Goal: Communication & Community: Answer question/provide support

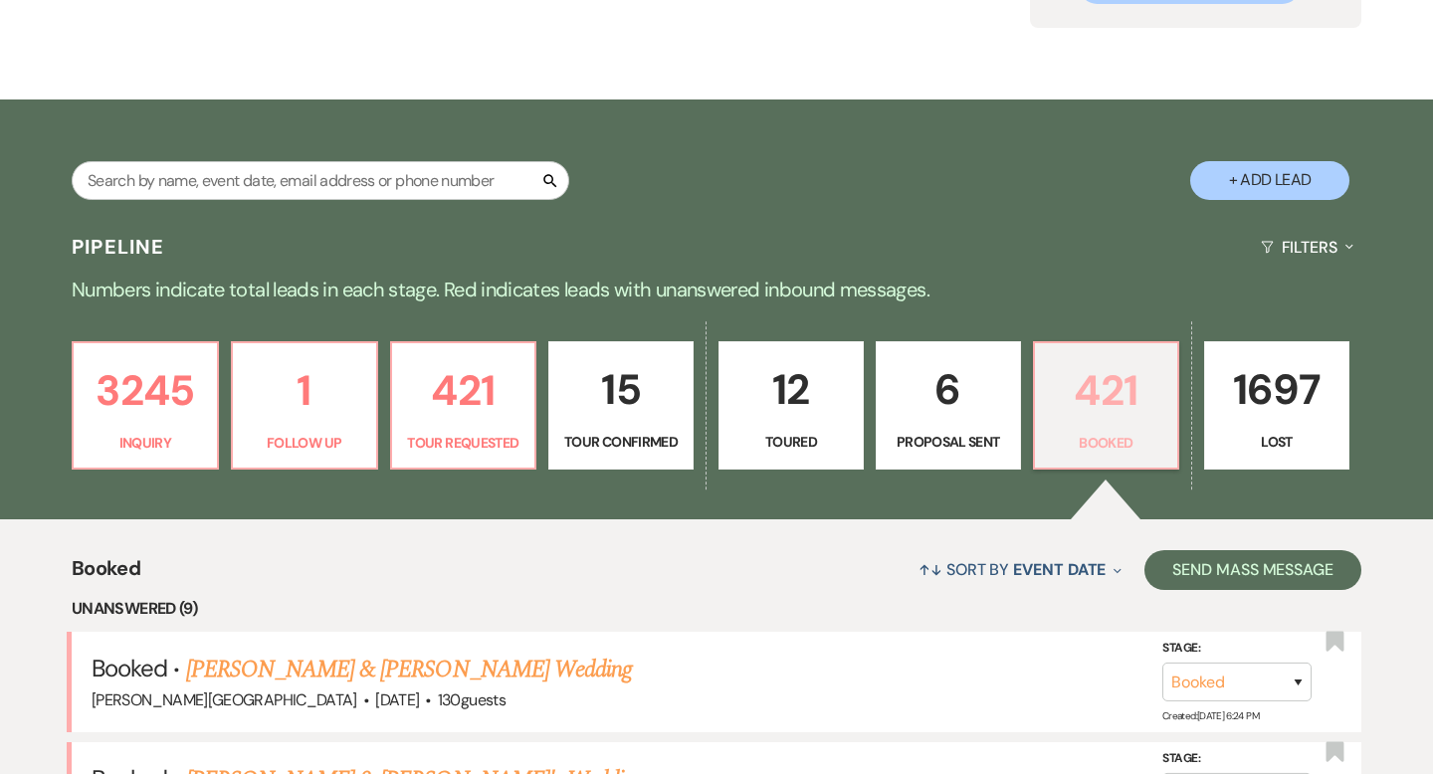
click at [1098, 387] on p "421" at bounding box center [1106, 390] width 119 height 67
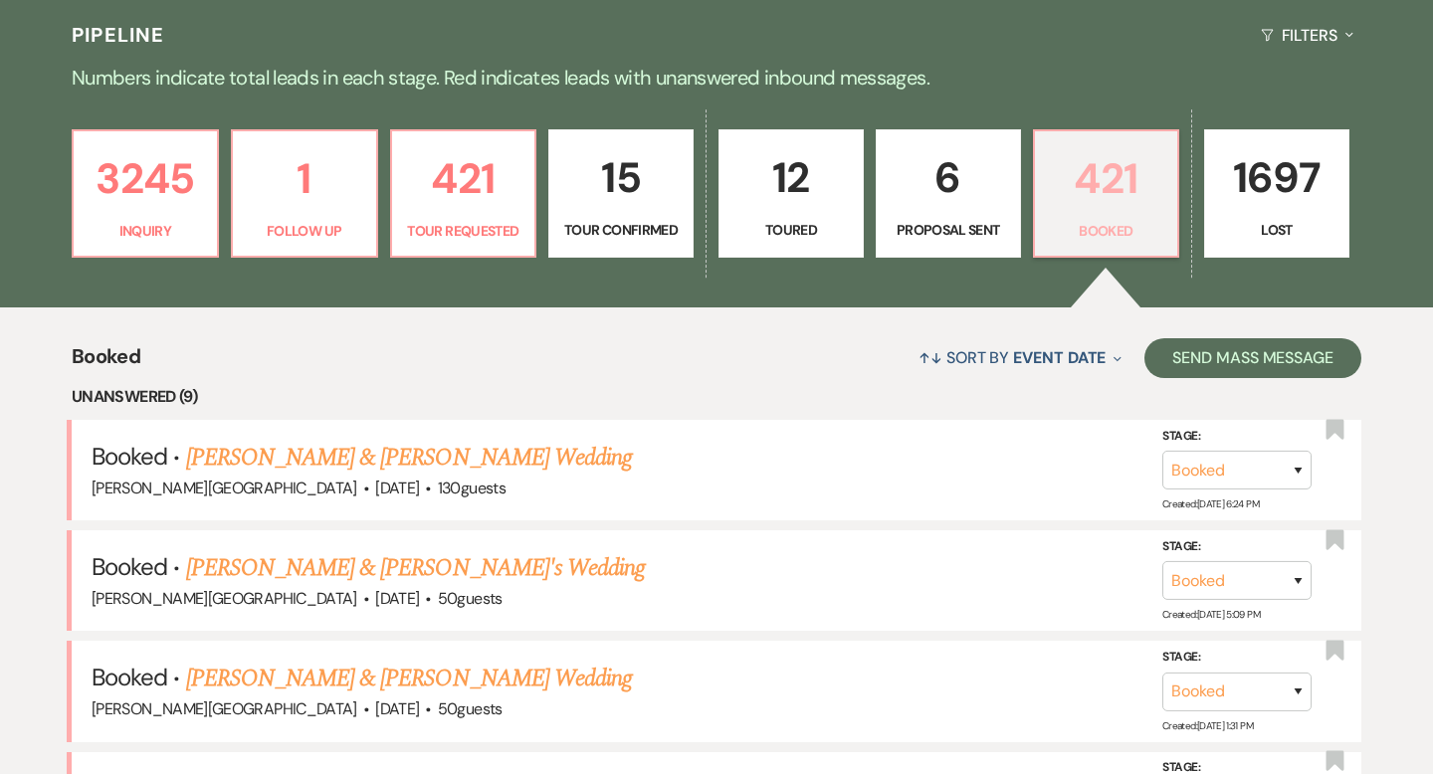
scroll to position [577, 0]
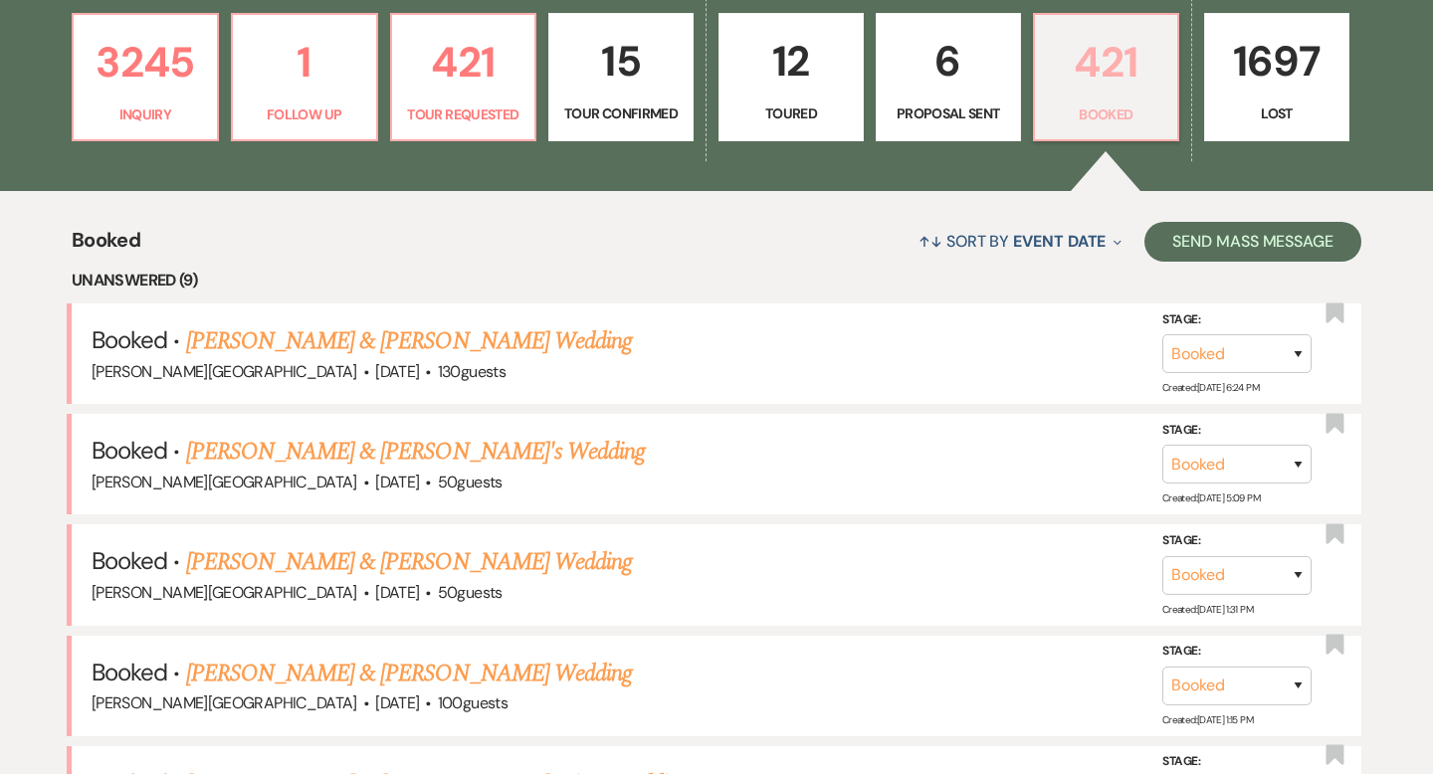
click at [1119, 74] on p "421" at bounding box center [1106, 62] width 119 height 67
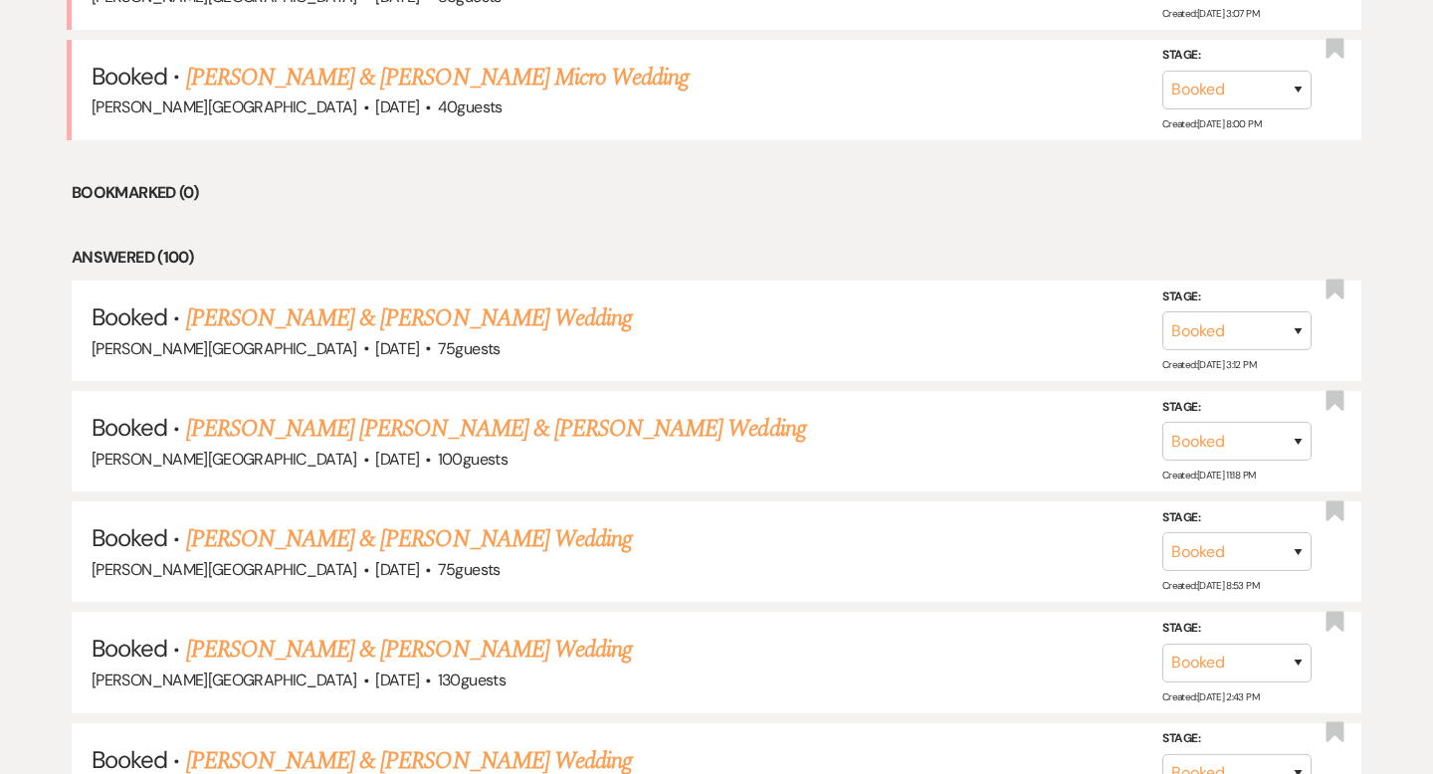
scroll to position [1727, 0]
click at [390, 415] on link "[PERSON_NAME] [PERSON_NAME] & [PERSON_NAME] Wedding" at bounding box center [496, 428] width 620 height 36
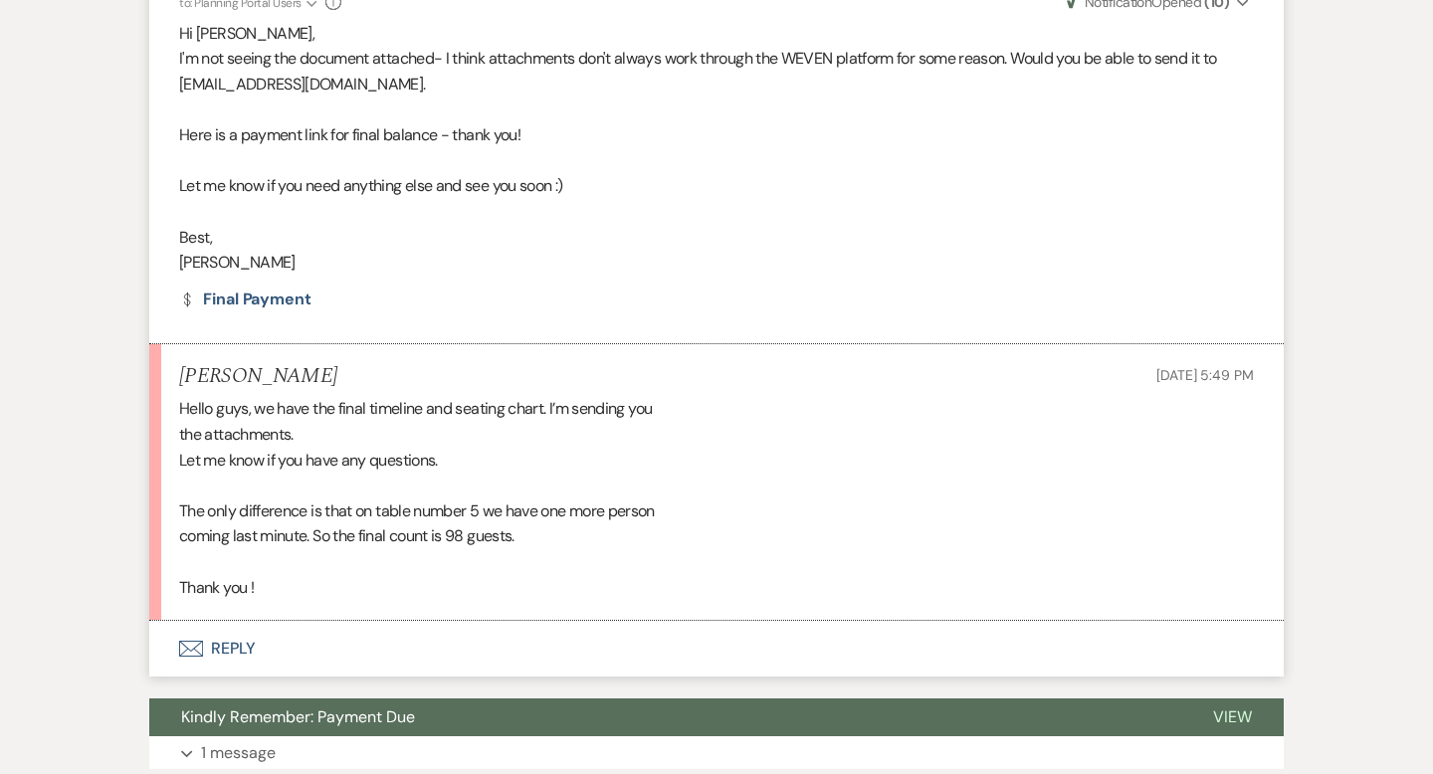
scroll to position [1492, 0]
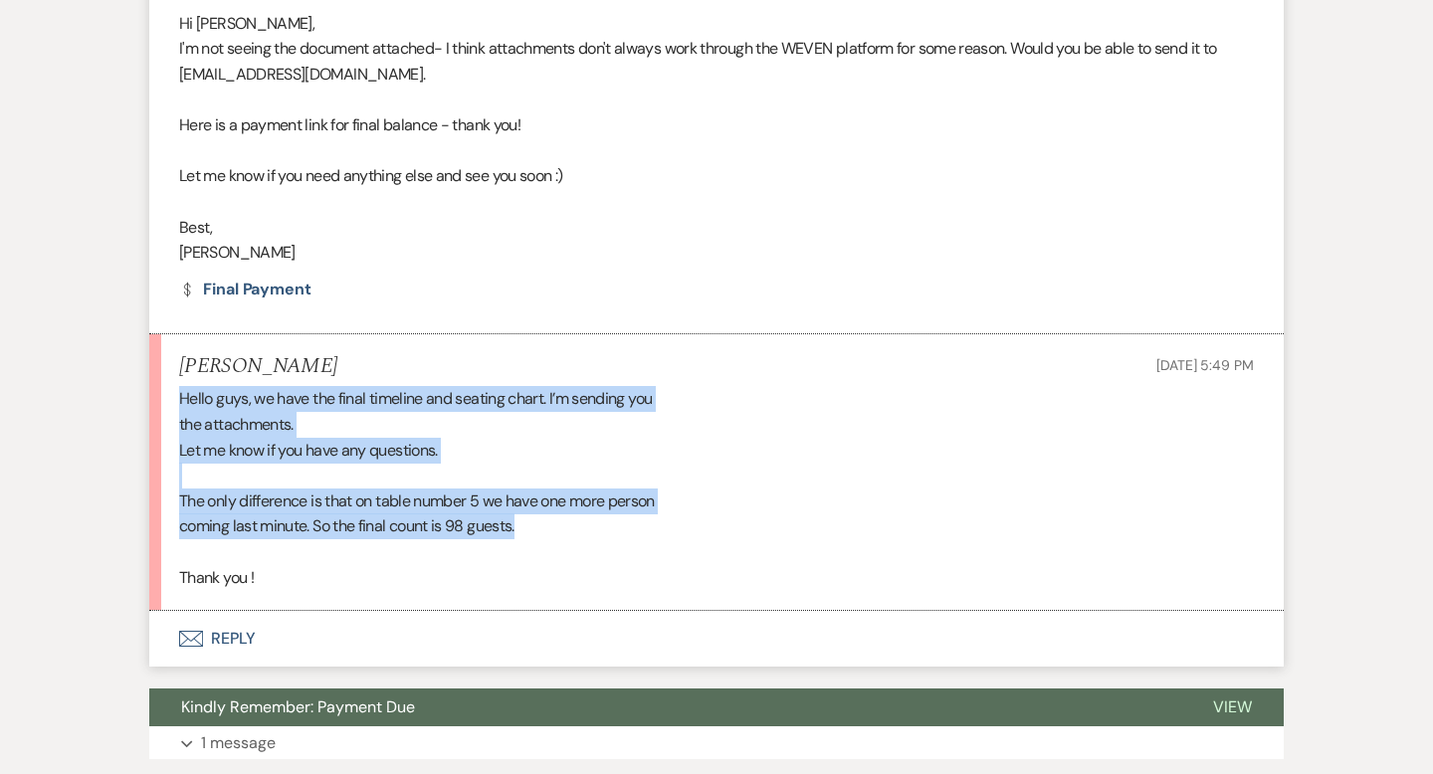
drag, startPoint x: 539, startPoint y: 482, endPoint x: 173, endPoint y: 357, distance: 386.7
click at [173, 357] on li "[PERSON_NAME] [DATE] 5:49 PM Hello guys, we have the final timeline and seating…" at bounding box center [716, 473] width 1134 height 278
copy div "Hello guys, we have the final timeline and seating chart. I’m sending you the a…"
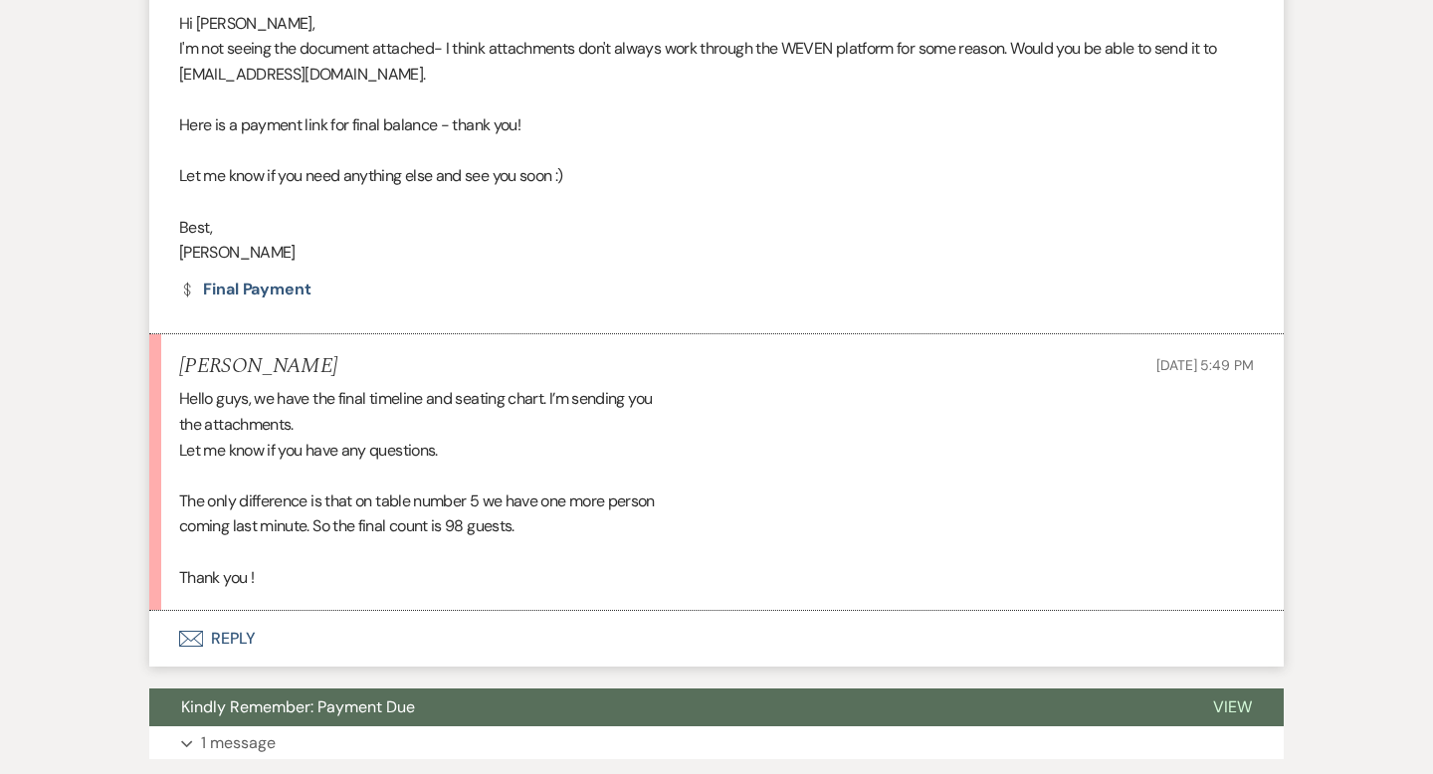
click at [735, 386] on div "Hello guys, we have the final timeline and seating chart. I’m sending you the a…" at bounding box center [716, 488] width 1074 height 204
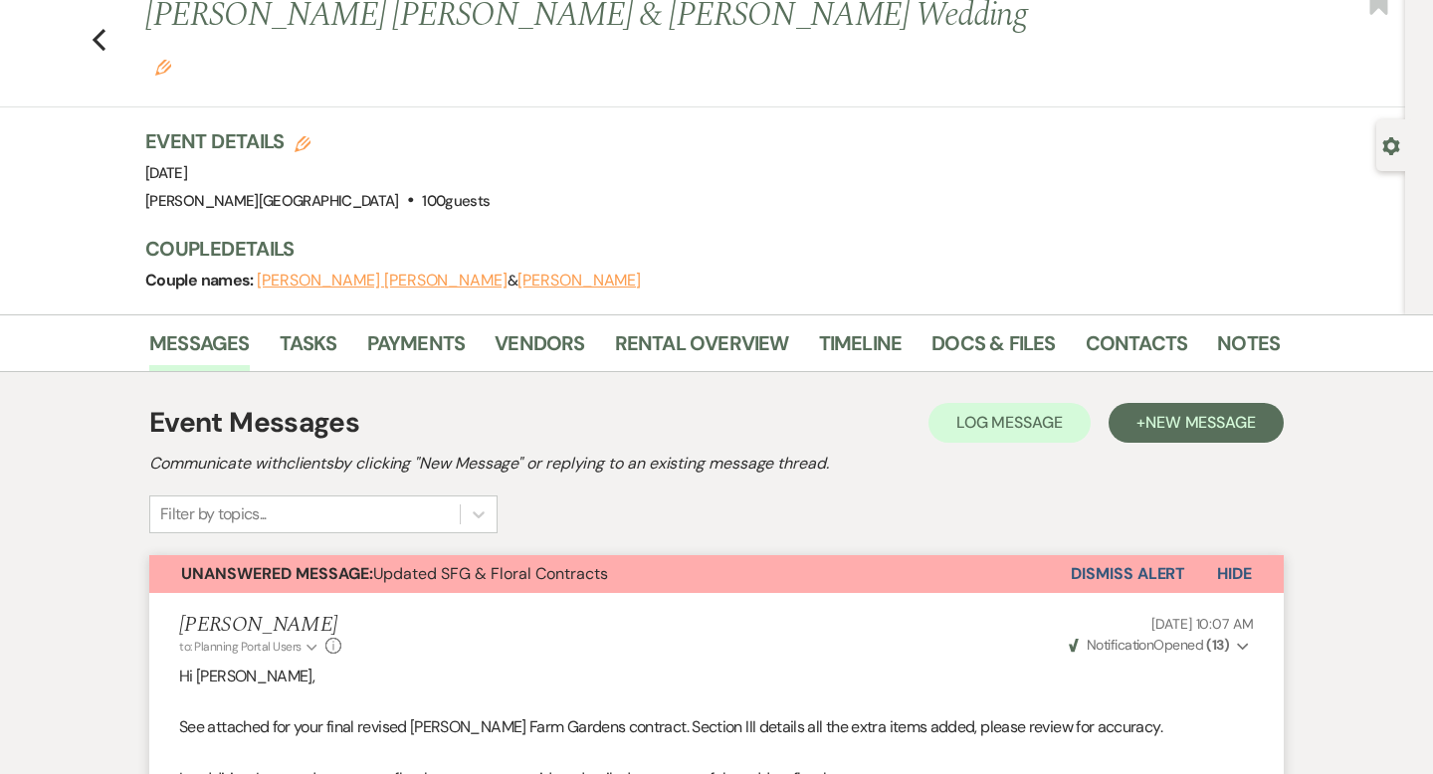
scroll to position [0, 0]
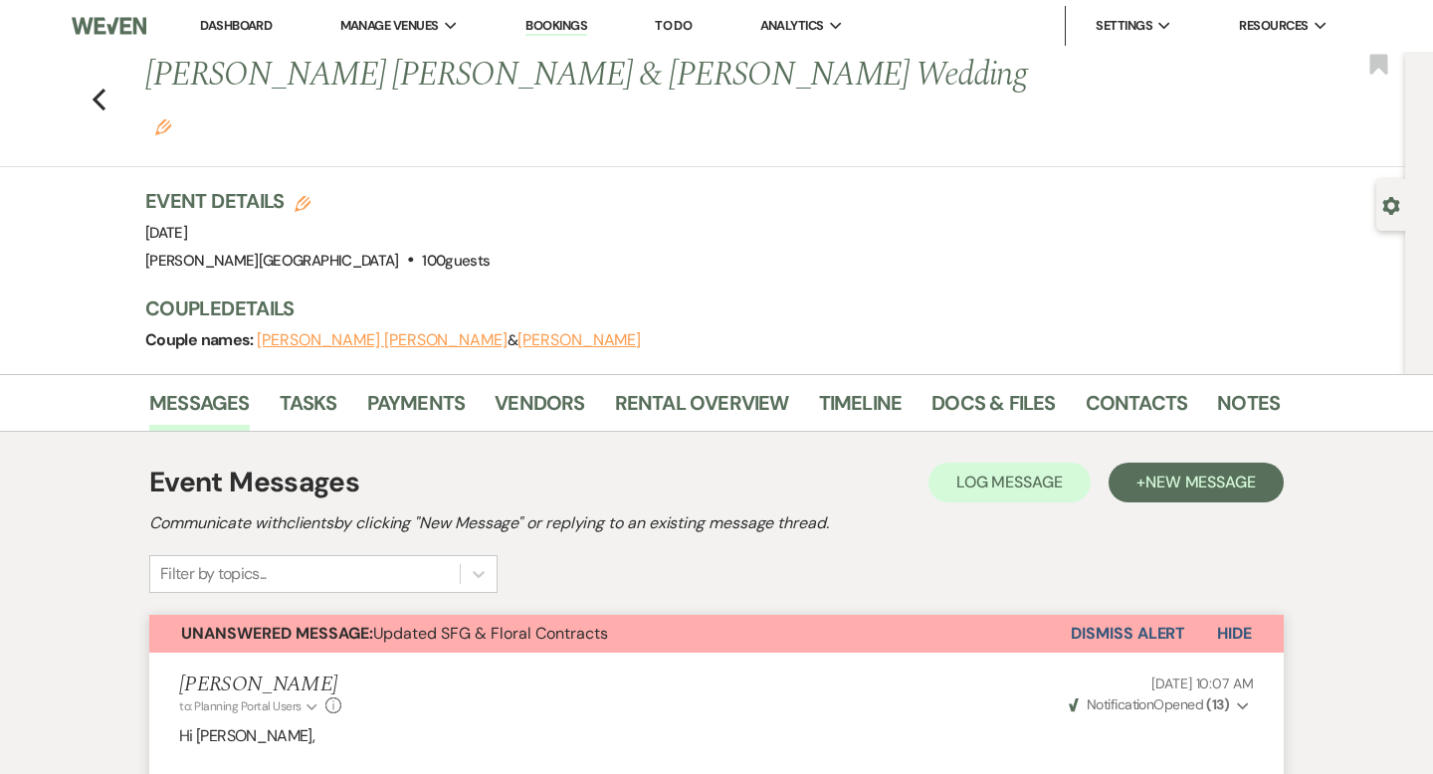
click at [1107, 615] on button "Dismiss Alert" at bounding box center [1128, 634] width 114 height 38
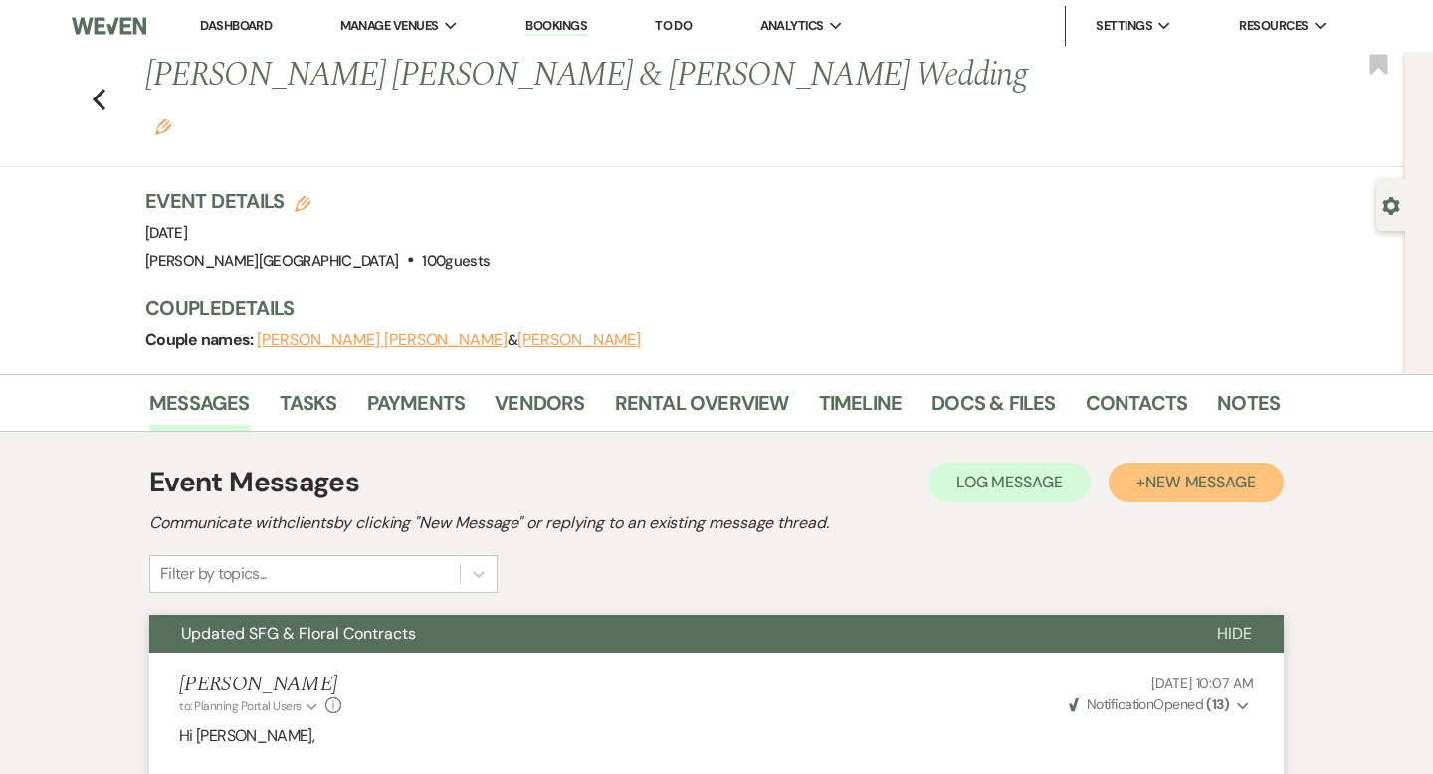
click at [1192, 472] on span "New Message" at bounding box center [1200, 482] width 110 height 21
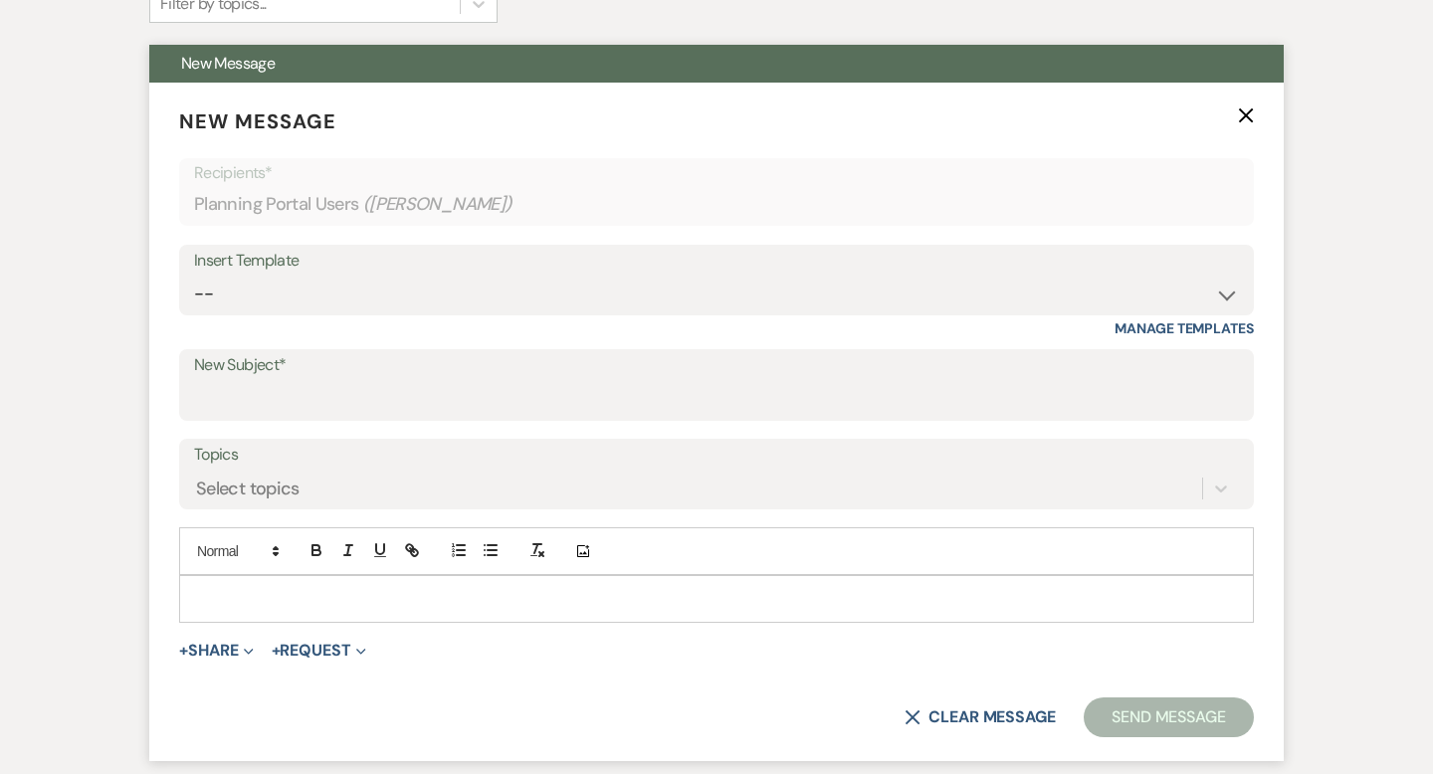
scroll to position [672, 0]
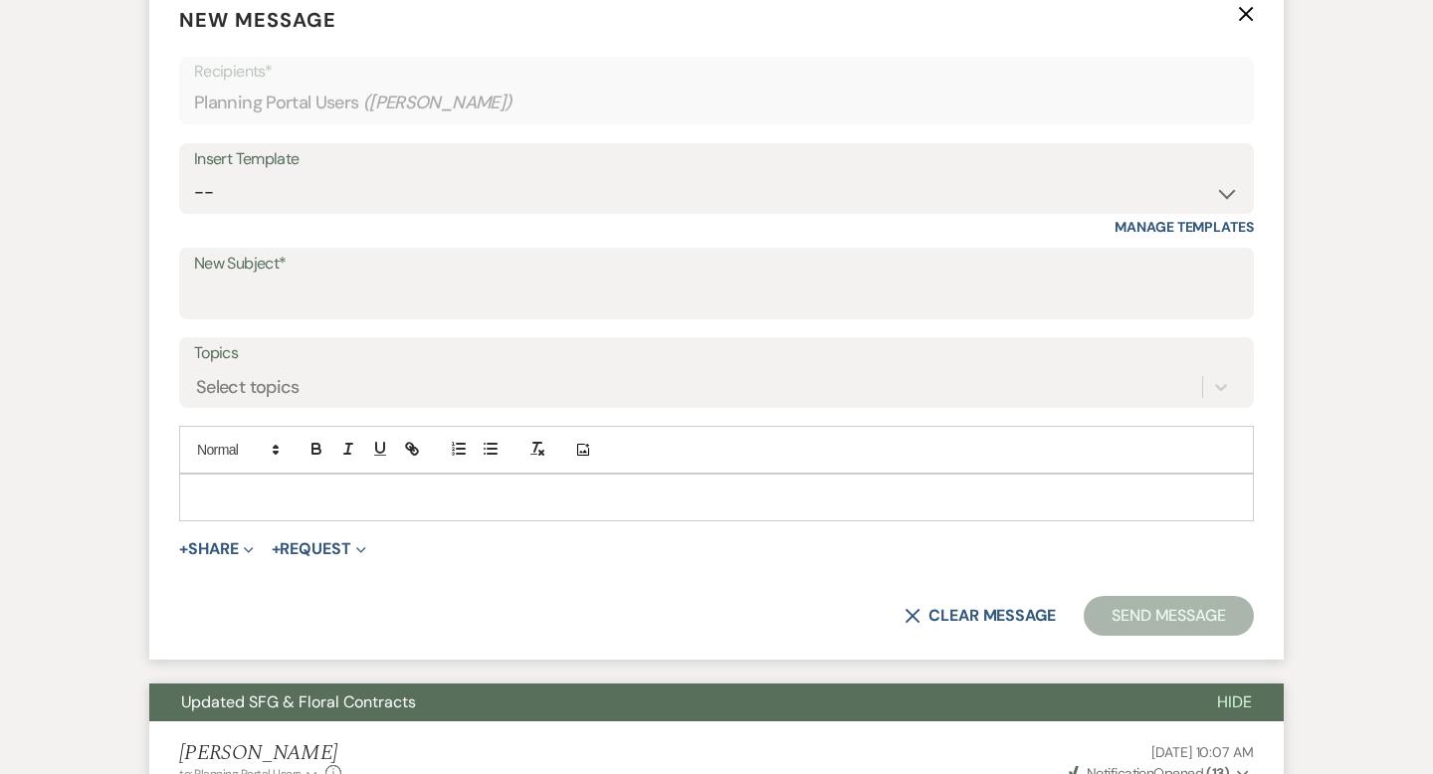
click at [283, 145] on div "Insert Template" at bounding box center [716, 159] width 1045 height 29
click at [242, 173] on select "-- Weven Planning Portal Introduction (Booked Events) Wedding Packages Booking …" at bounding box center [716, 192] width 1045 height 39
select select "1868"
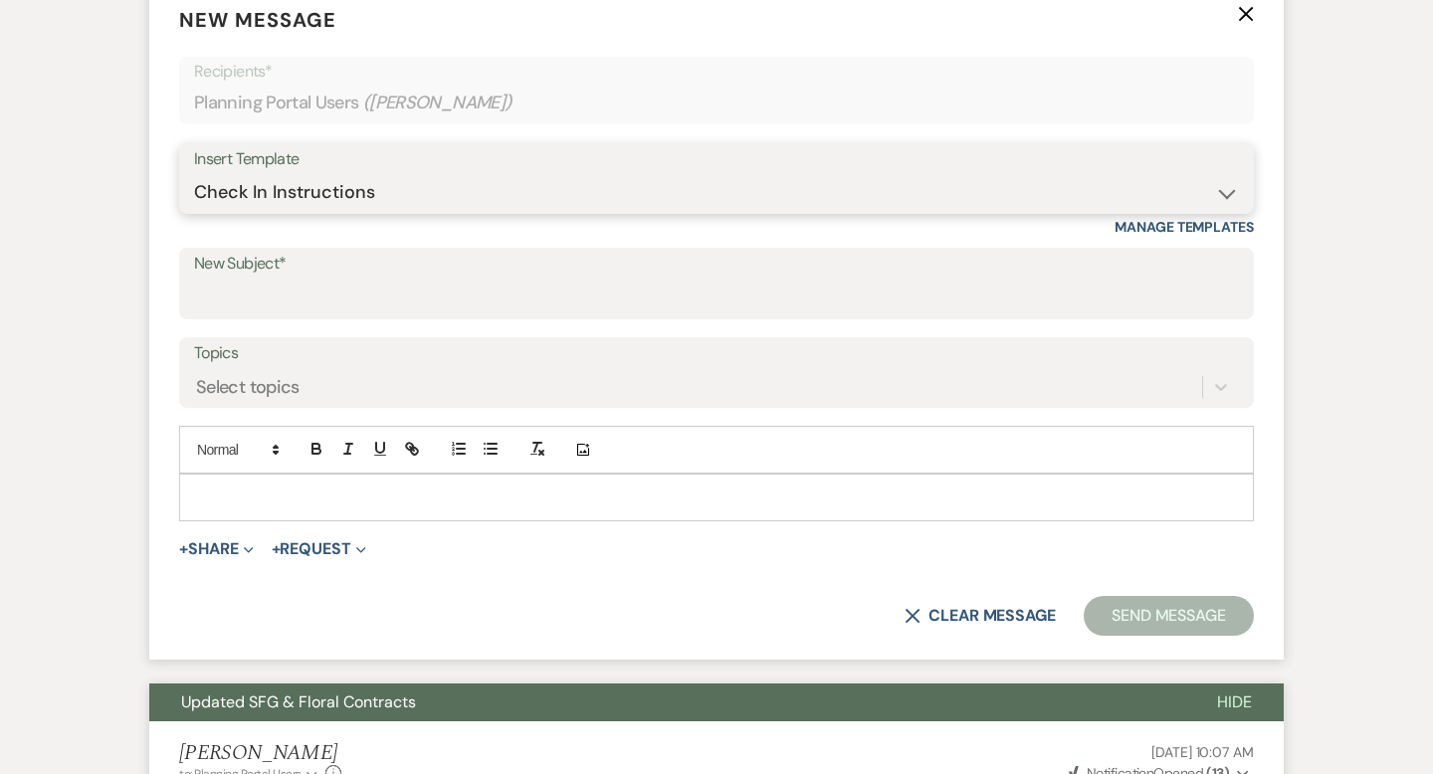
type input "Check in info"
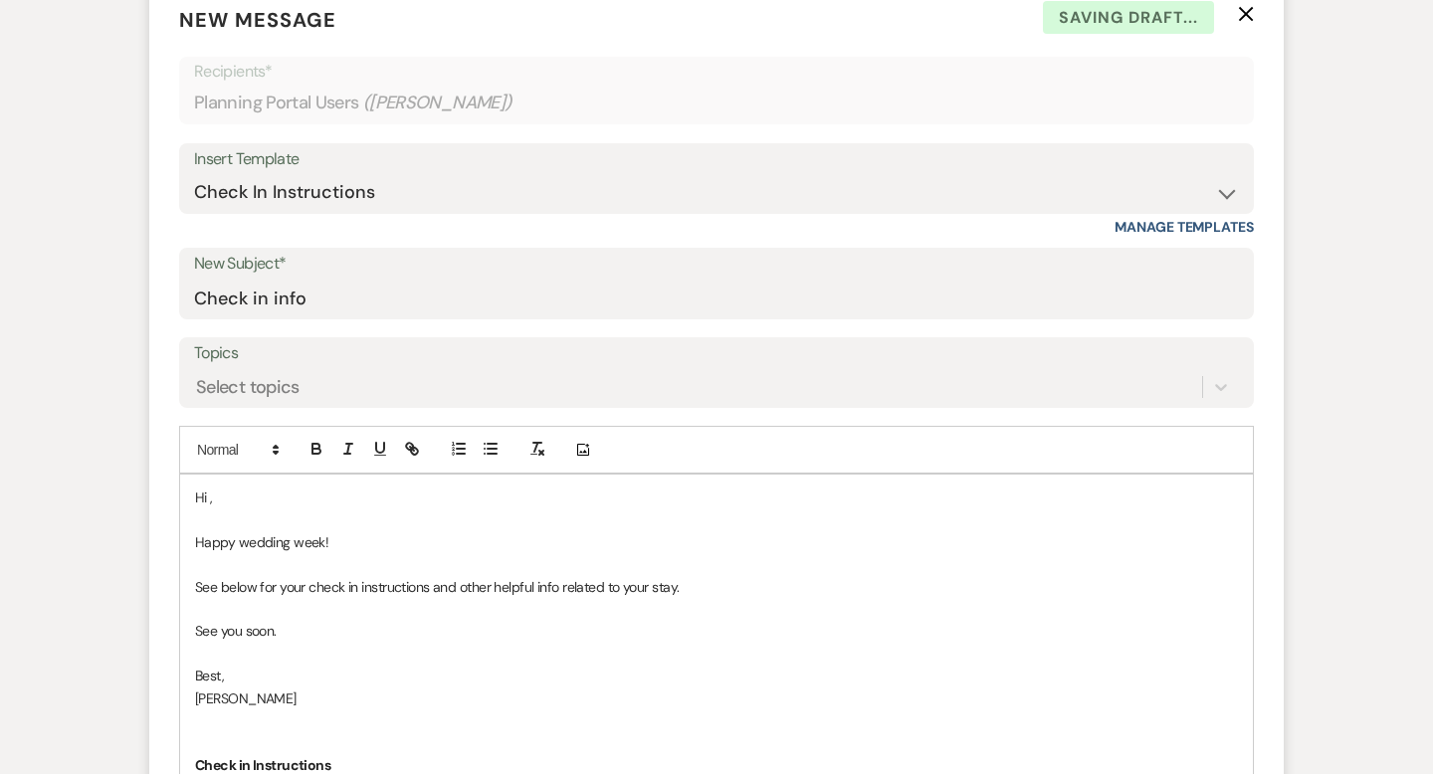
click at [260, 487] on p "Hi ," at bounding box center [716, 498] width 1043 height 22
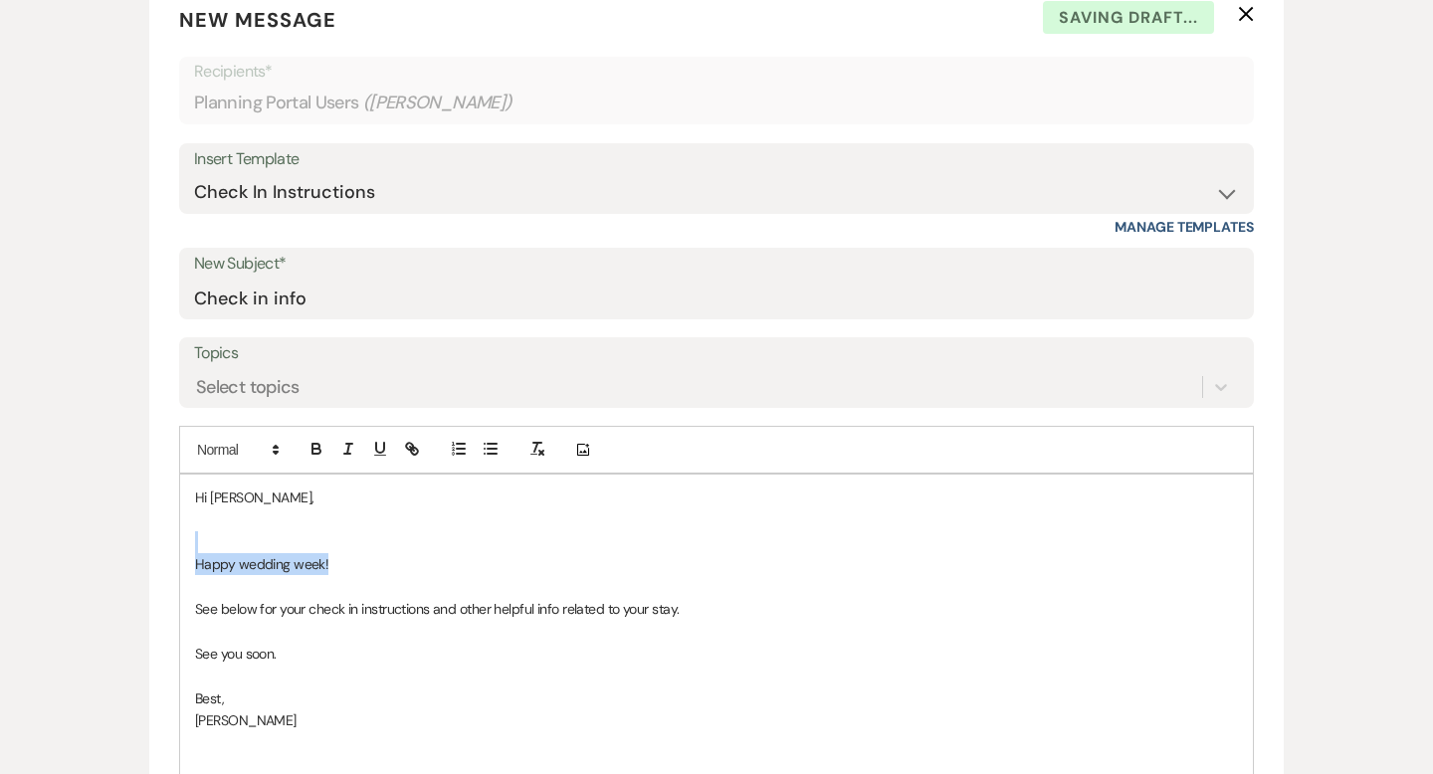
drag, startPoint x: 352, startPoint y: 514, endPoint x: 97, endPoint y: 492, distance: 256.6
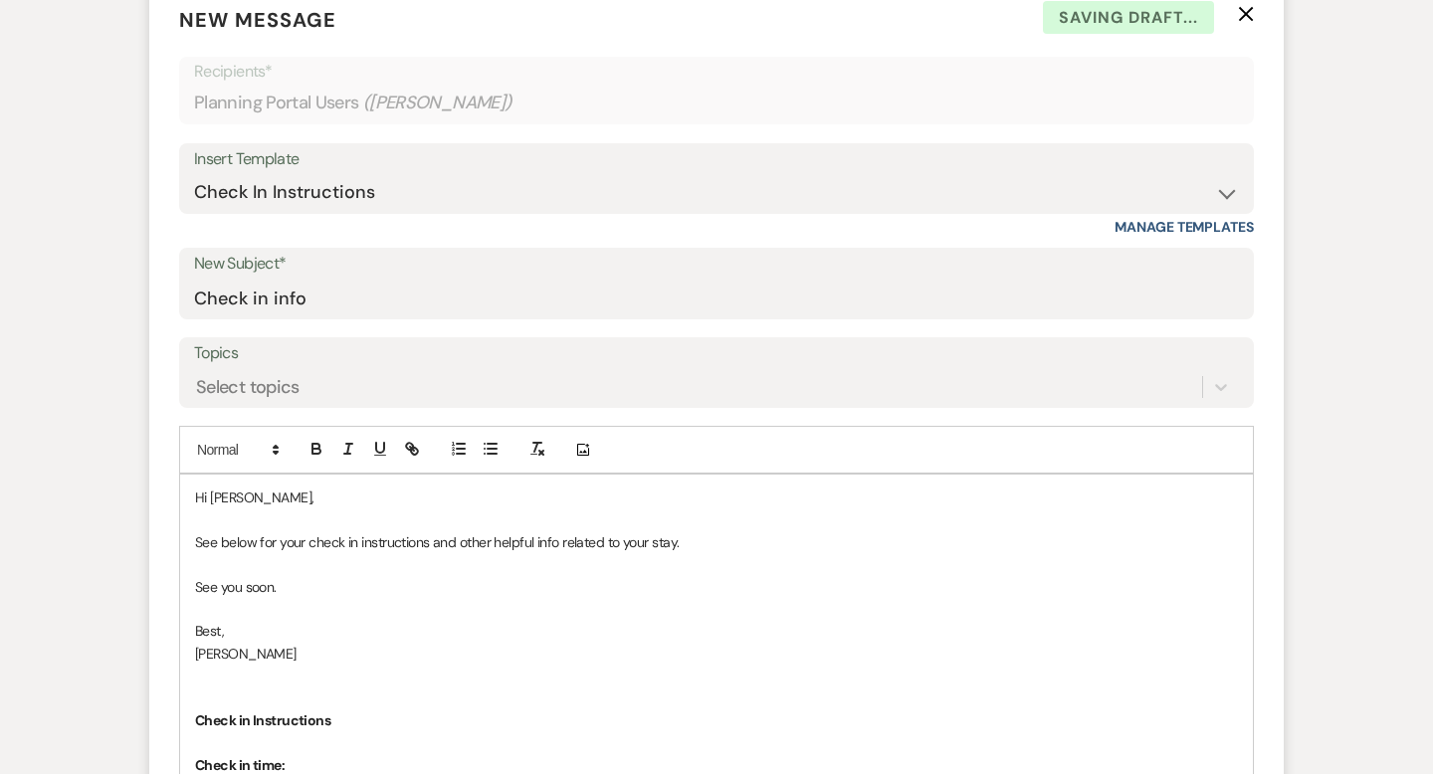
scroll to position [687, 0]
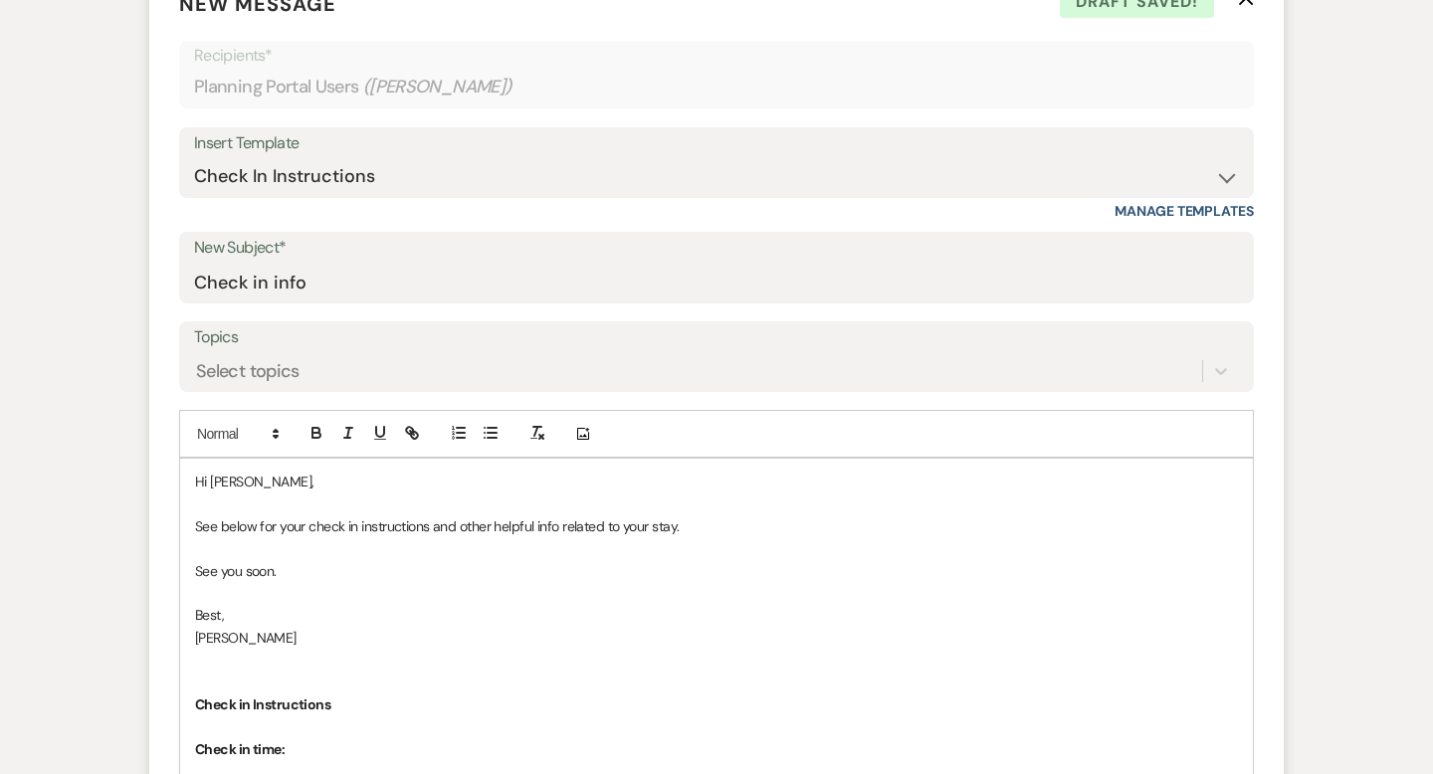
click at [341, 560] on p "See you soon." at bounding box center [716, 571] width 1043 height 22
click at [742, 515] on p "See below for your check in instructions and other helpful info related to your…" at bounding box center [716, 526] width 1043 height 22
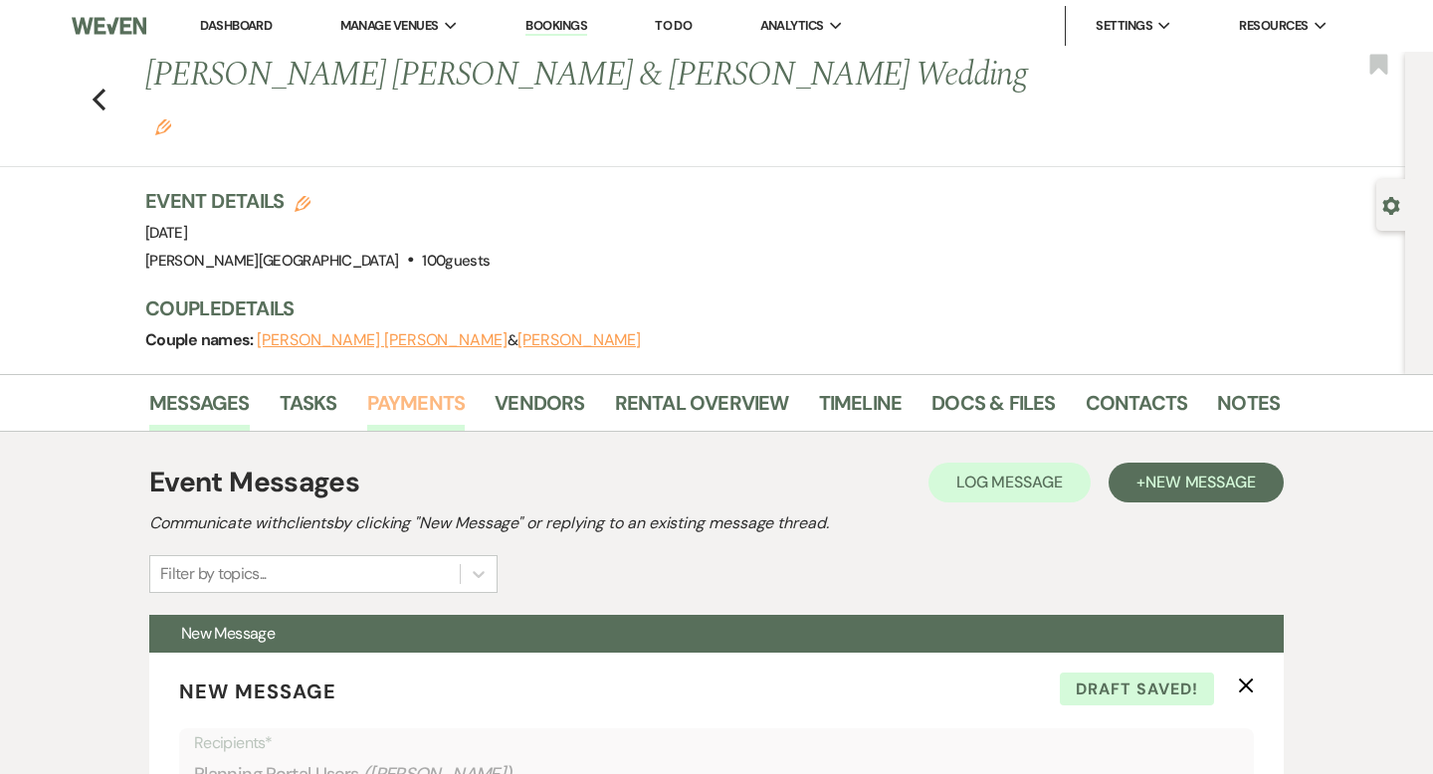
click at [384, 387] on link "Payments" at bounding box center [416, 409] width 98 height 44
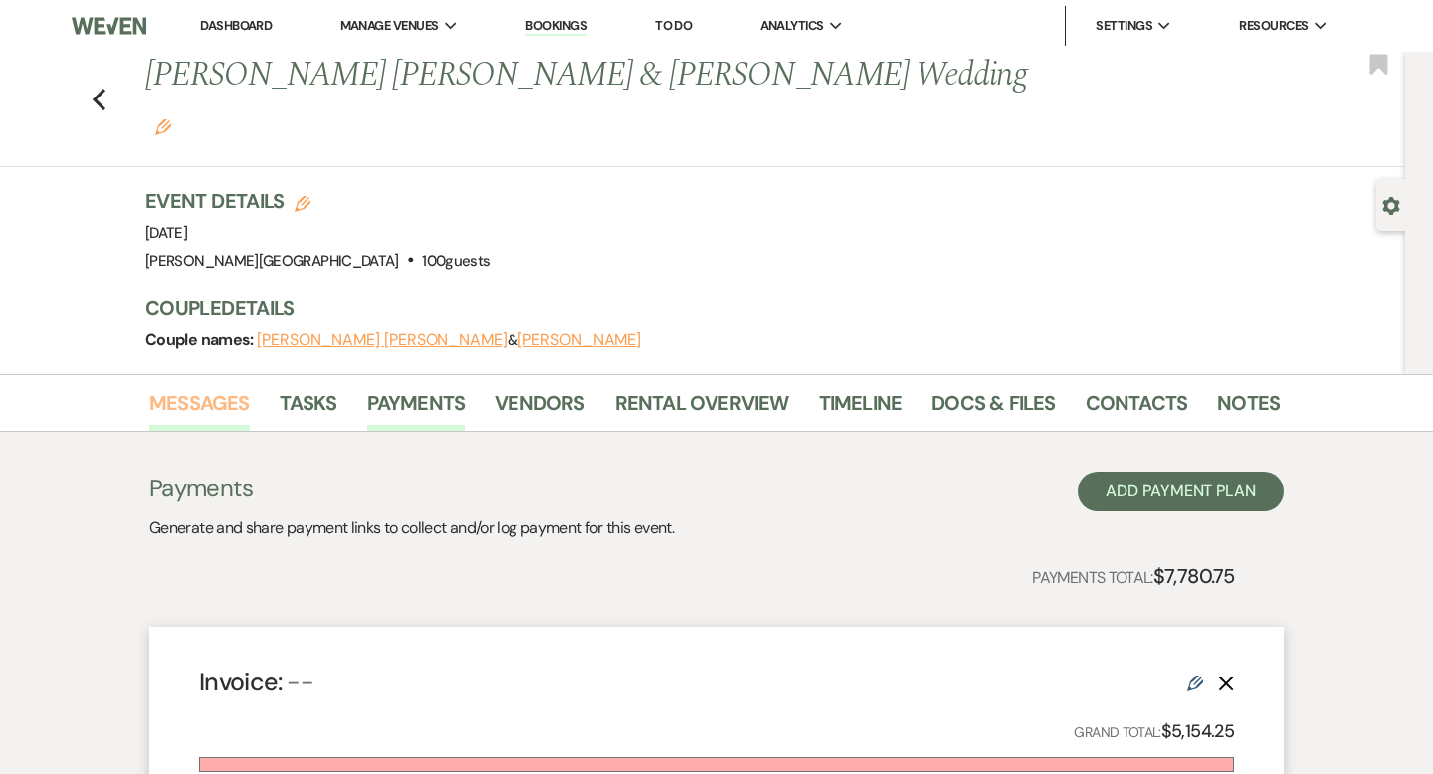
click at [211, 387] on link "Messages" at bounding box center [199, 409] width 100 height 44
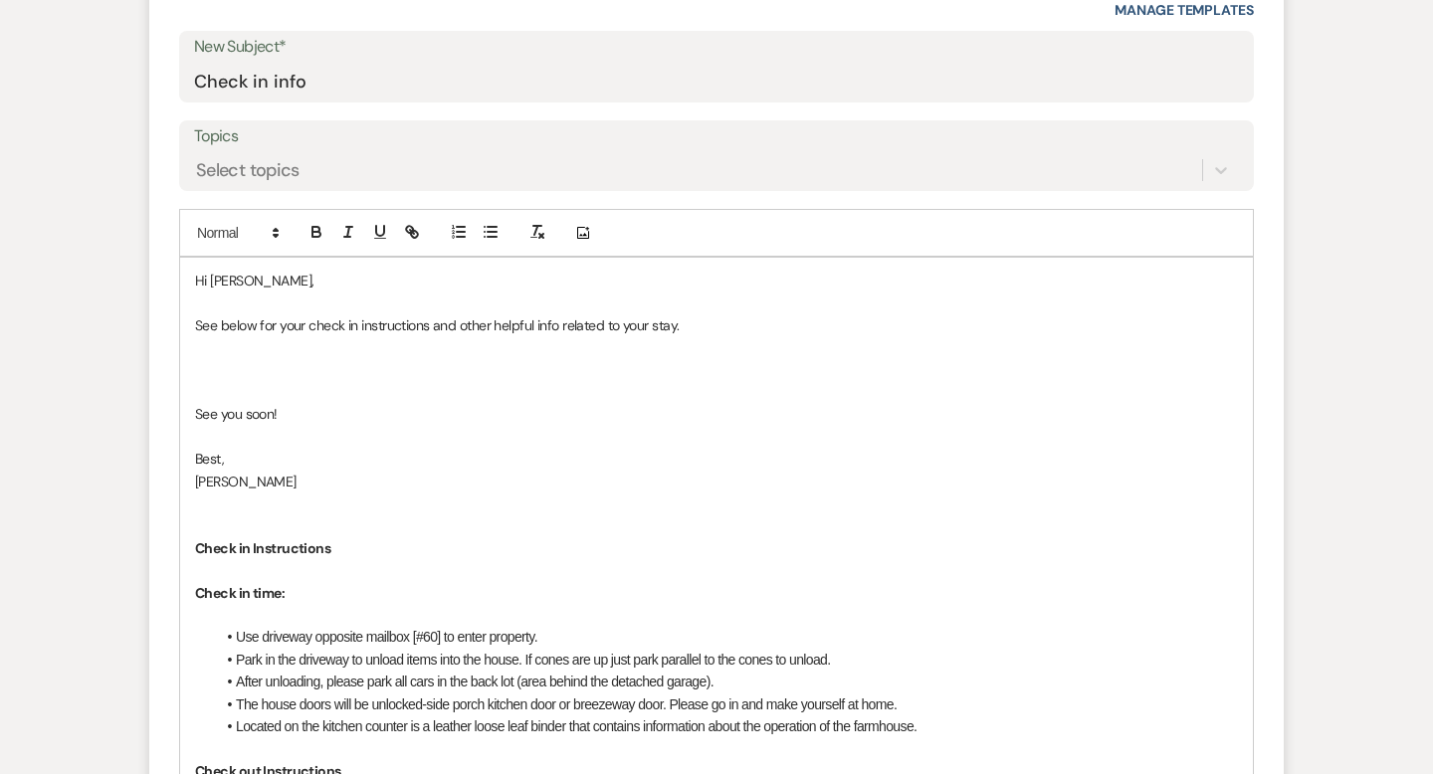
scroll to position [946, 0]
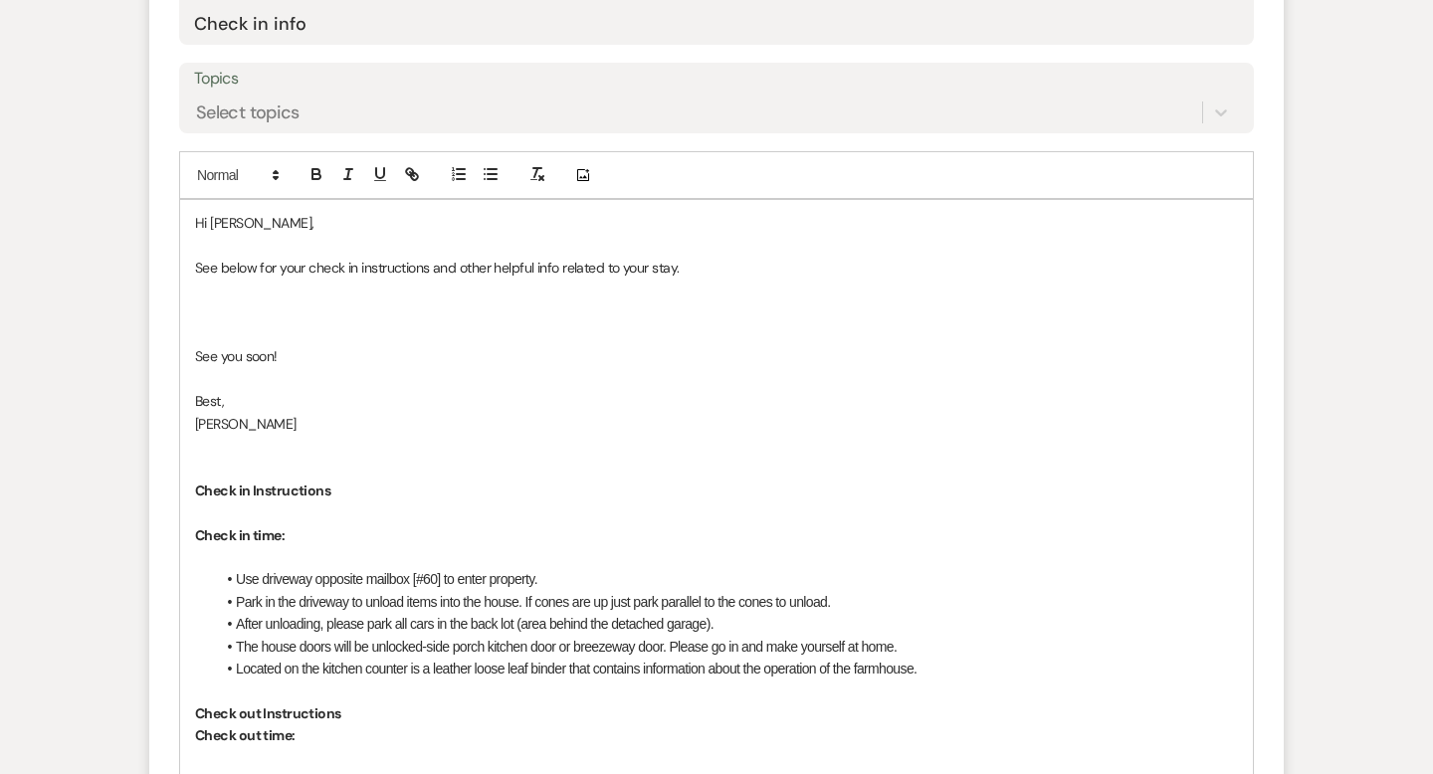
click at [332, 301] on p at bounding box center [716, 312] width 1043 height 22
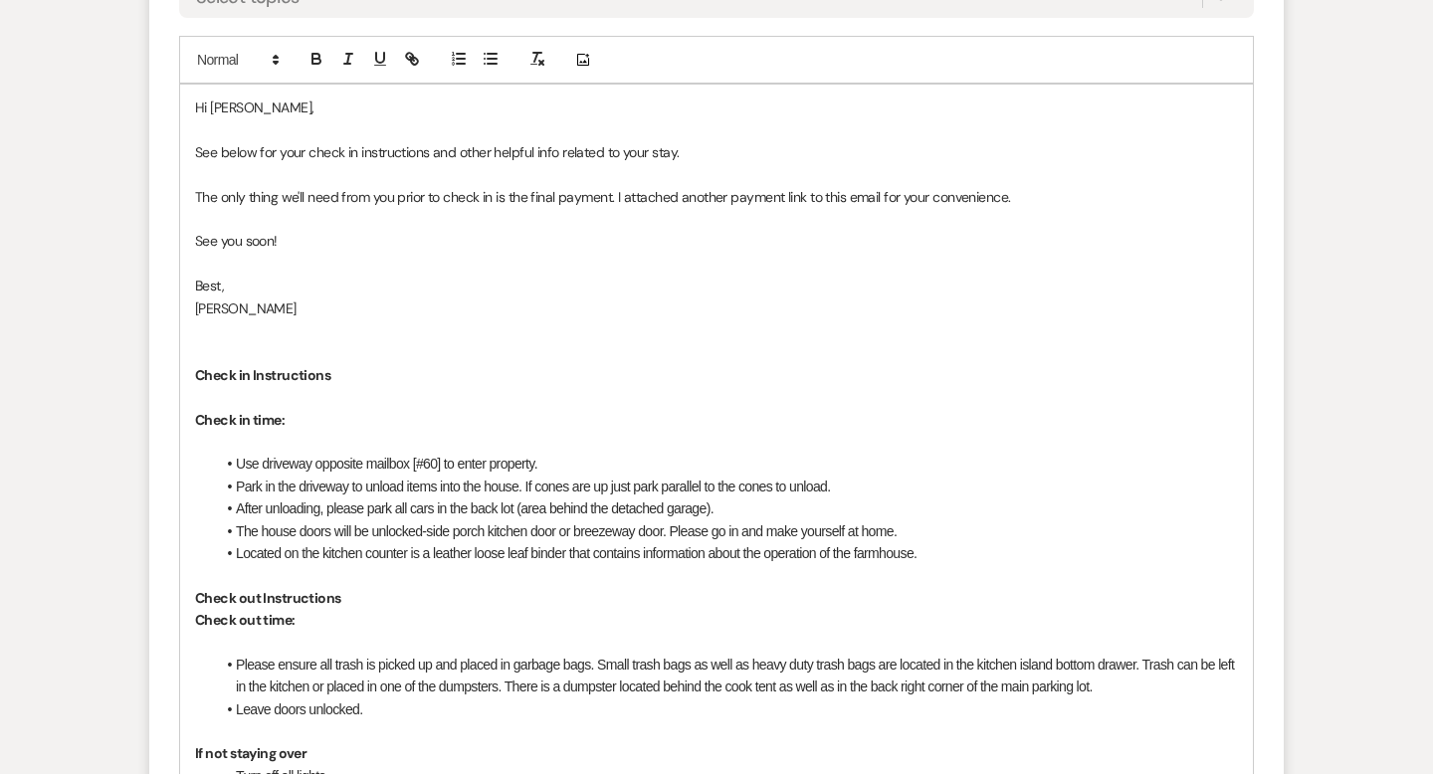
scroll to position [1098, 0]
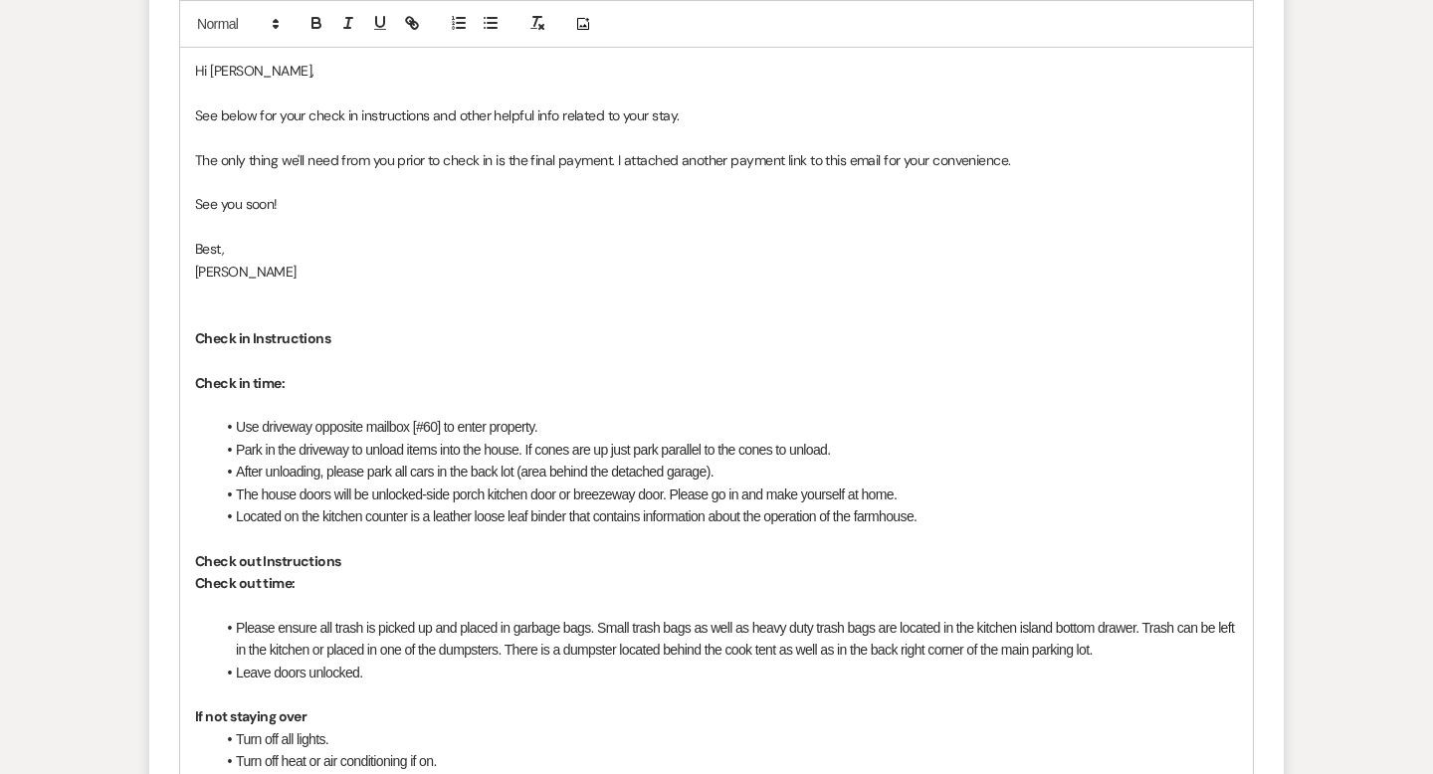
click at [366, 372] on p "Check in time:" at bounding box center [716, 383] width 1043 height 22
click at [195, 374] on strong "Check in time:" at bounding box center [240, 383] width 90 height 18
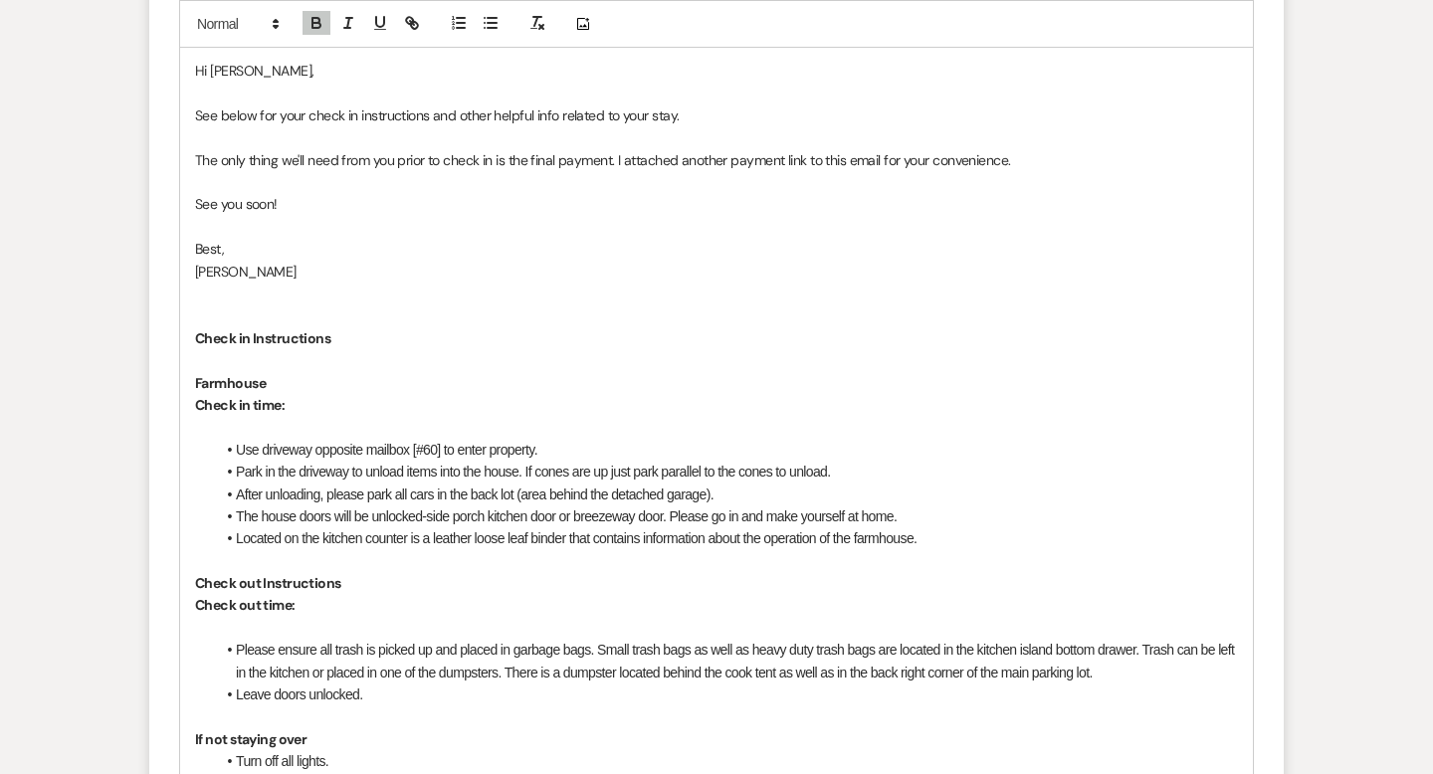
click at [328, 394] on p "﻿ Check in time:" at bounding box center [716, 405] width 1043 height 22
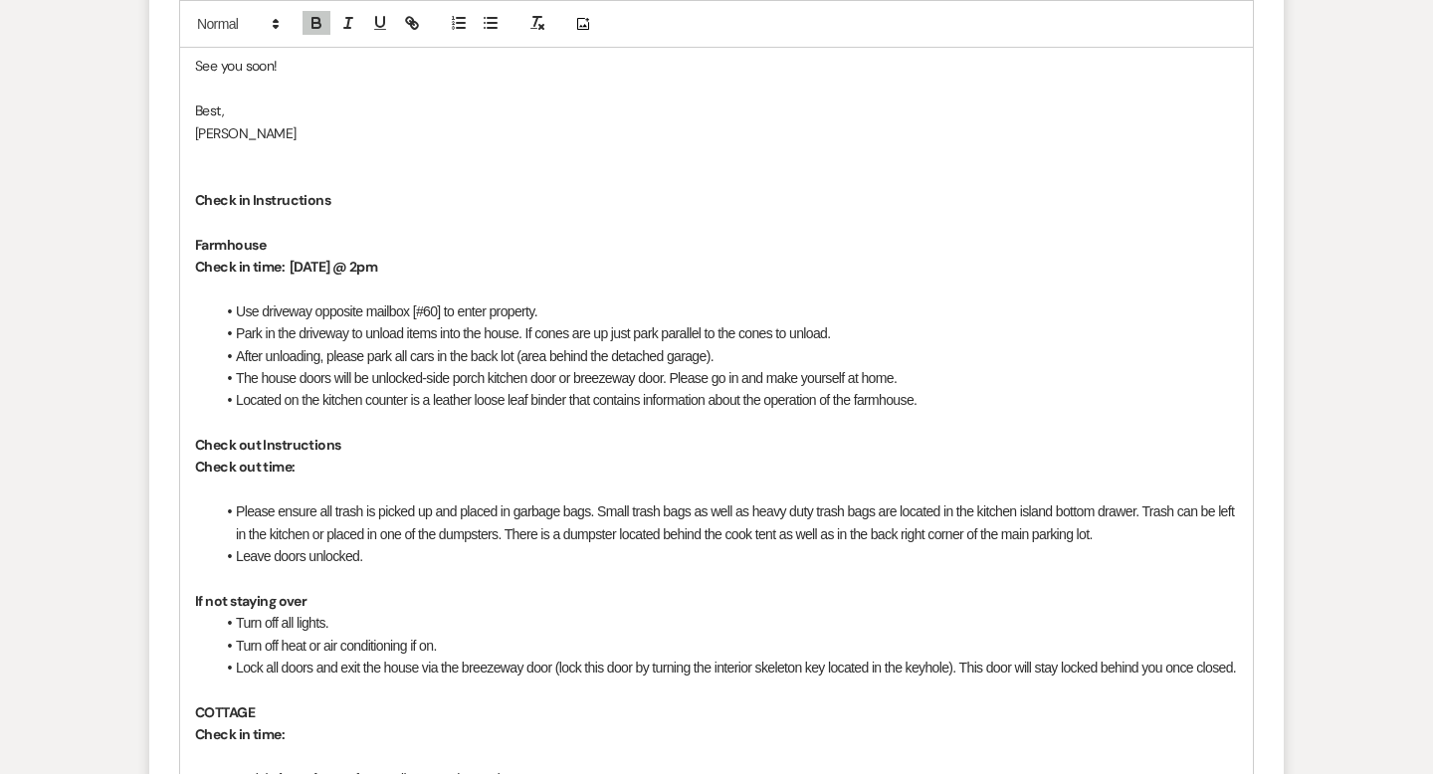
scroll to position [1261, 0]
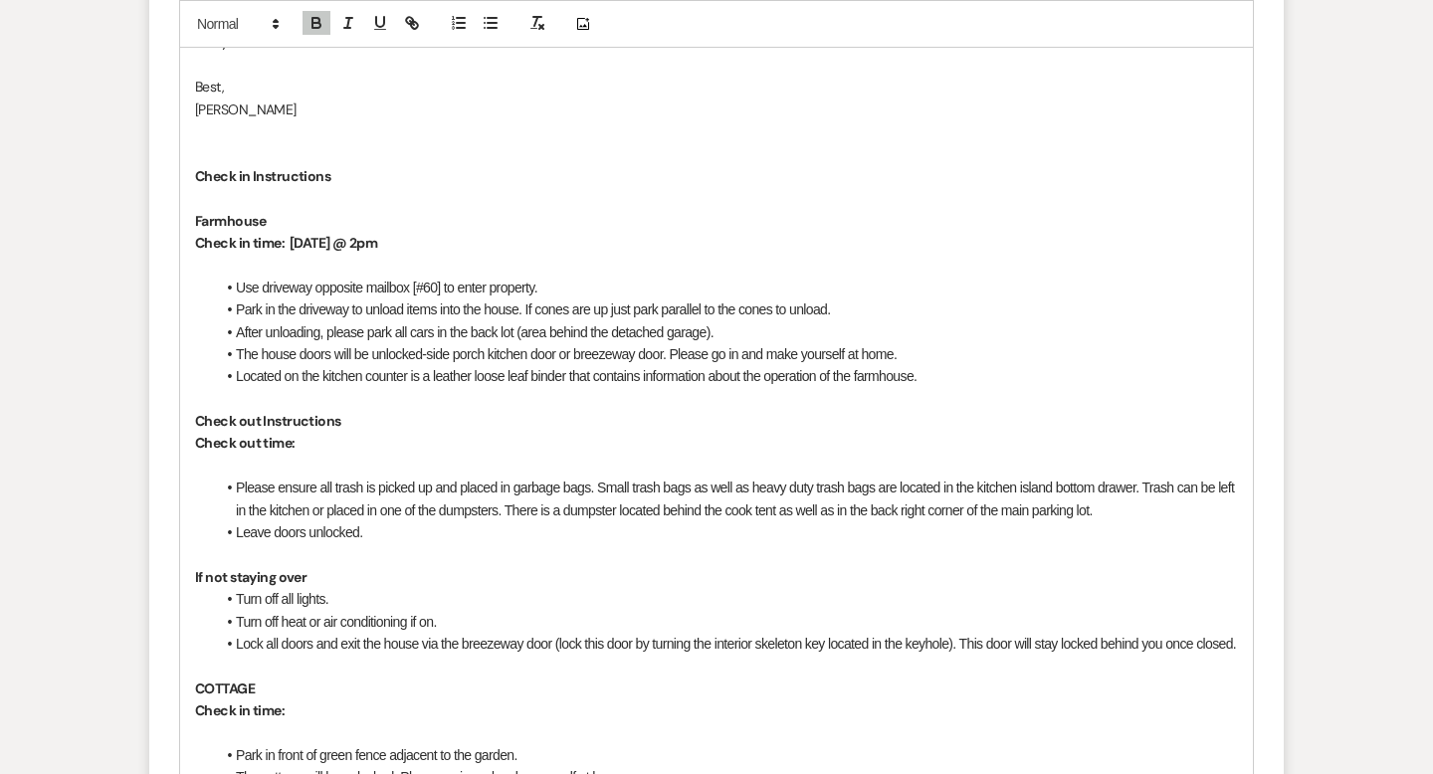
click at [356, 432] on p "Check out time:" at bounding box center [716, 443] width 1043 height 22
click at [382, 432] on p "Check out time: Tuyesday" at bounding box center [716, 443] width 1043 height 22
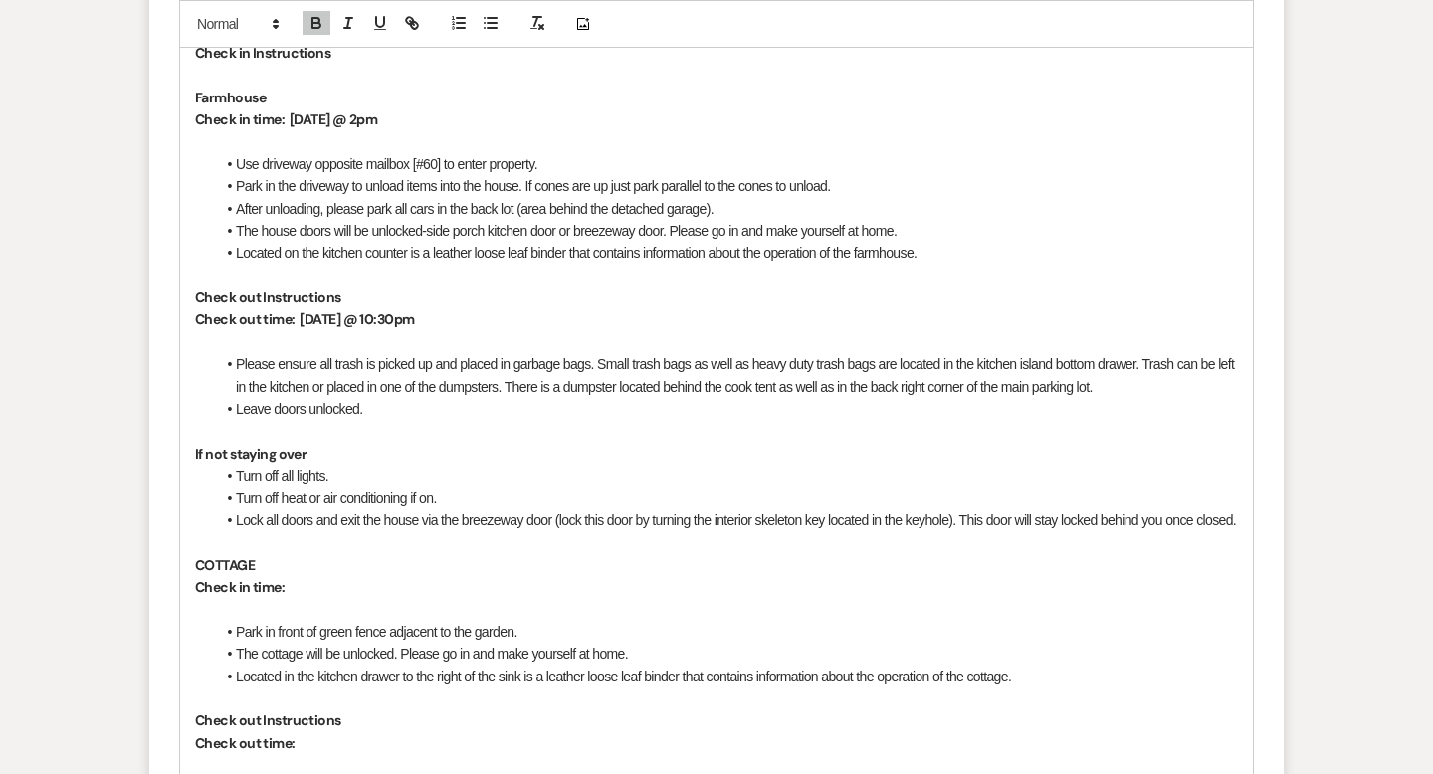
scroll to position [1405, 0]
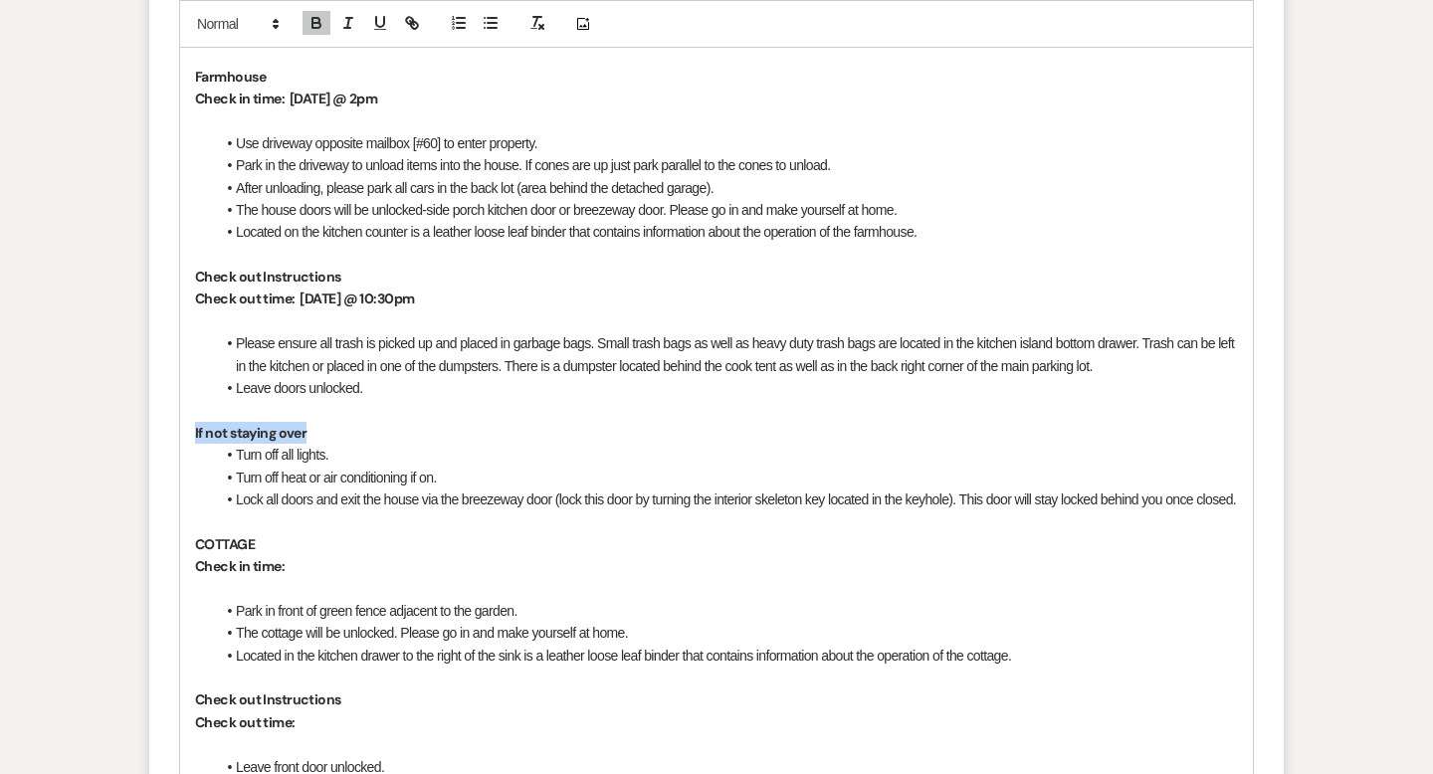
drag, startPoint x: 314, startPoint y: 392, endPoint x: 180, endPoint y: 390, distance: 134.3
click at [180, 390] on div "Hi [PERSON_NAME], See below for your check in instructions and other helpful in…" at bounding box center [716, 633] width 1072 height 1784
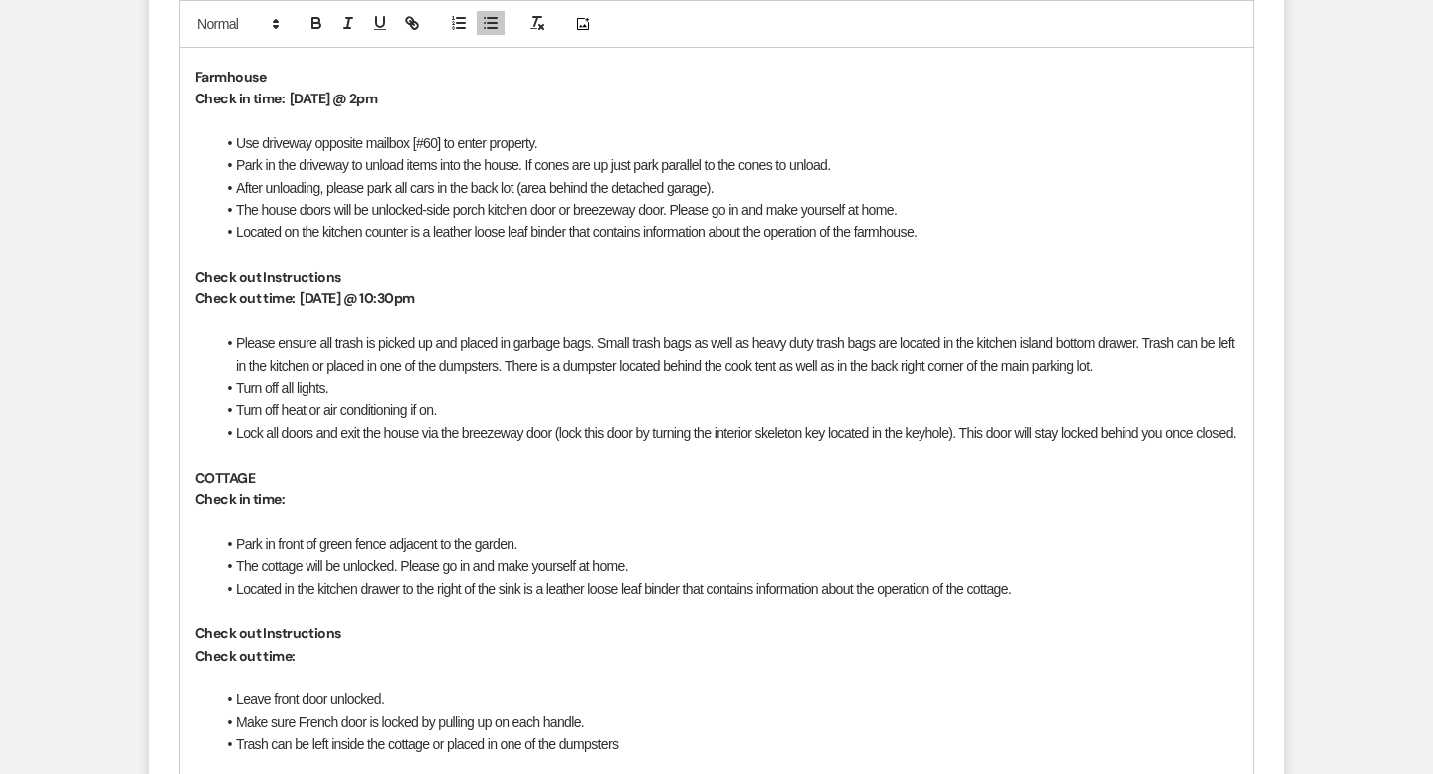
scroll to position [1493, 0]
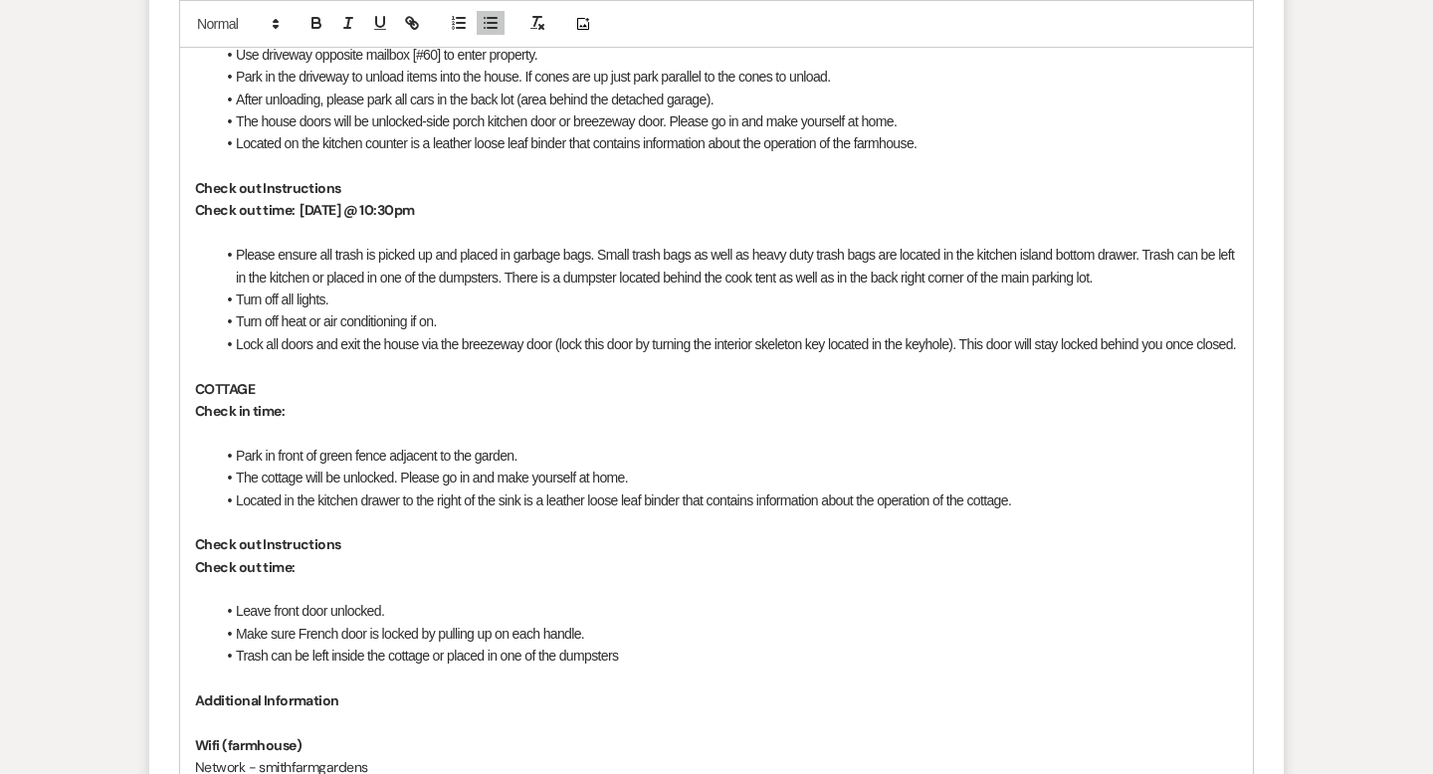
click at [317, 400] on p "Check in time:" at bounding box center [716, 411] width 1043 height 22
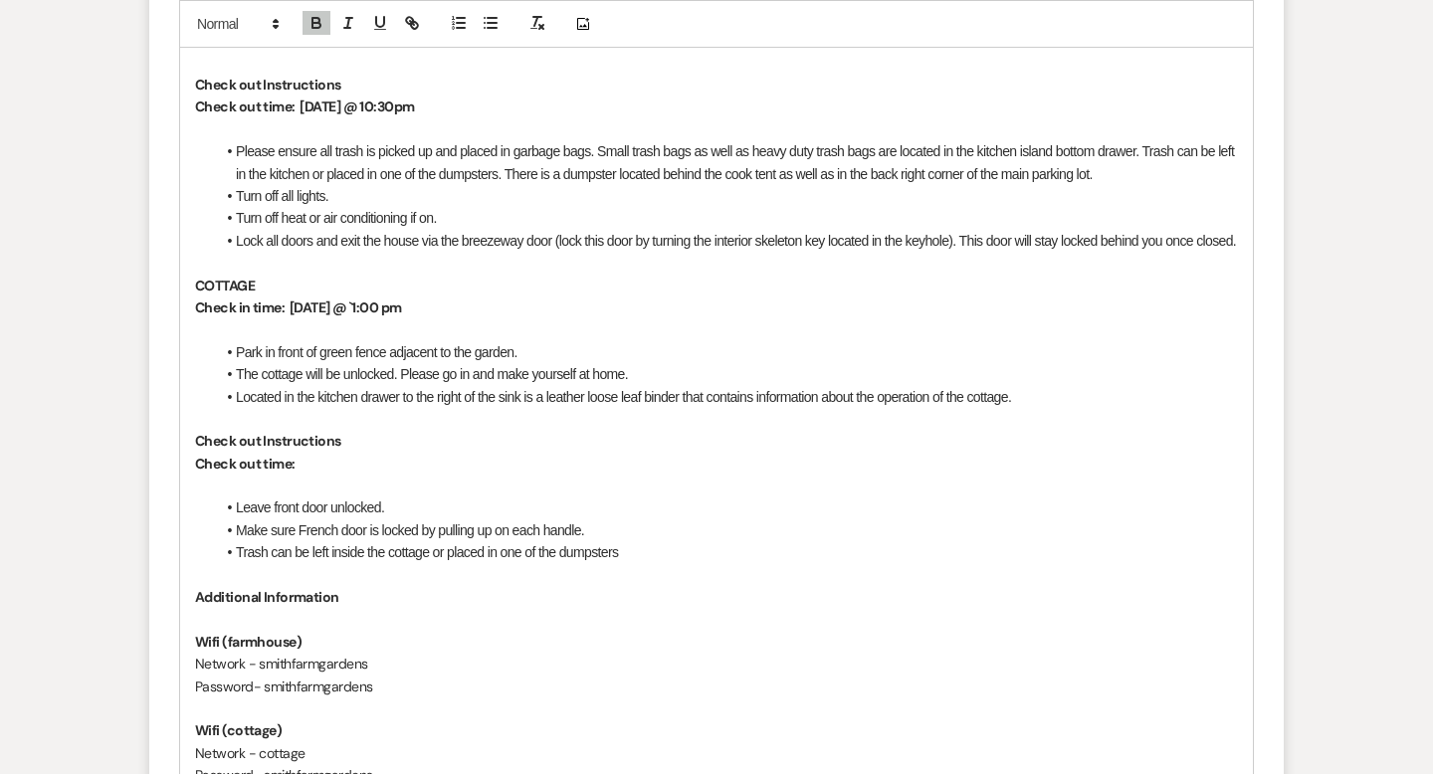
scroll to position [1657, 0]
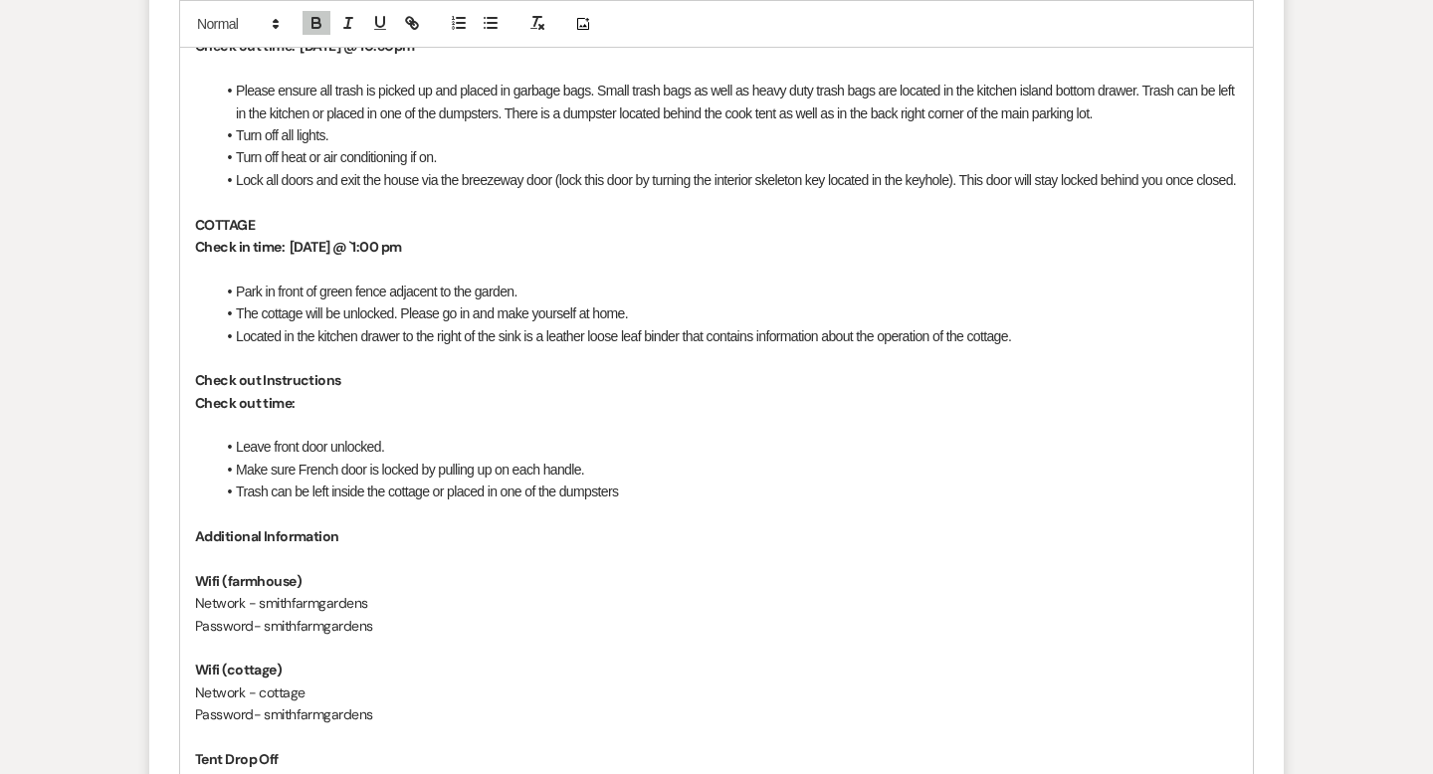
click at [345, 392] on p "Check out time:" at bounding box center [716, 403] width 1043 height 22
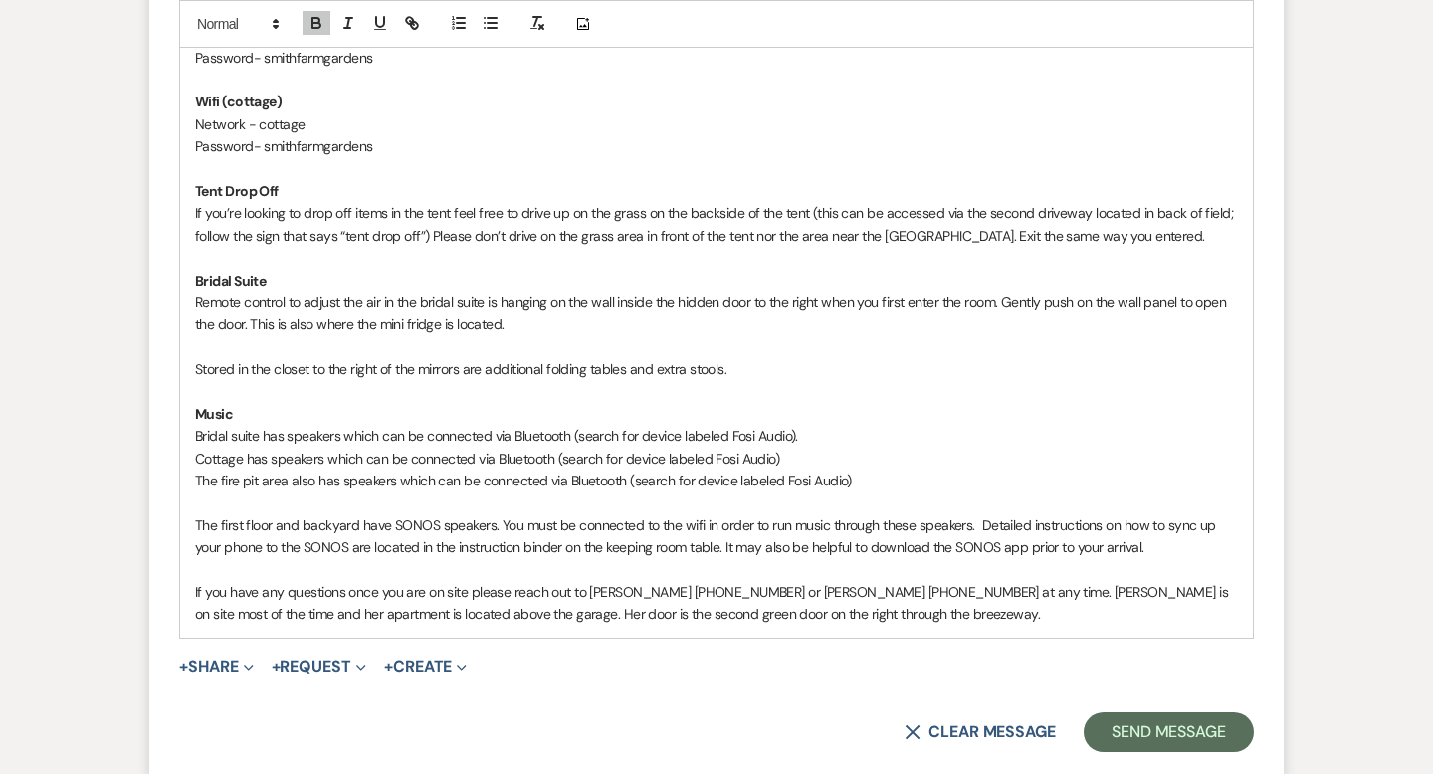
scroll to position [2232, 0]
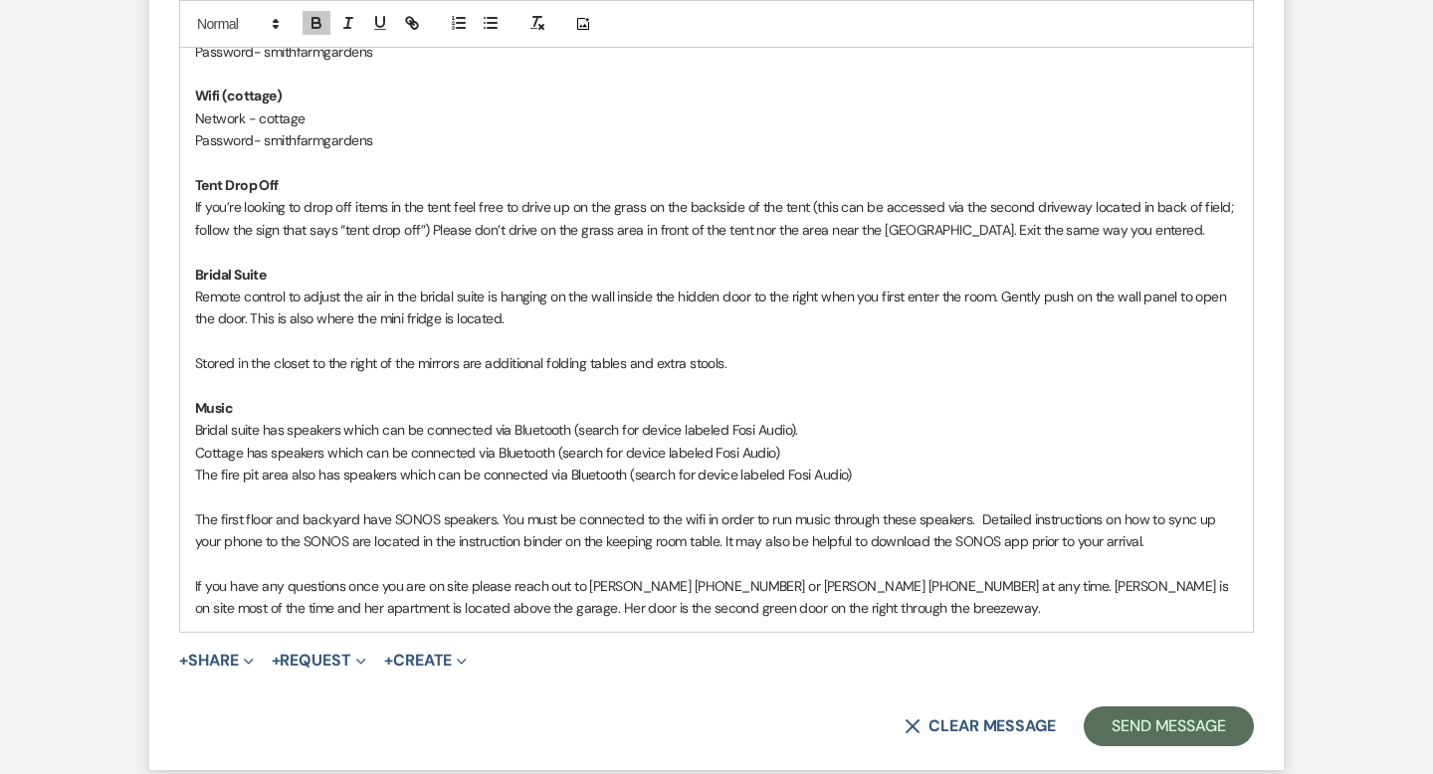
click at [262, 419] on p "Bridal suite has speakers which can be connected via Bluetooth (search for devi…" at bounding box center [716, 430] width 1043 height 22
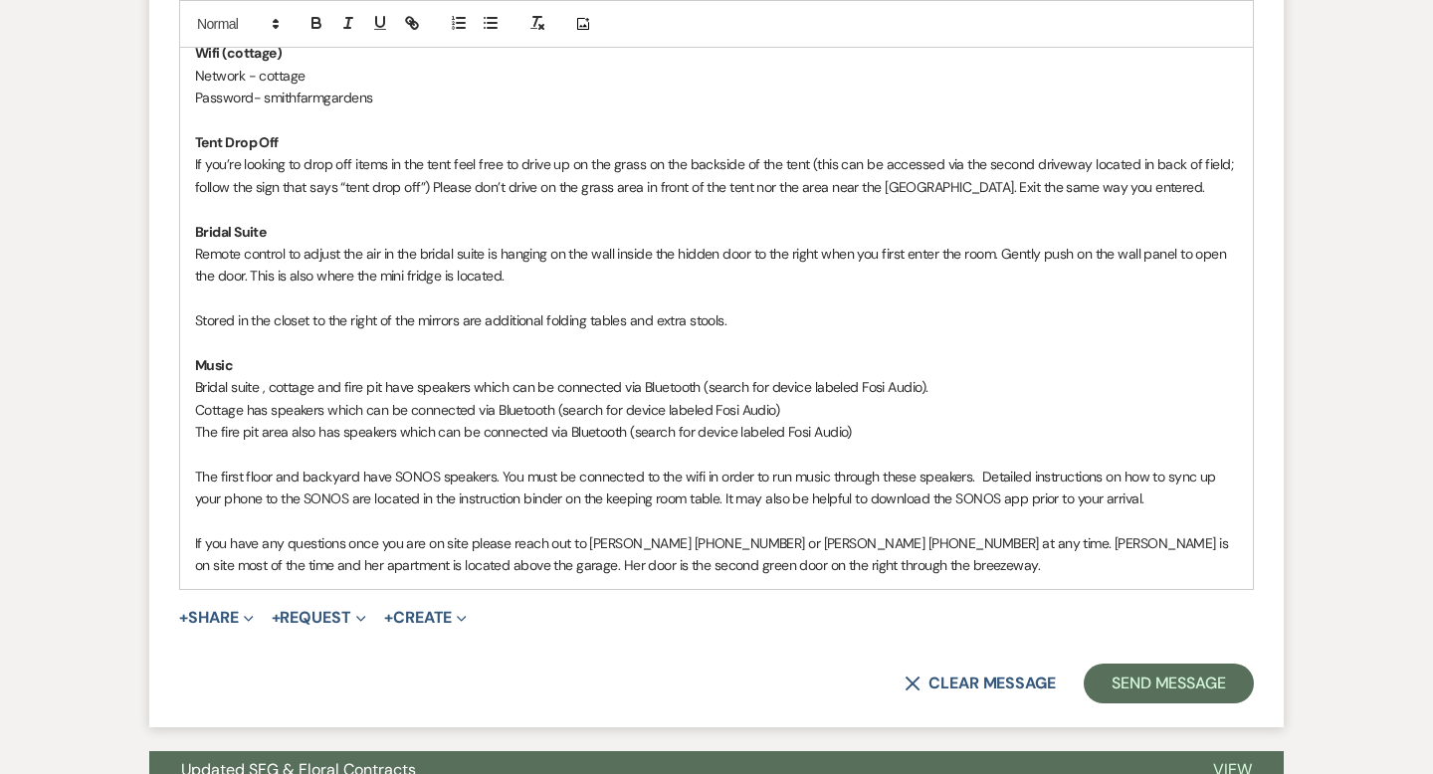
scroll to position [2284, 0]
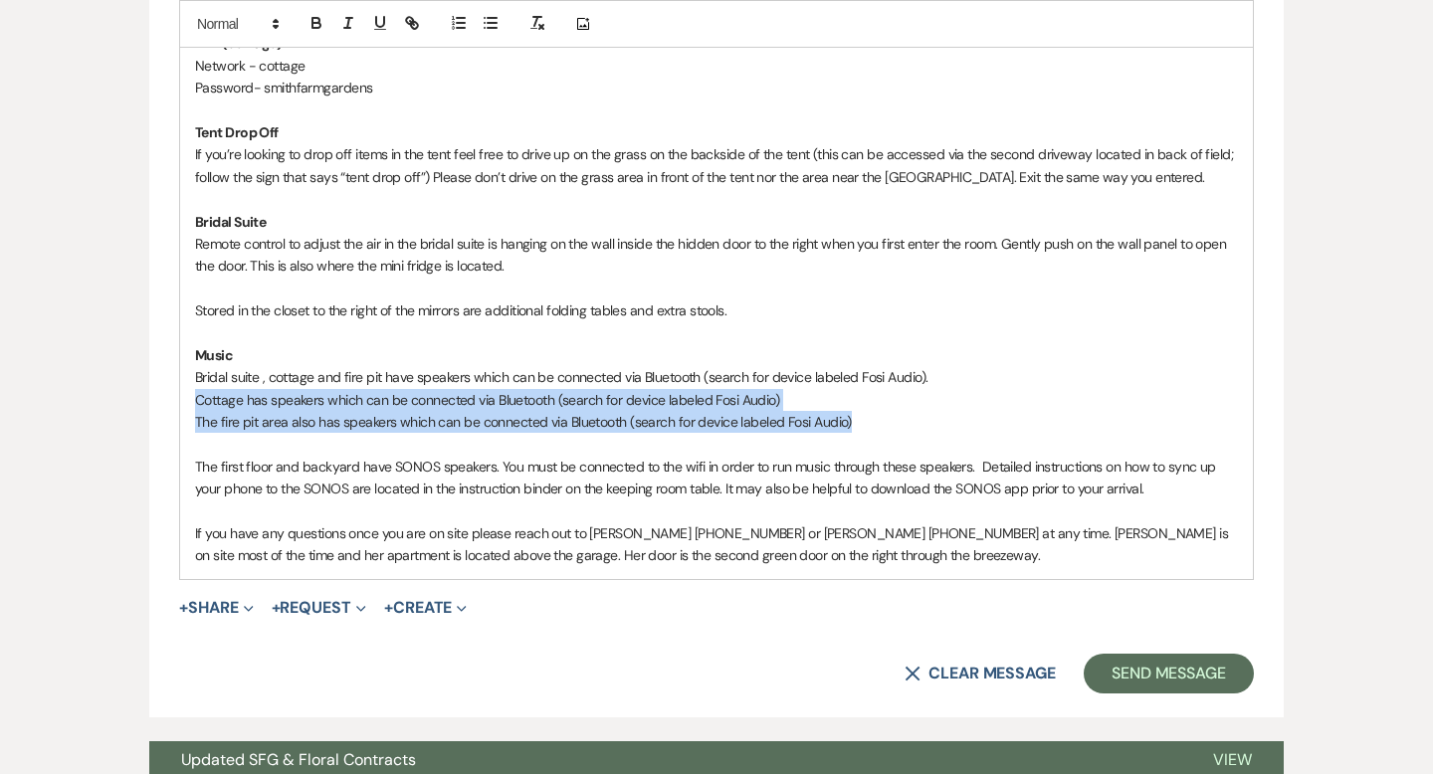
drag, startPoint x: 890, startPoint y: 395, endPoint x: 133, endPoint y: 383, distance: 757.2
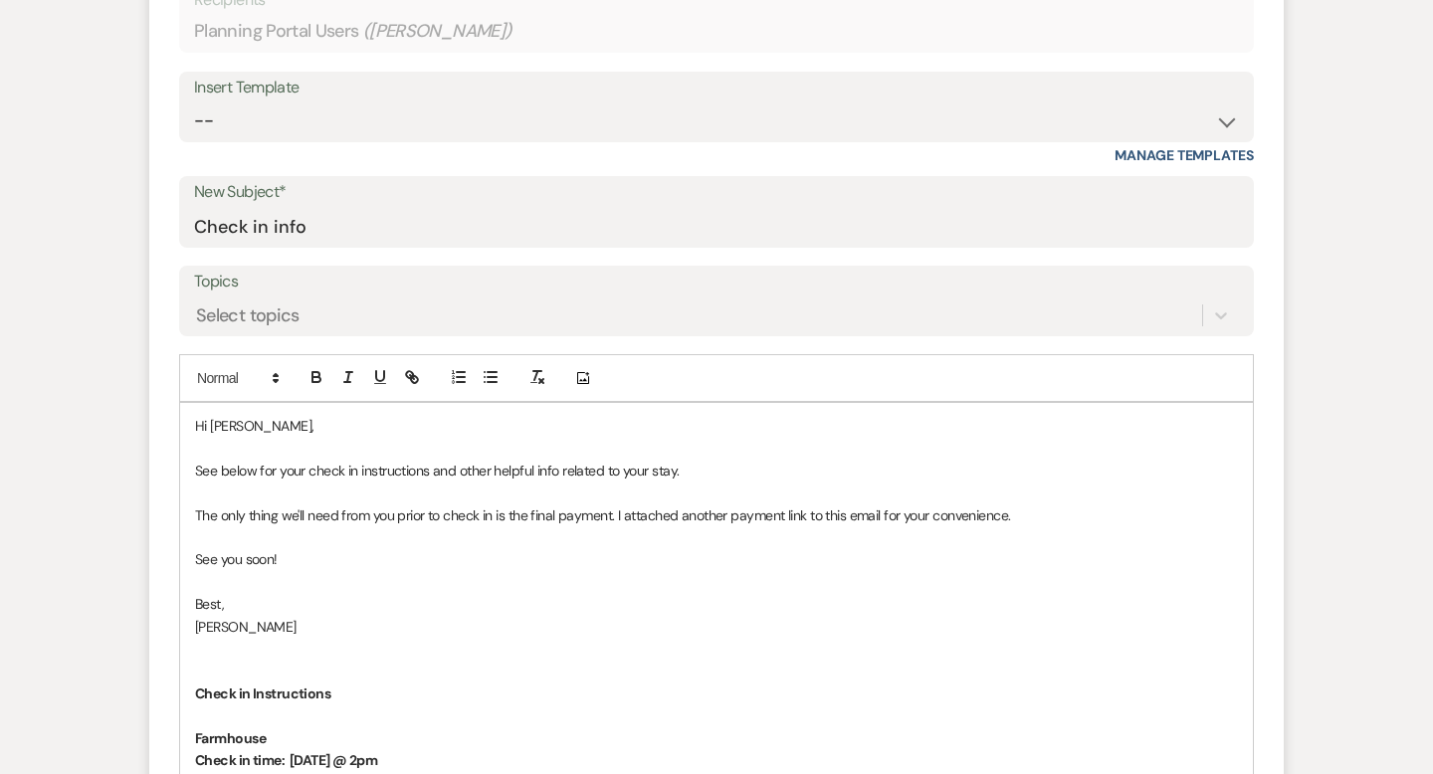
scroll to position [767, 0]
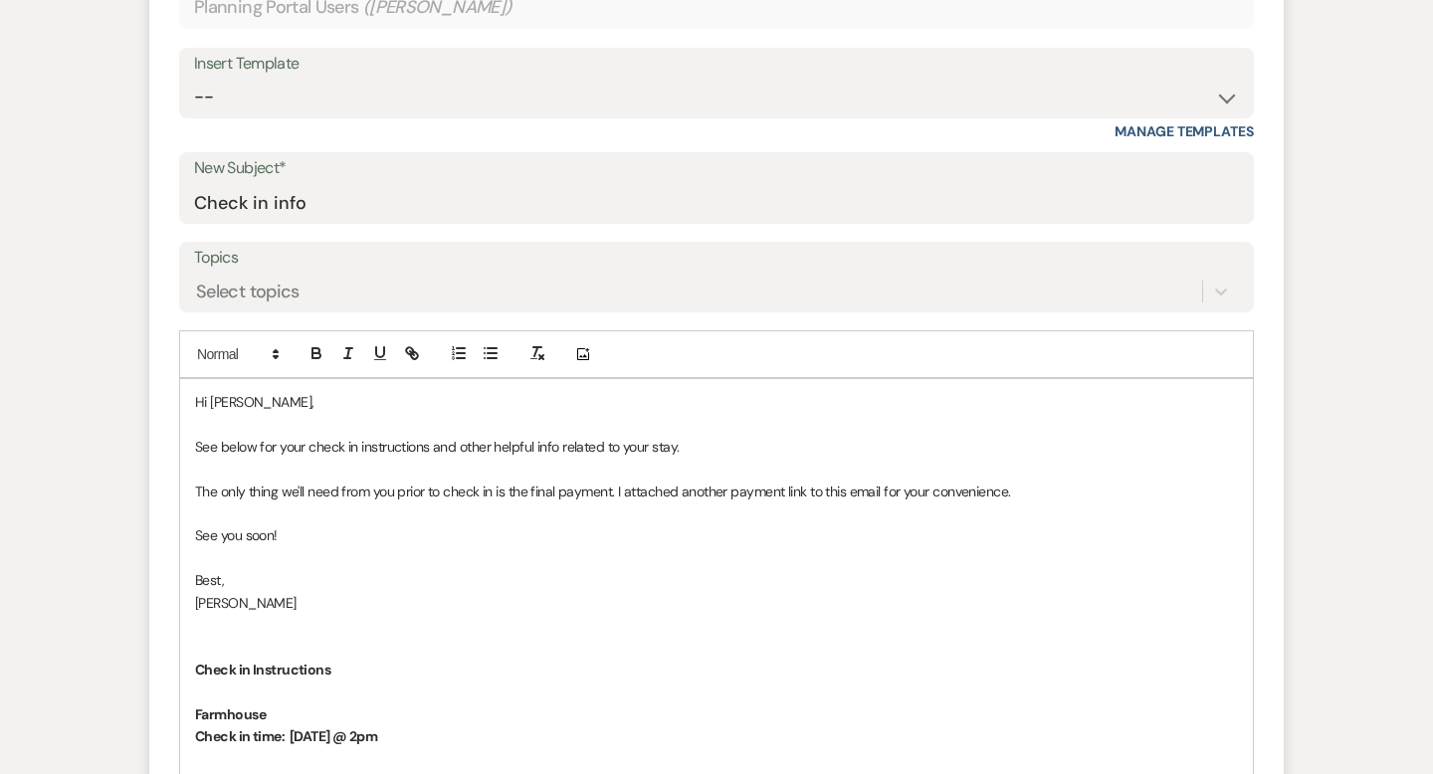
click at [705, 436] on p "See below for your check in instructions and other helpful info related to your…" at bounding box center [716, 447] width 1043 height 22
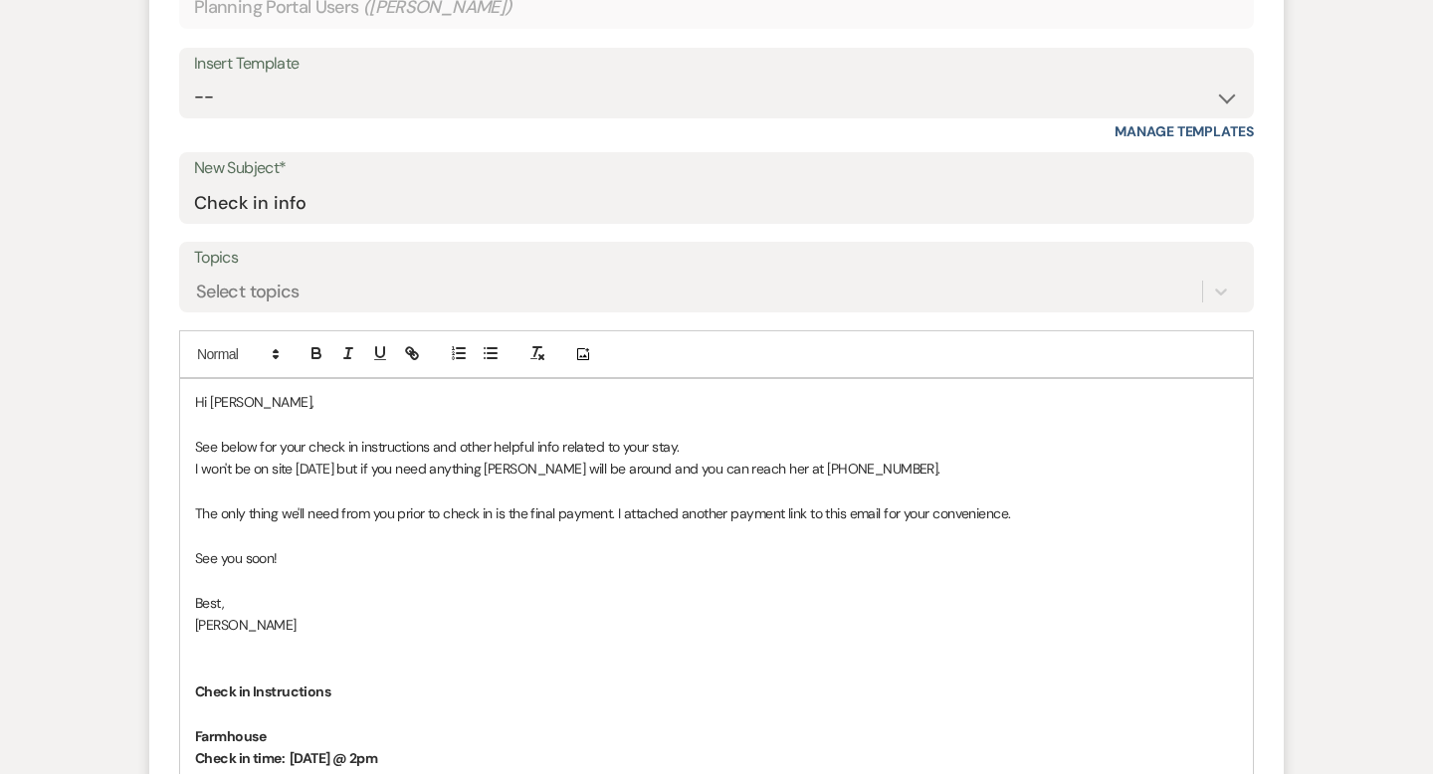
click at [500, 458] on p "I won't be on site [DATE] but if you need anything [PERSON_NAME] will be around…" at bounding box center [716, 469] width 1043 height 22
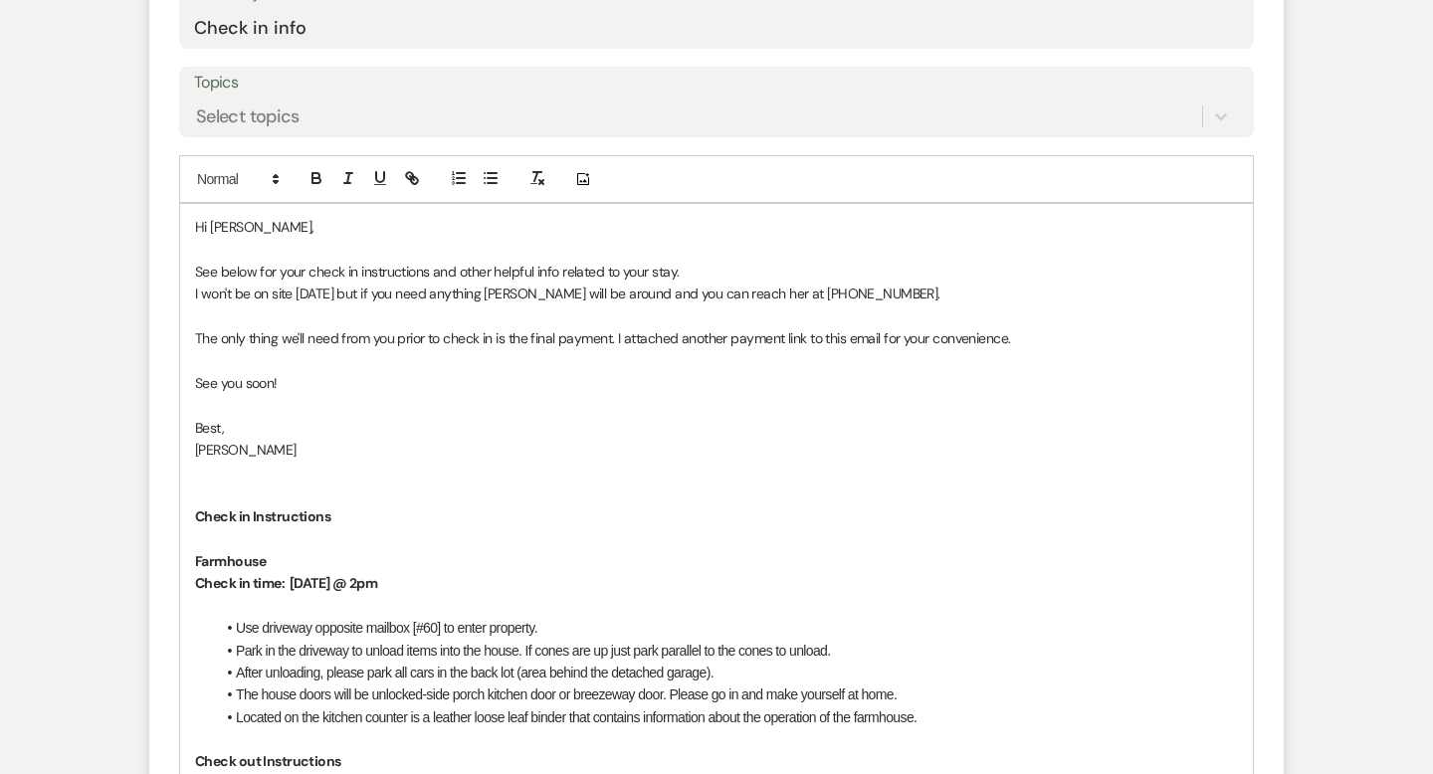
scroll to position [951, 0]
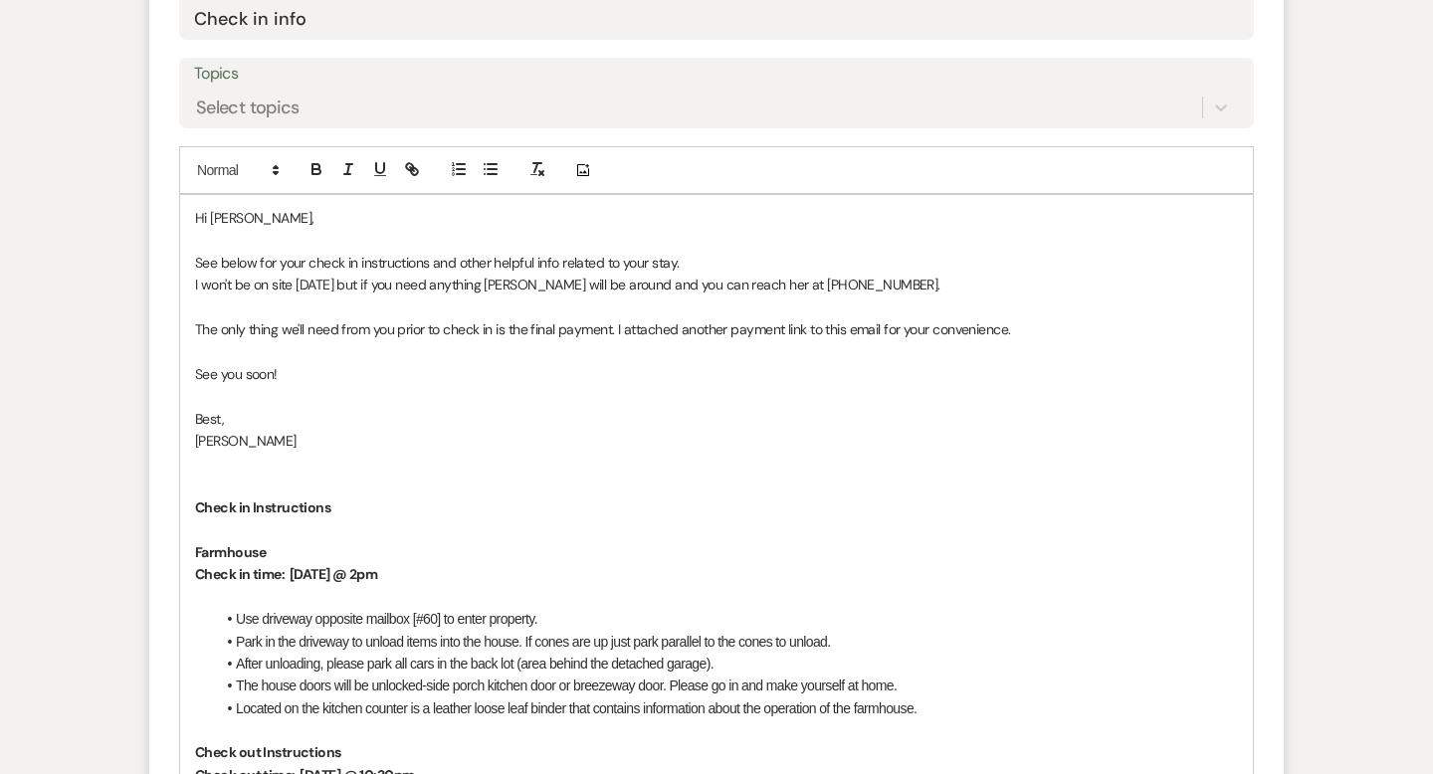
click at [299, 363] on p "See you soon!" at bounding box center [716, 374] width 1043 height 22
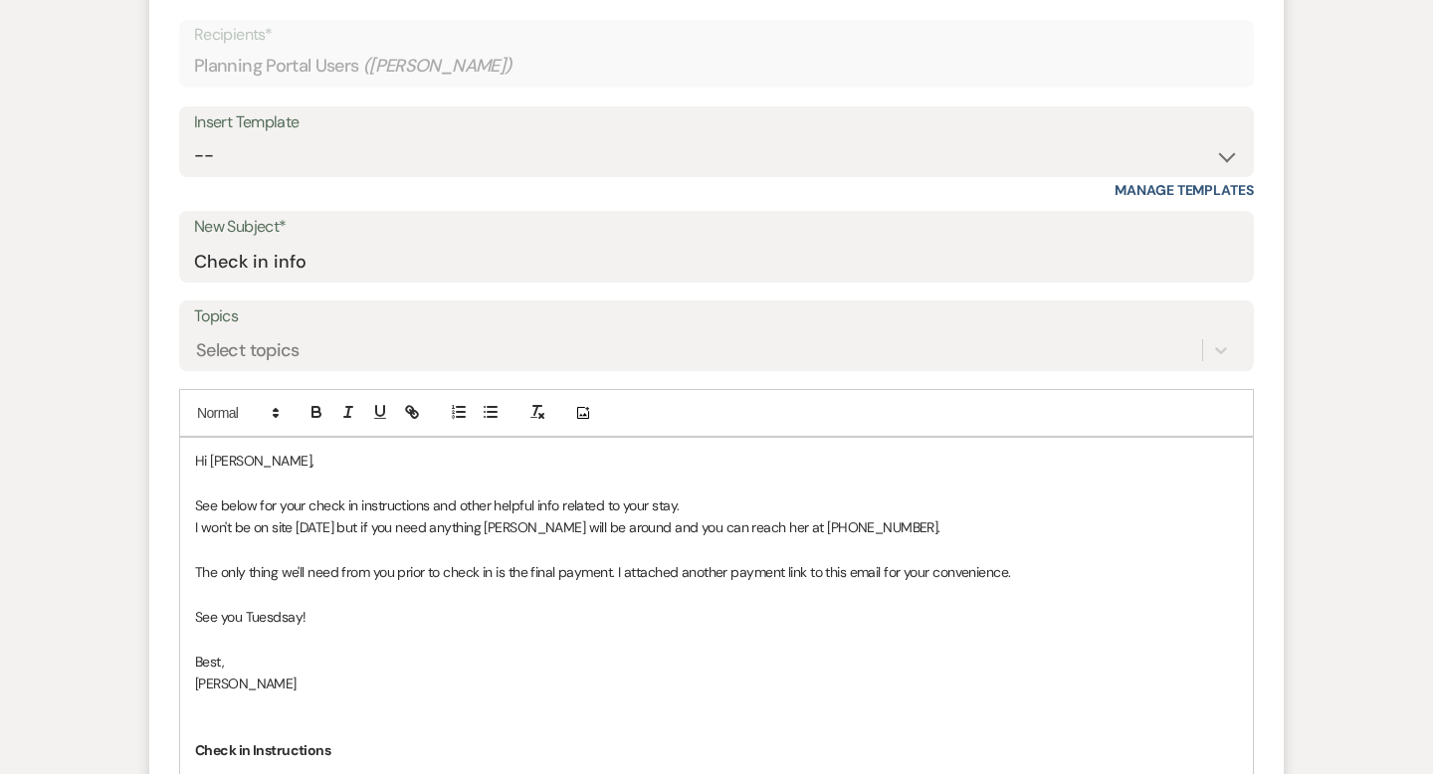
scroll to position [0, 0]
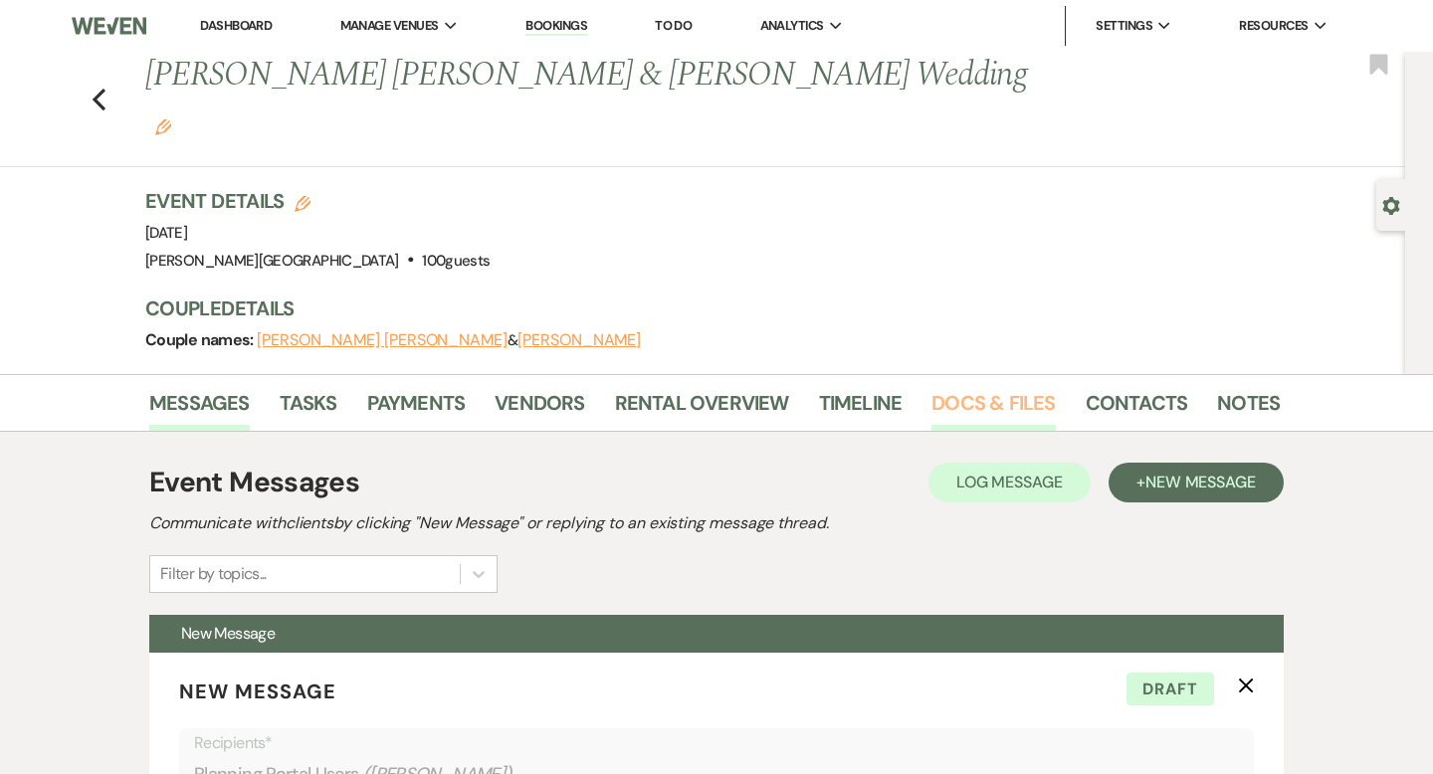
click at [978, 387] on link "Docs & Files" at bounding box center [992, 409] width 123 height 44
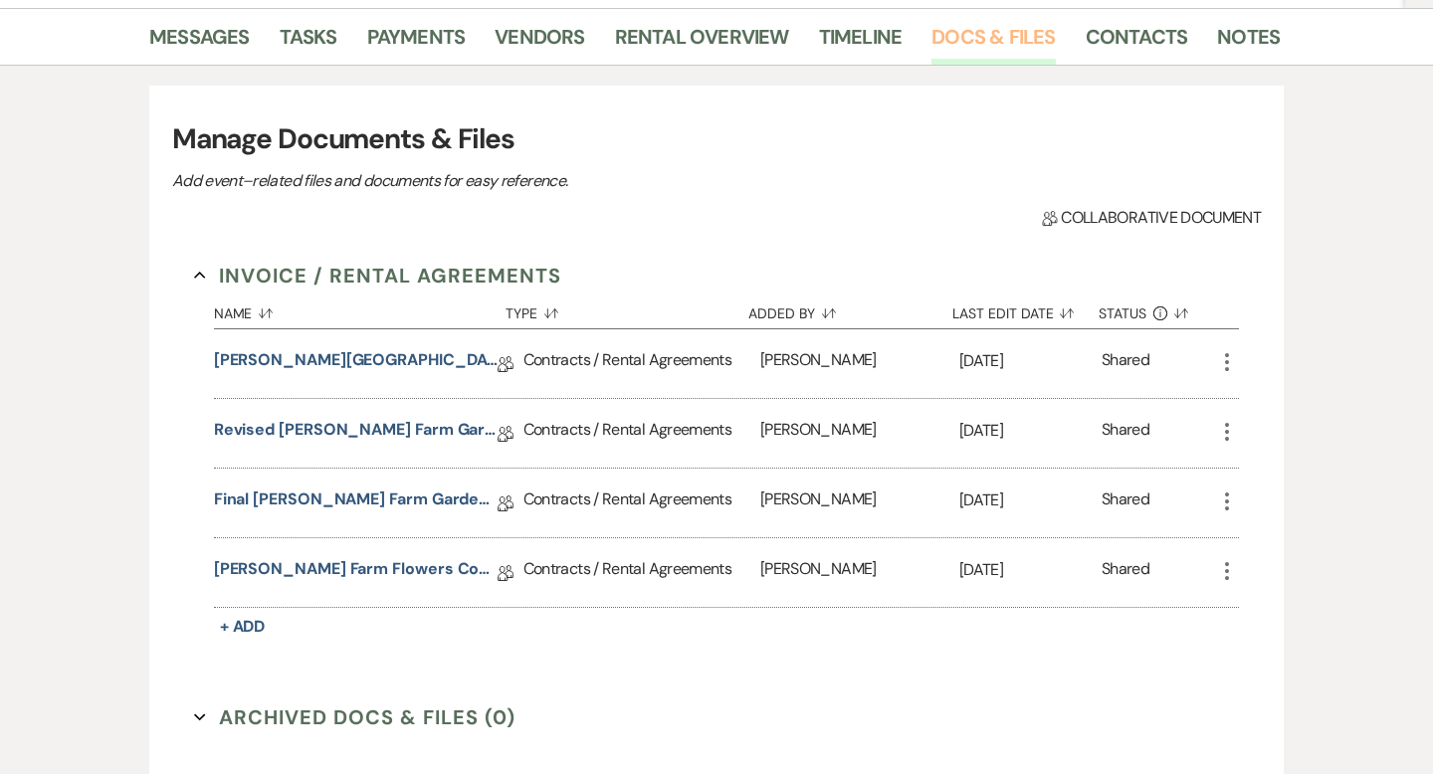
scroll to position [427, 0]
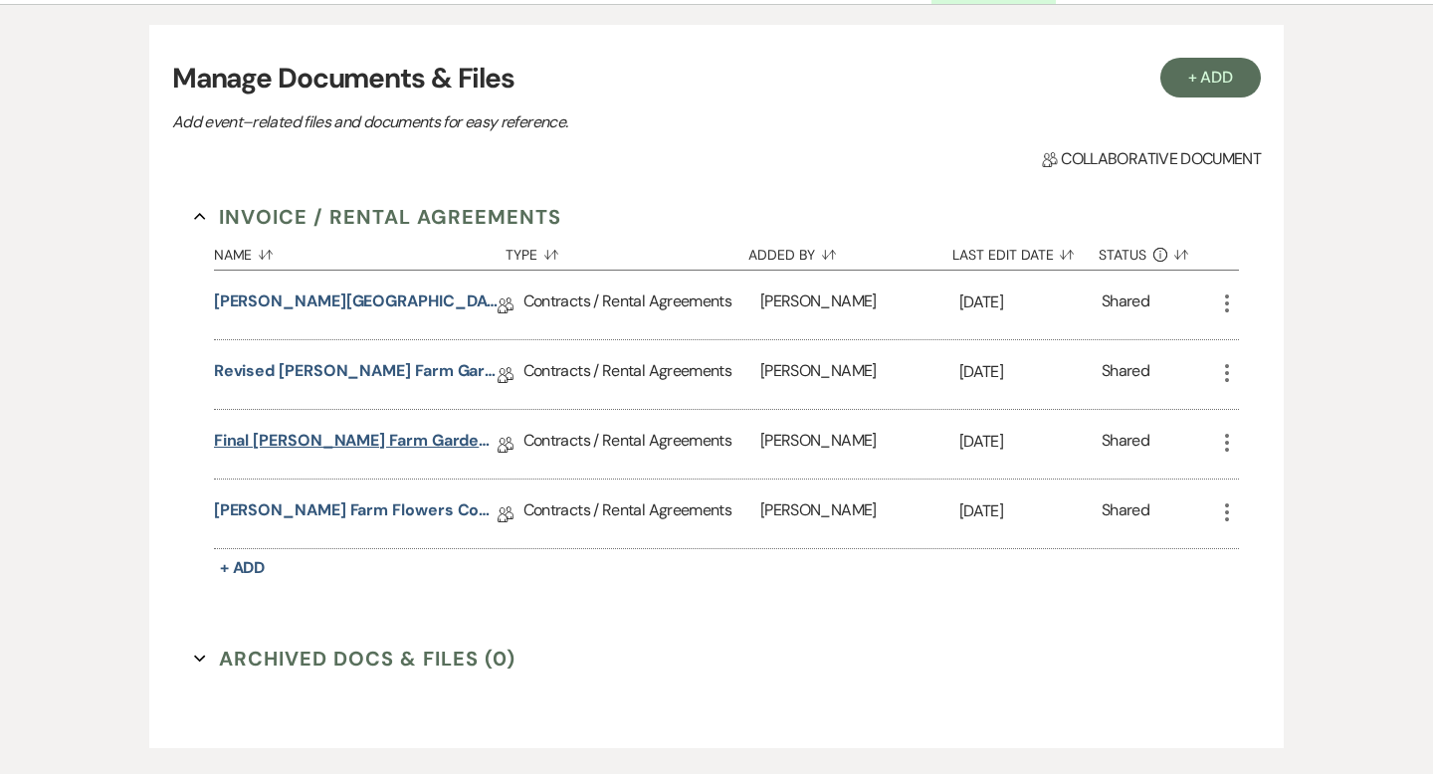
click at [369, 429] on link "Final [PERSON_NAME] Farm Gardens Contract (All-Inclusive)" at bounding box center [356, 444] width 284 height 31
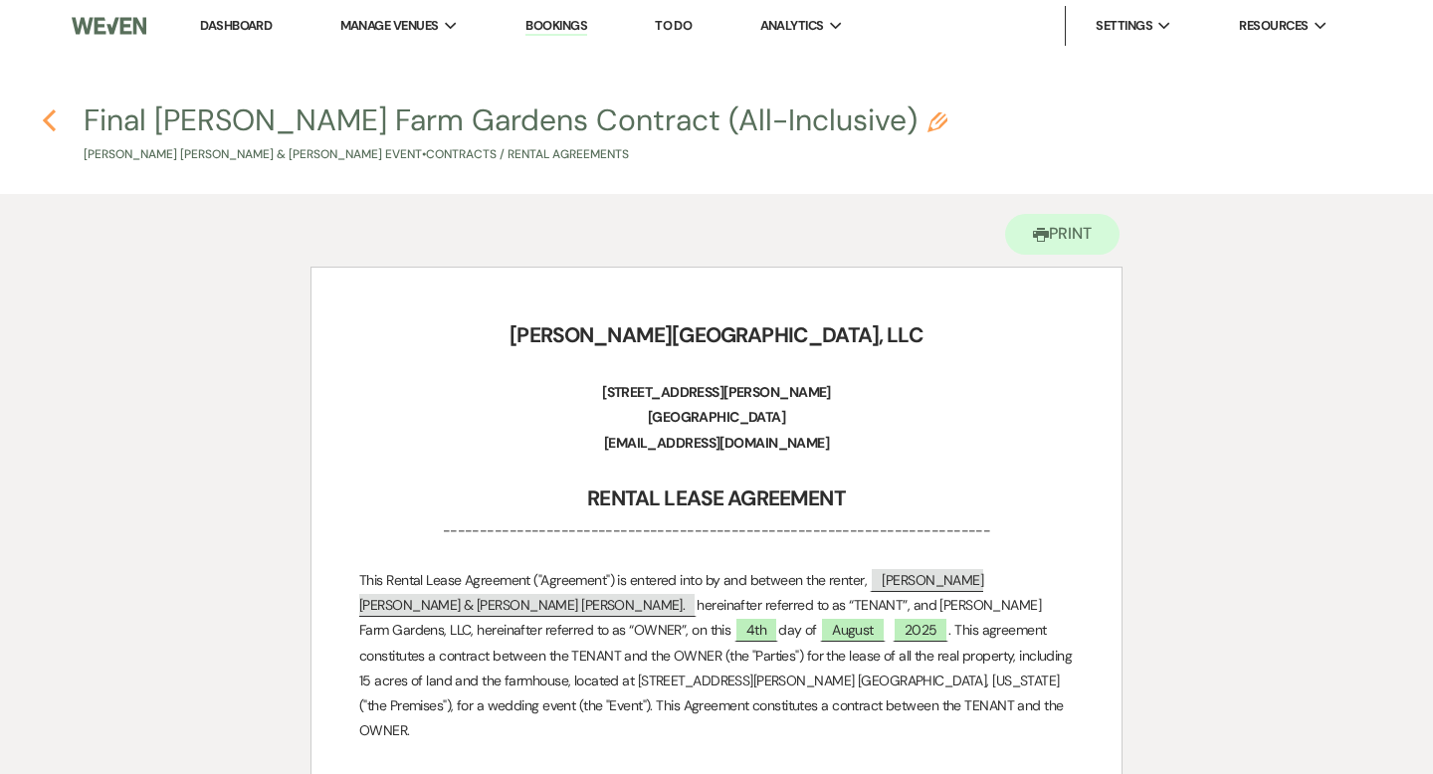
click at [53, 116] on icon "Previous" at bounding box center [49, 120] width 15 height 24
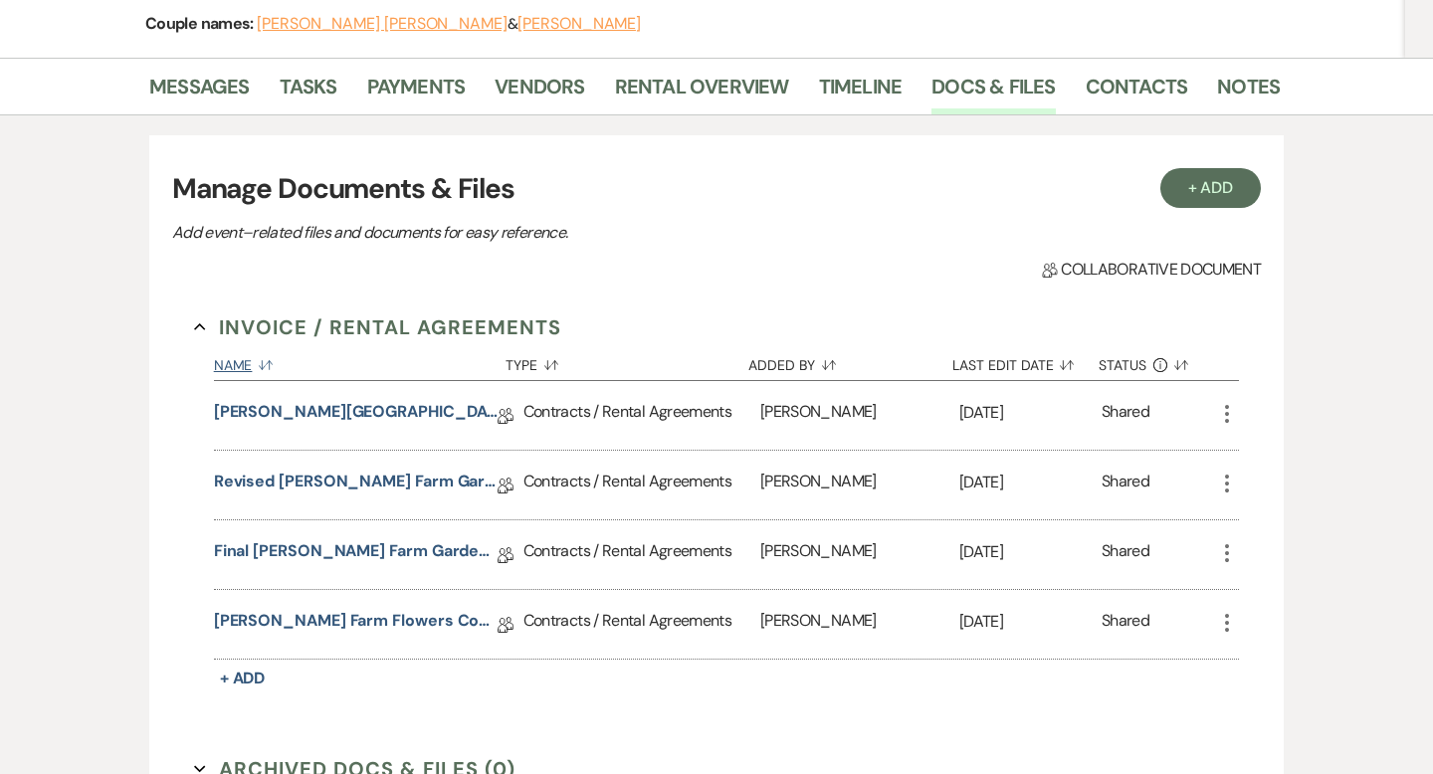
scroll to position [218, 0]
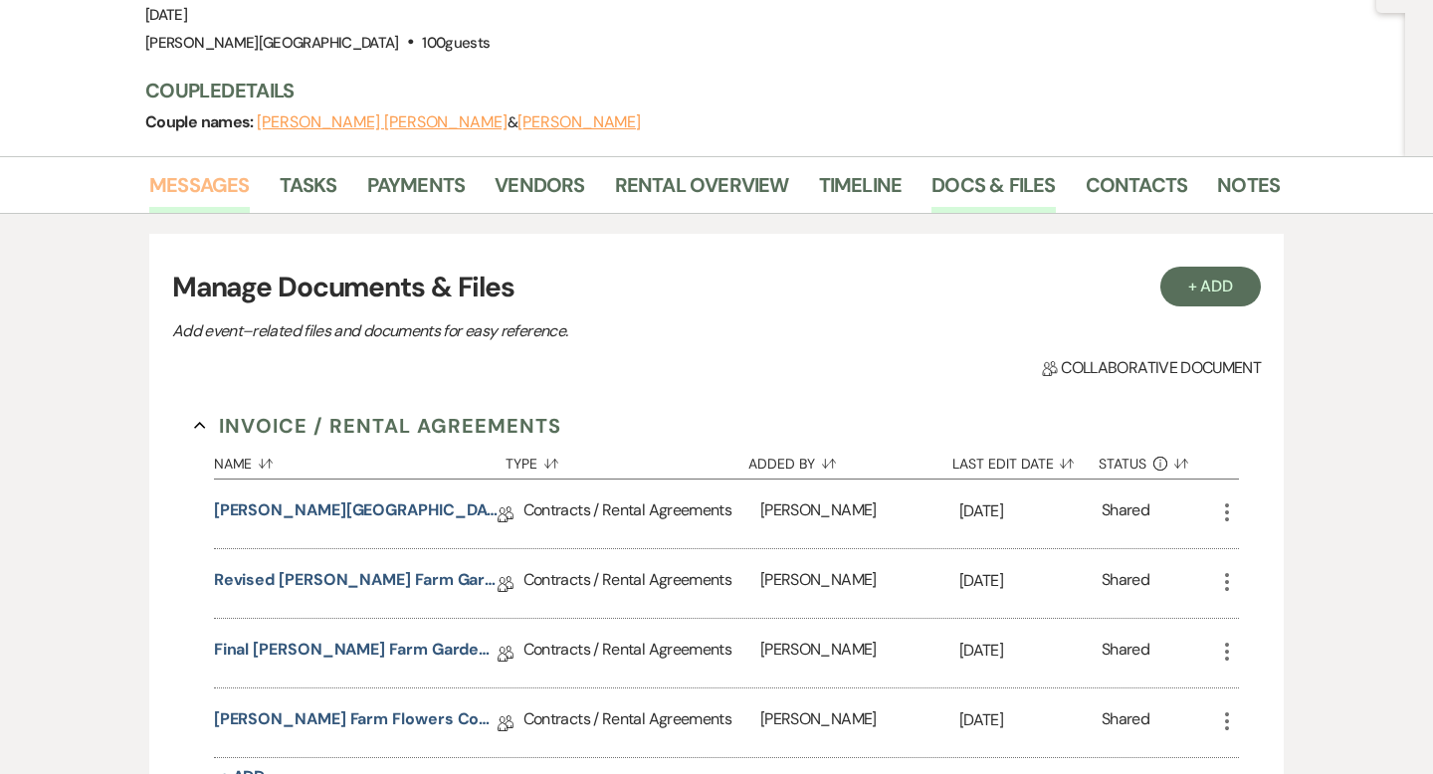
click at [228, 169] on link "Messages" at bounding box center [199, 191] width 100 height 44
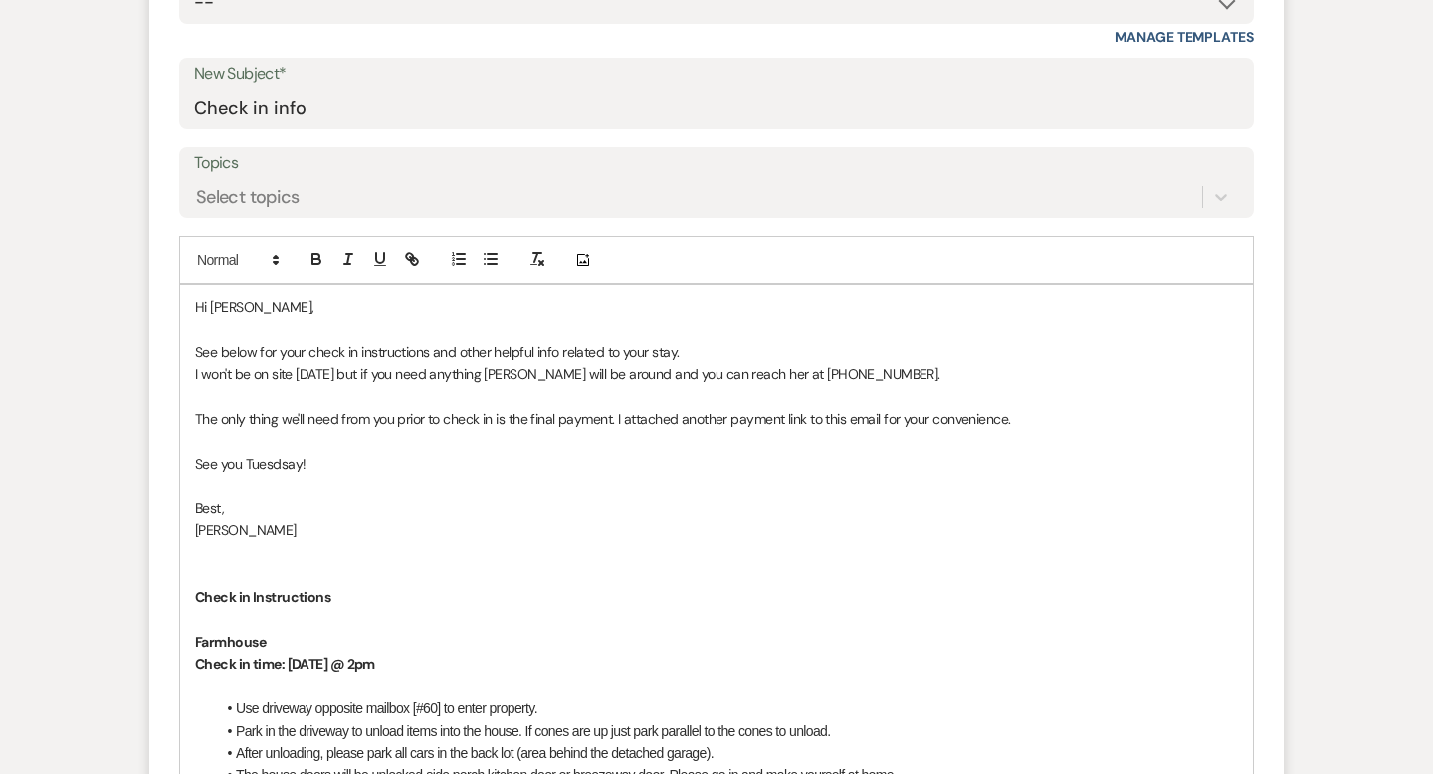
scroll to position [923, 0]
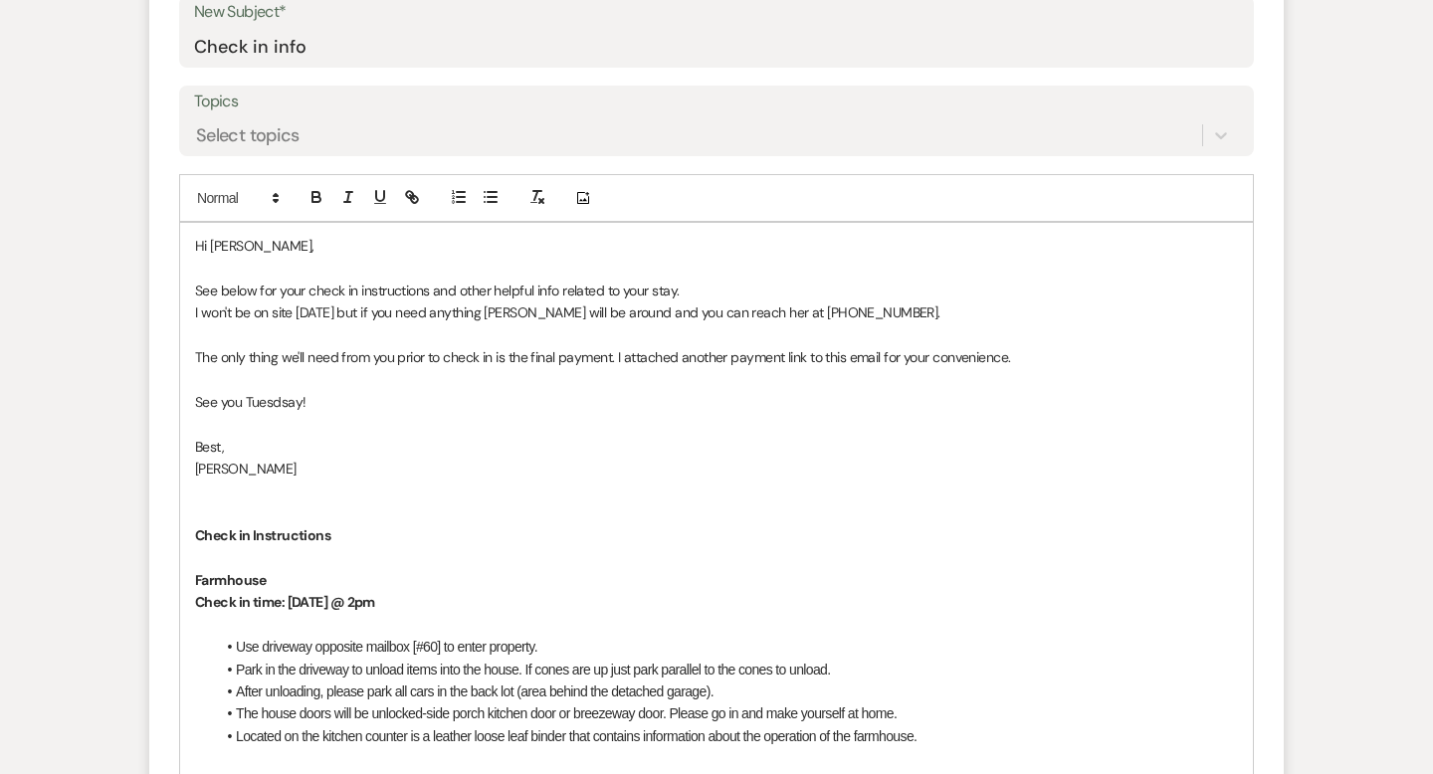
click at [624, 301] on p "I won't be on site [DATE] but if you need anything [PERSON_NAME] will be around…" at bounding box center [716, 312] width 1043 height 22
click at [346, 391] on p "See you [DATE]!" at bounding box center [716, 402] width 1043 height 22
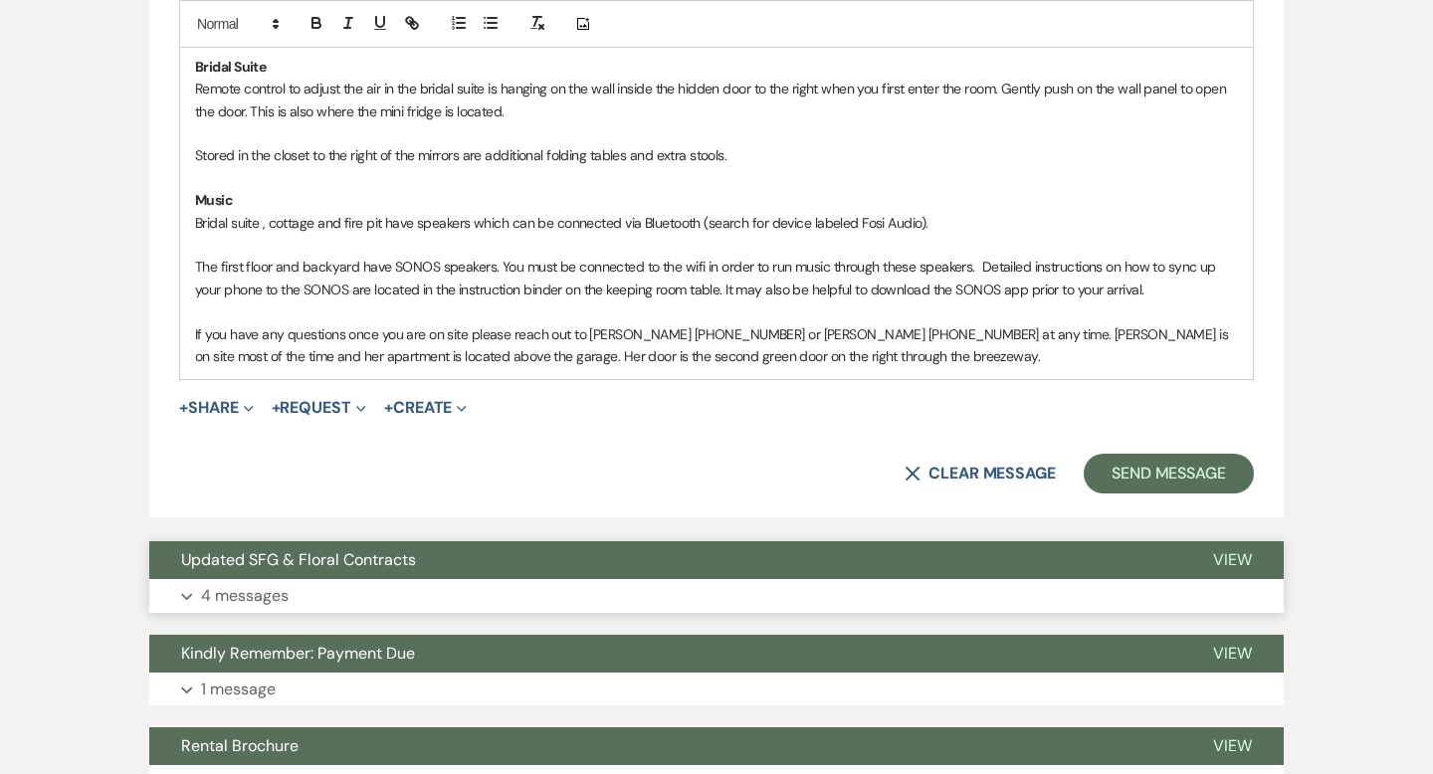
scroll to position [2589, 0]
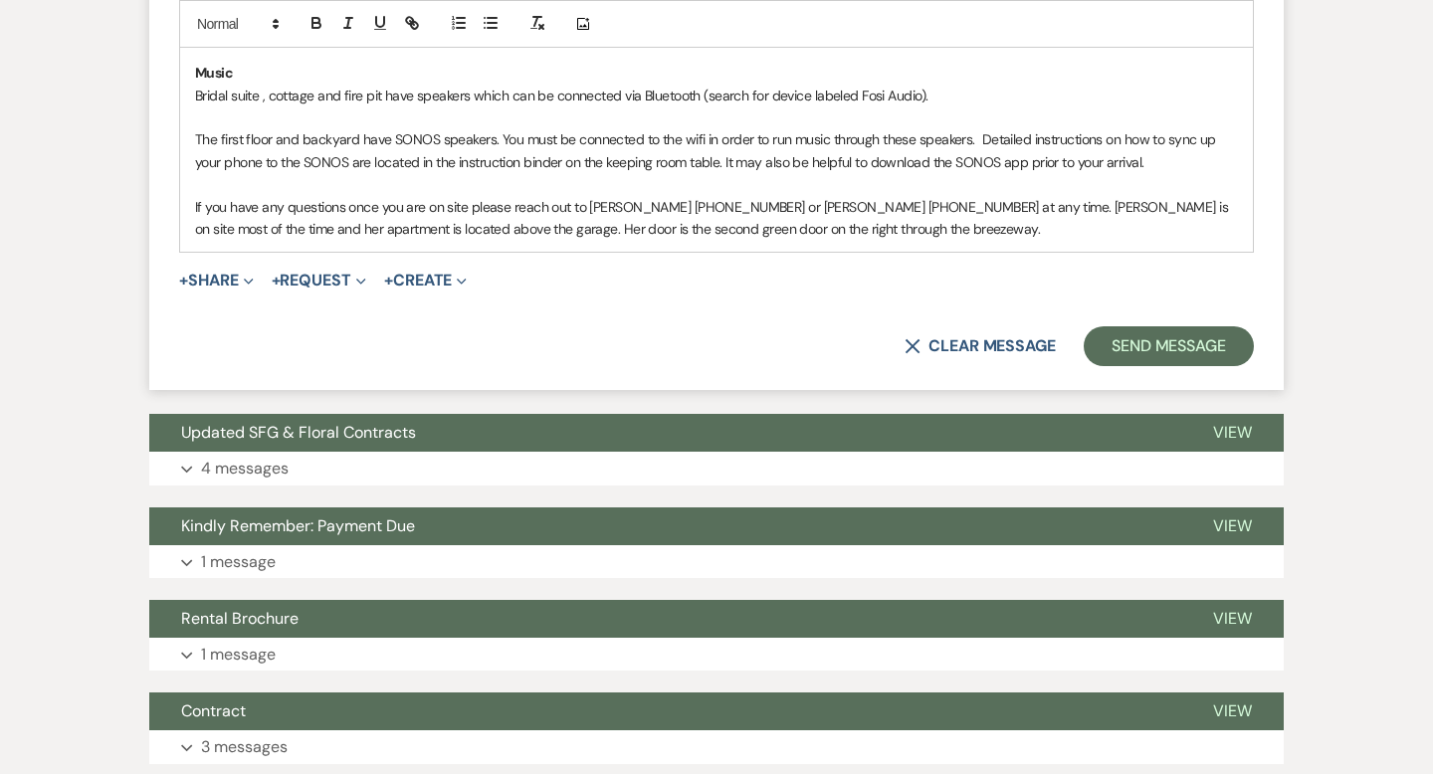
click at [223, 273] on button "+ Share Expand" at bounding box center [216, 281] width 75 height 16
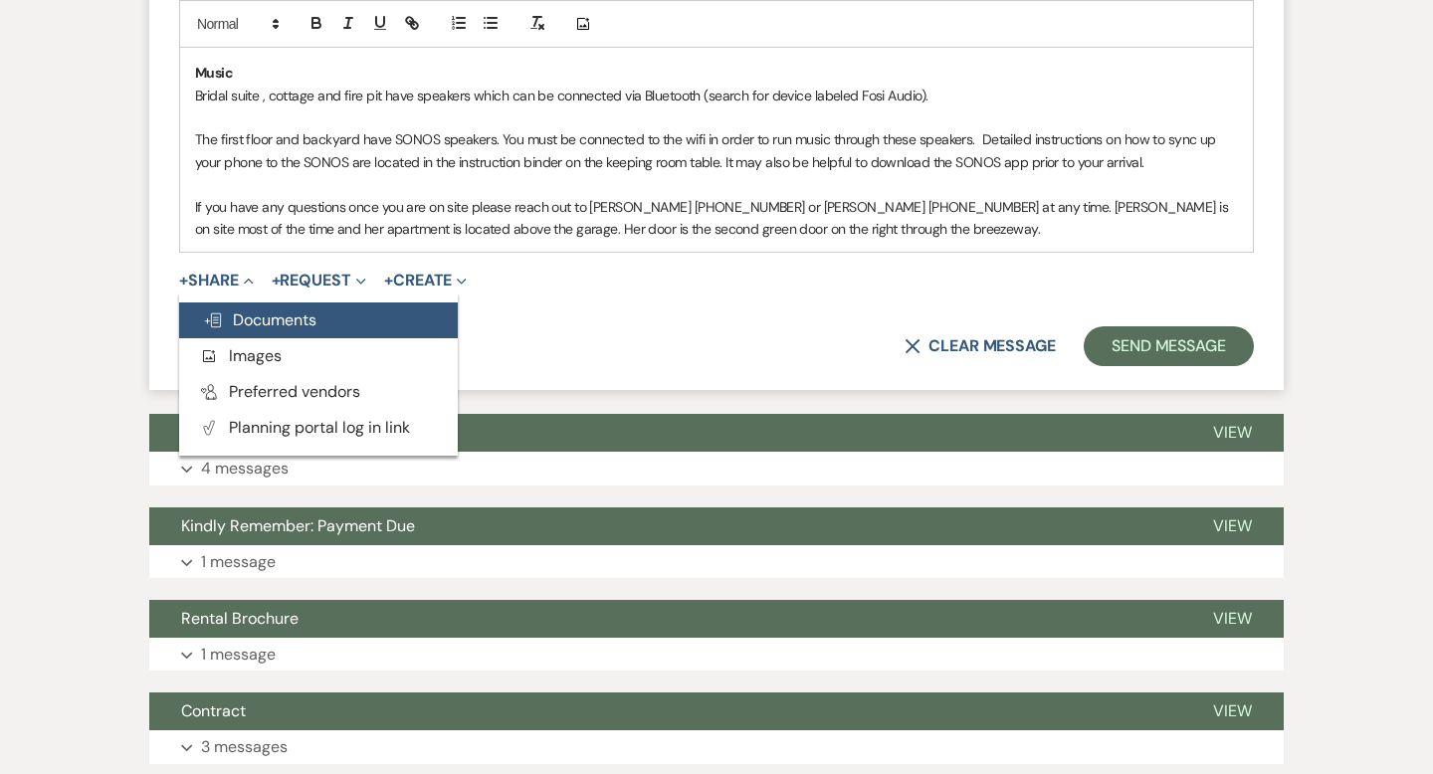
click at [220, 312] on icon "Doc Upload" at bounding box center [213, 320] width 20 height 16
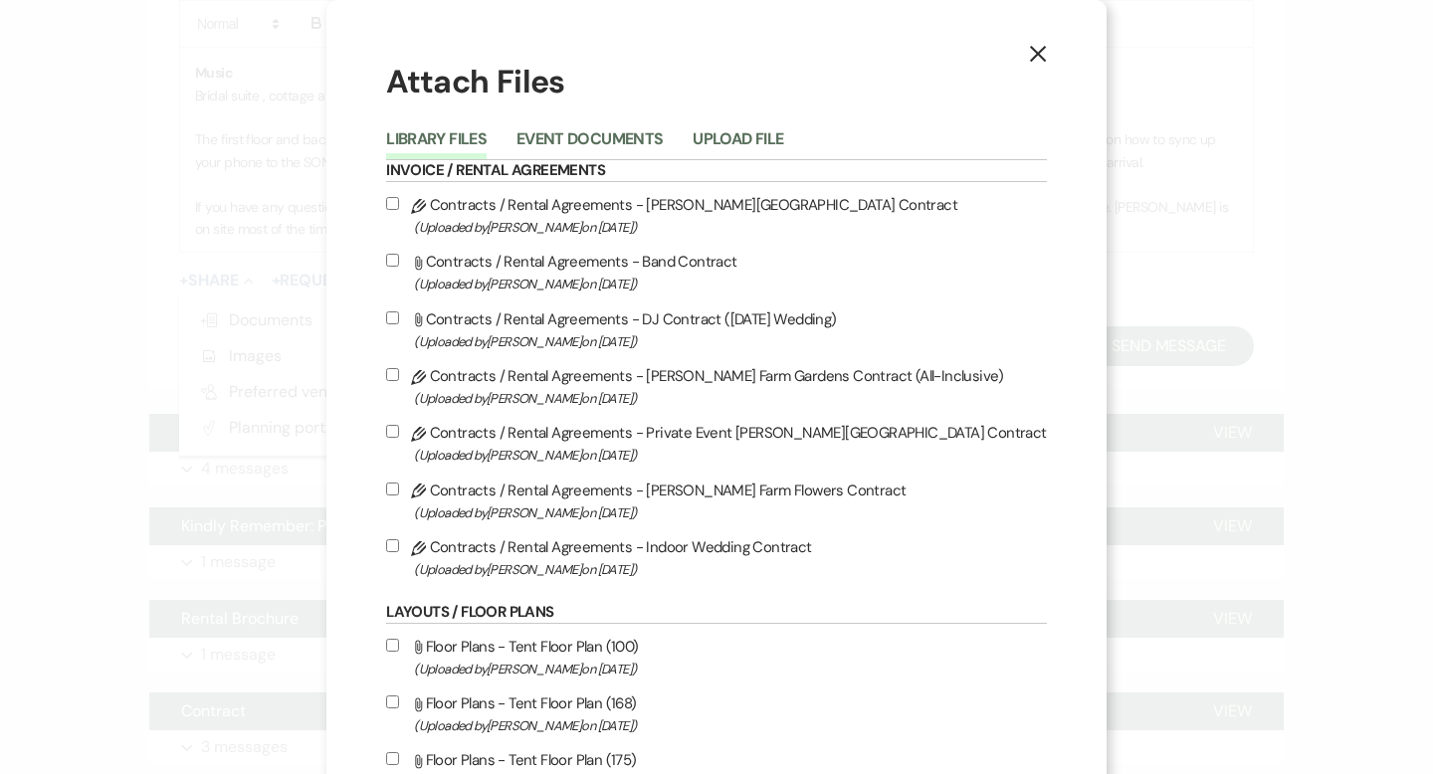
click at [1023, 41] on button "X" at bounding box center [1038, 53] width 30 height 35
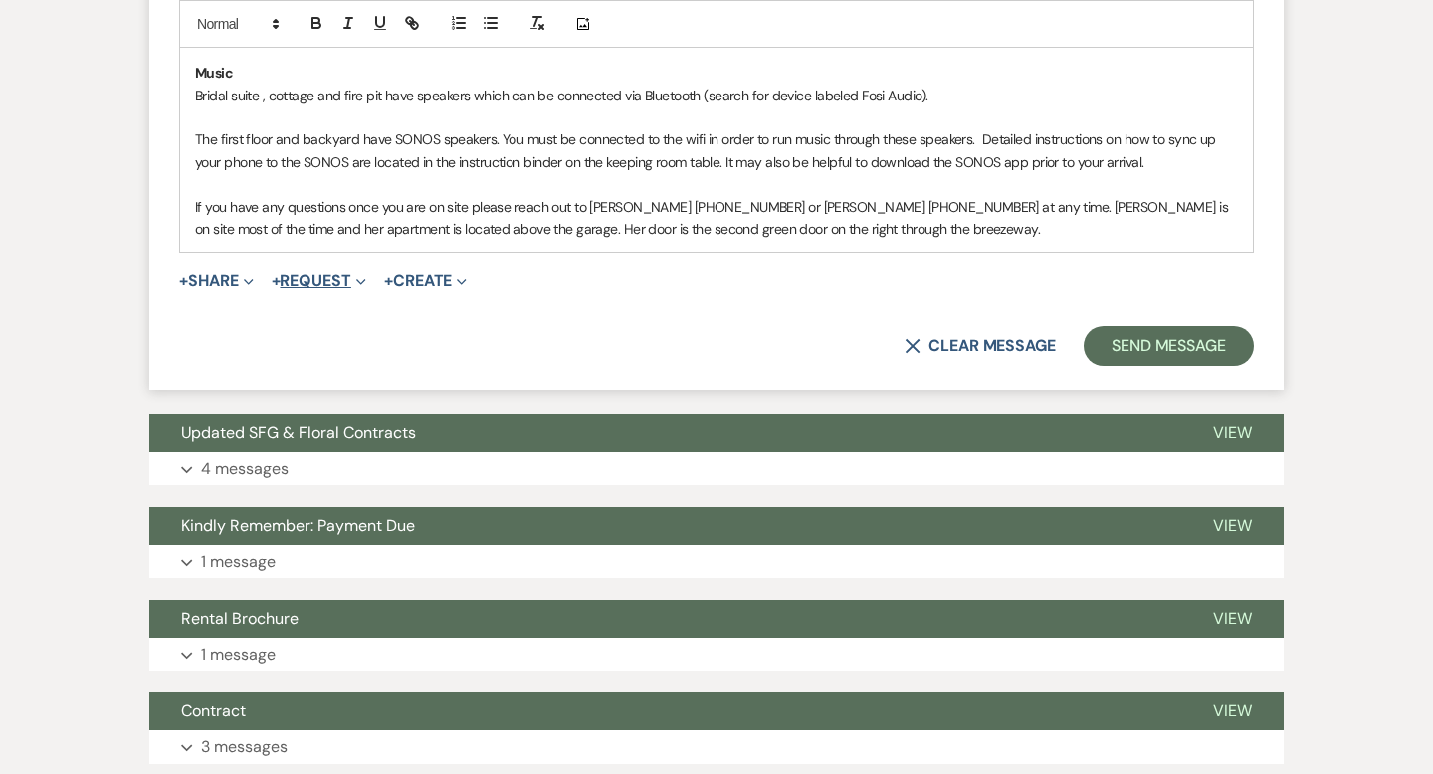
click at [342, 273] on button "+ Request Expand" at bounding box center [319, 281] width 95 height 16
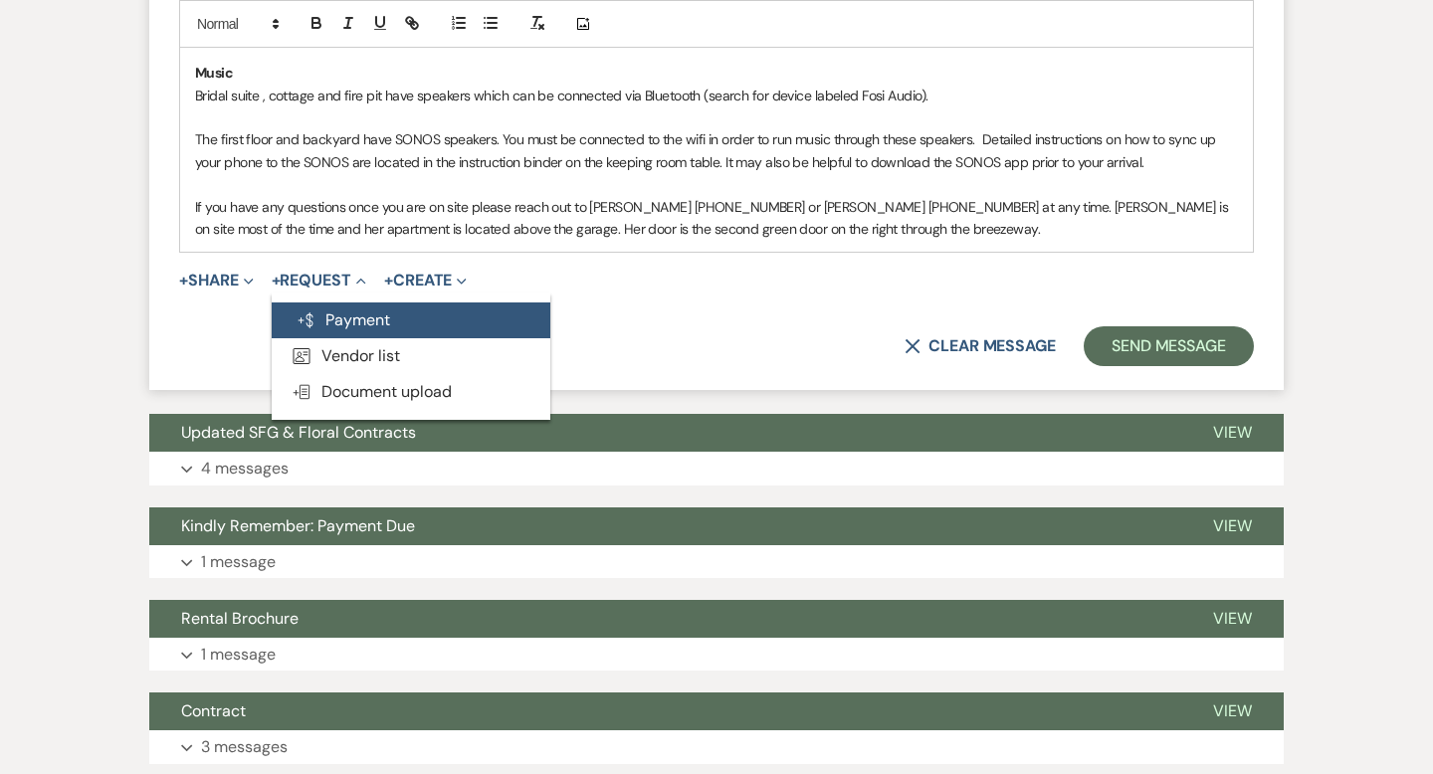
click at [343, 302] on button "Generate Payment Payment" at bounding box center [411, 320] width 279 height 36
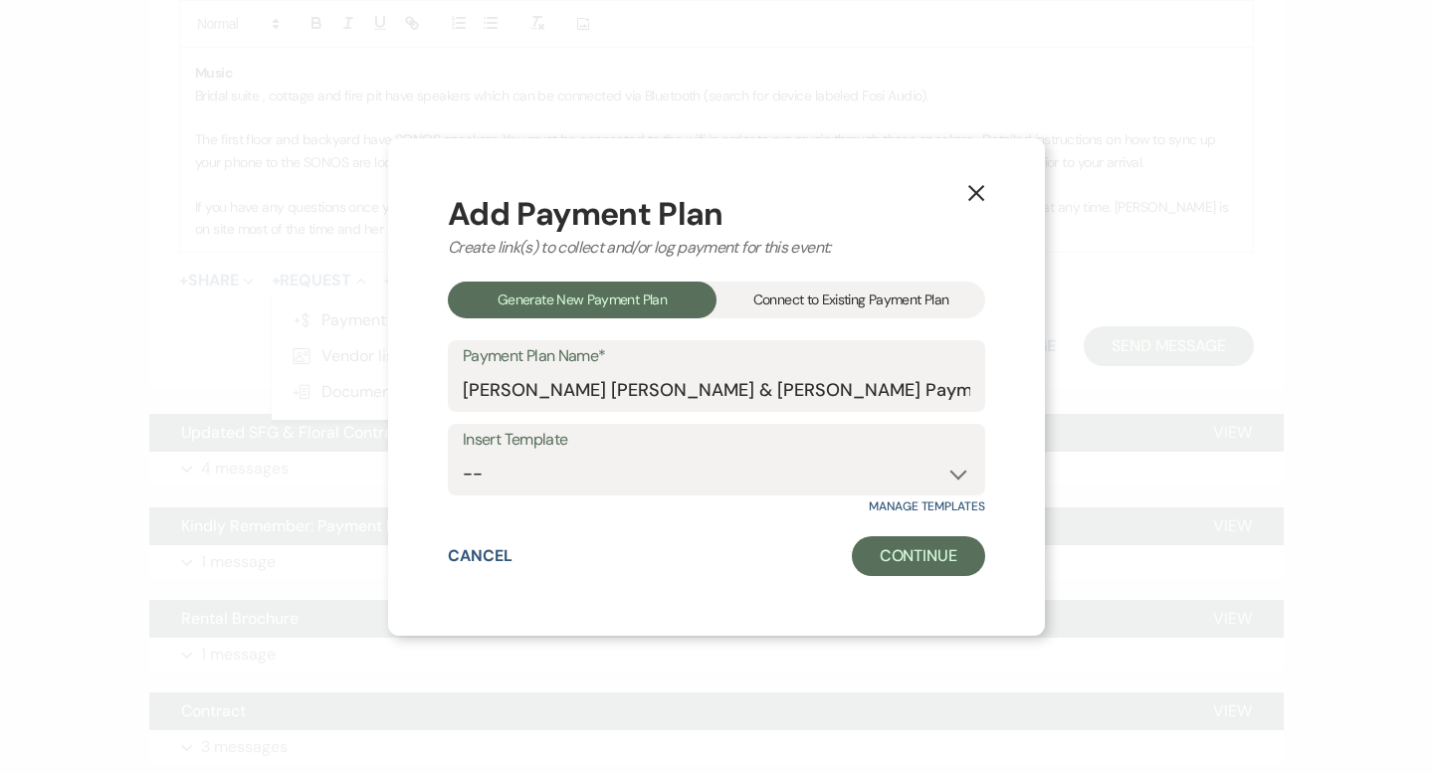
click at [810, 298] on div "Connect to Existing Payment Plan" at bounding box center [850, 300] width 269 height 37
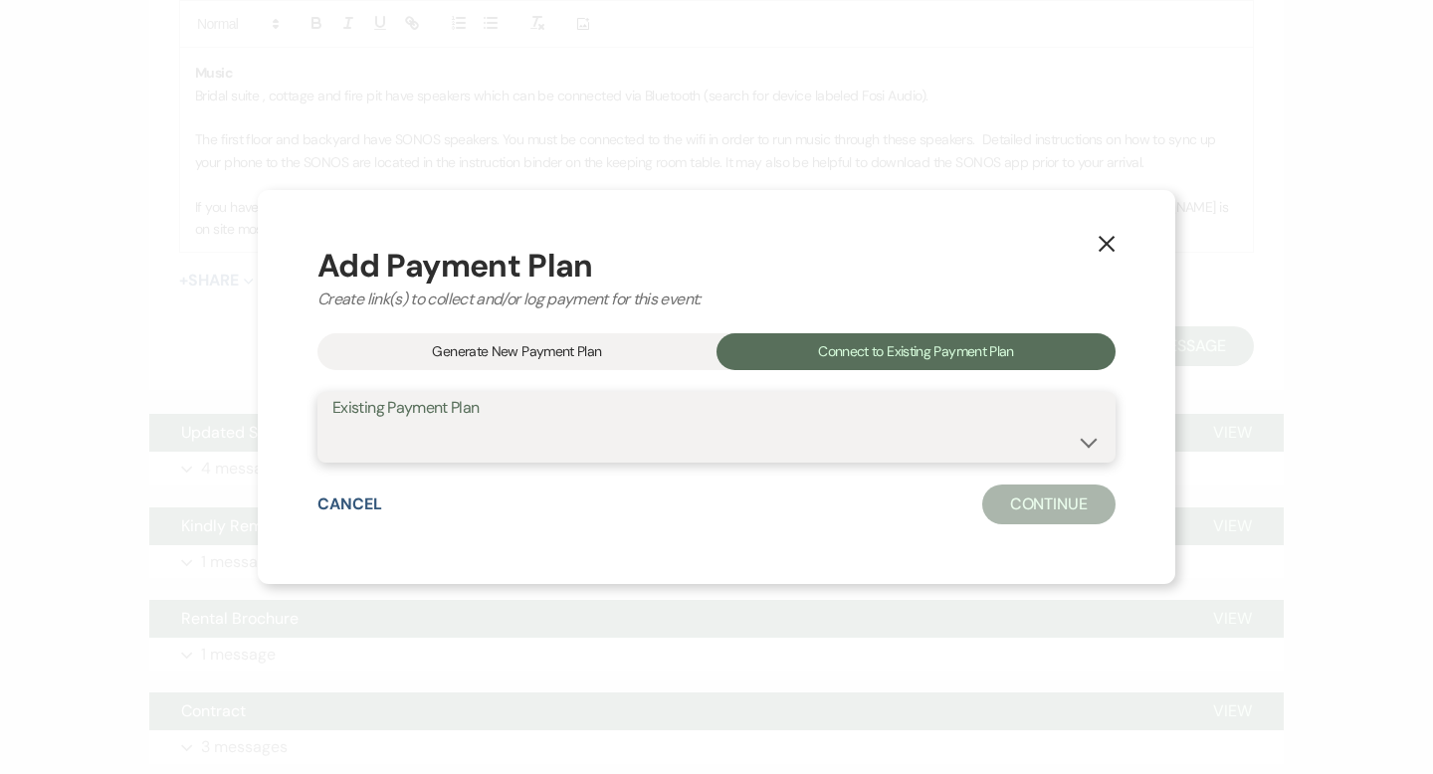
click at [935, 424] on select "Final Payment [PERSON_NAME] [PERSON_NAME] & [PERSON_NAME] [PERSON_NAME].'s Paym…" at bounding box center [716, 441] width 768 height 39
select select "24556"
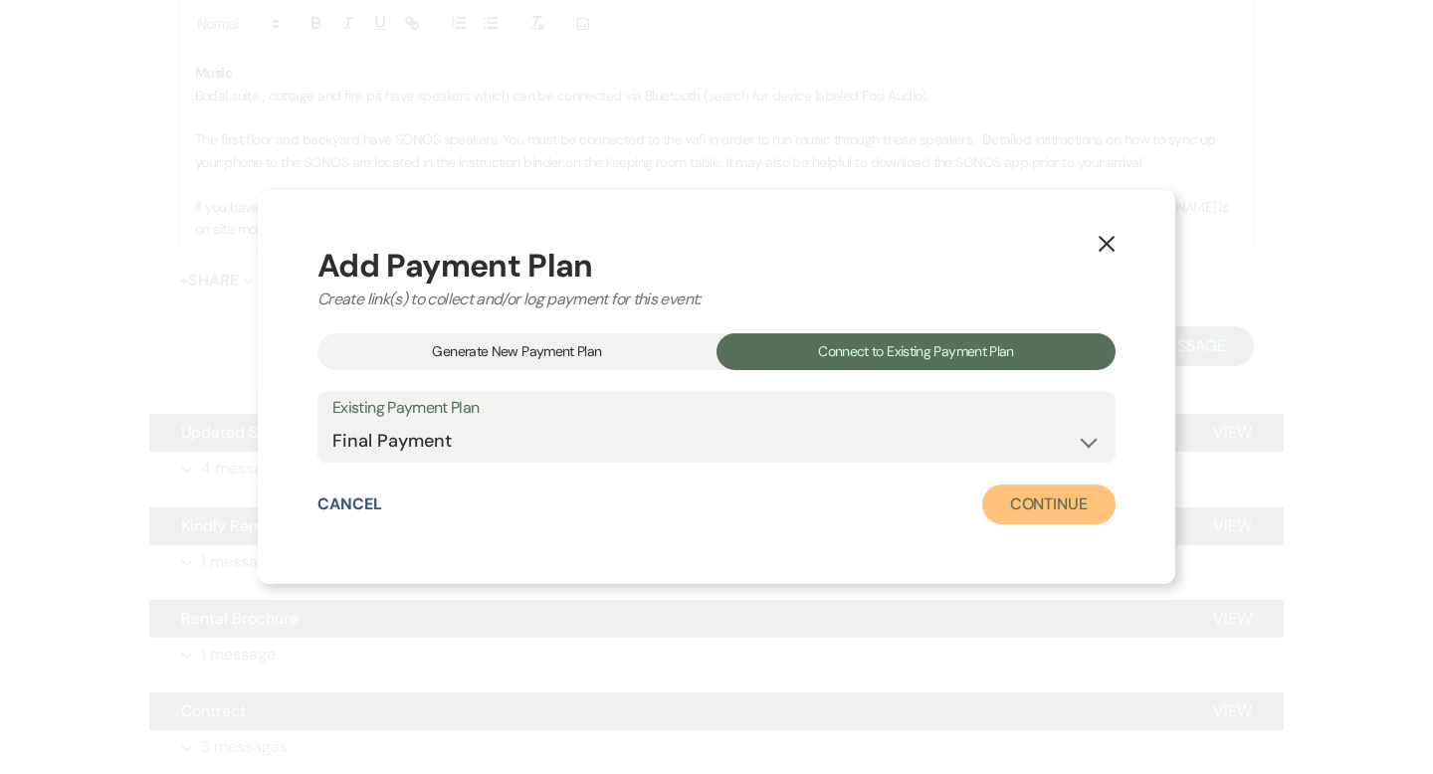
click at [982, 510] on button "Continue" at bounding box center [1048, 505] width 133 height 40
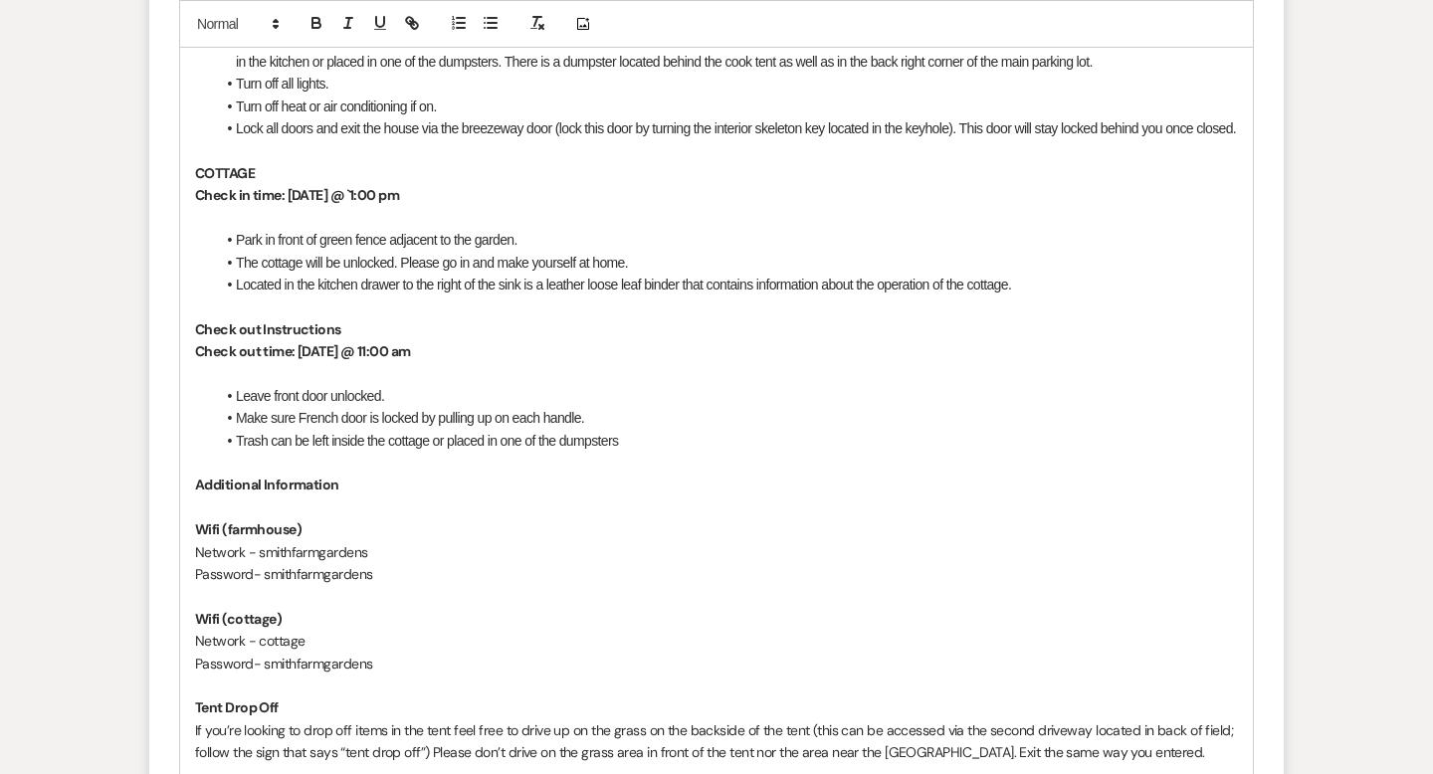
scroll to position [1652, 0]
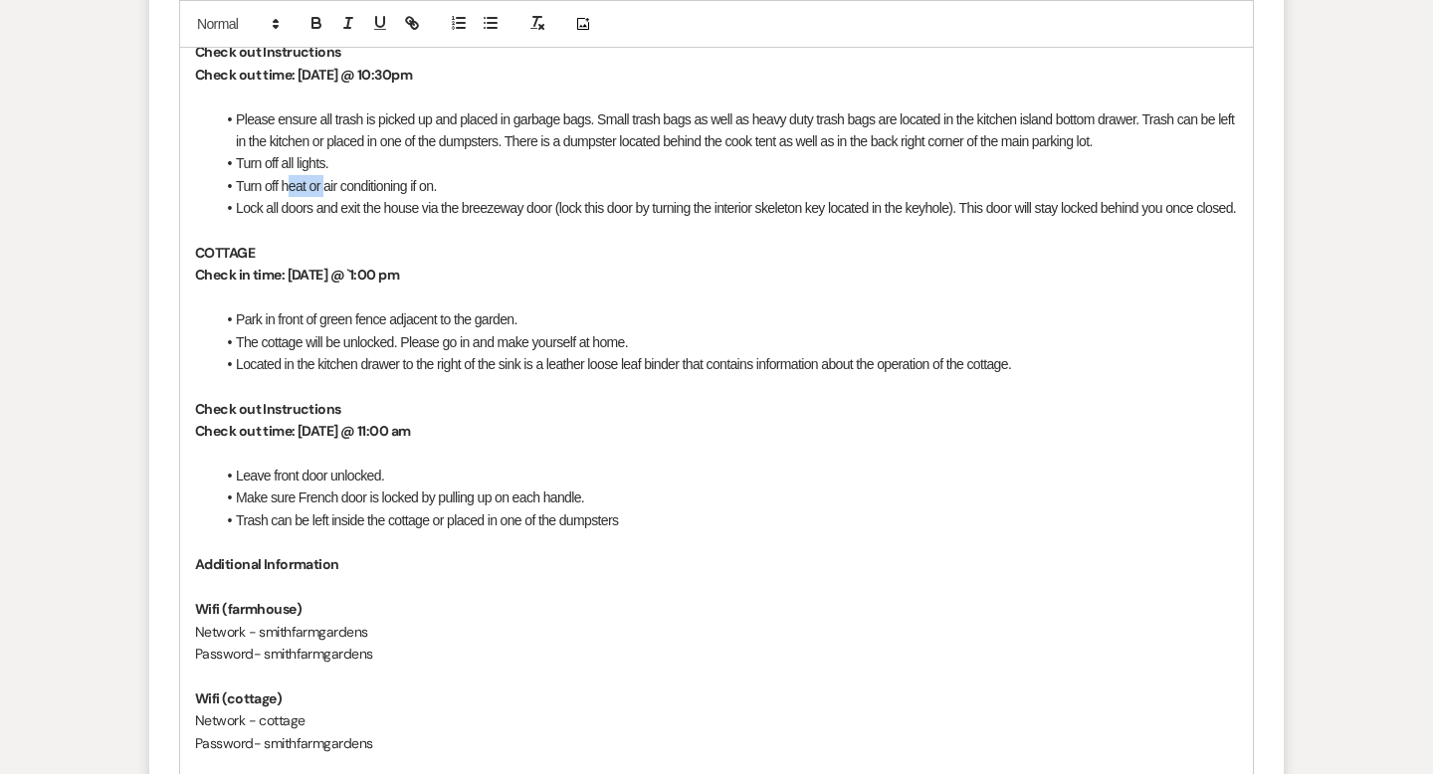
drag, startPoint x: 322, startPoint y: 133, endPoint x: 288, endPoint y: 134, distance: 34.8
click at [288, 175] on li "Turn off heat or air conditioning if on." at bounding box center [726, 186] width 1023 height 22
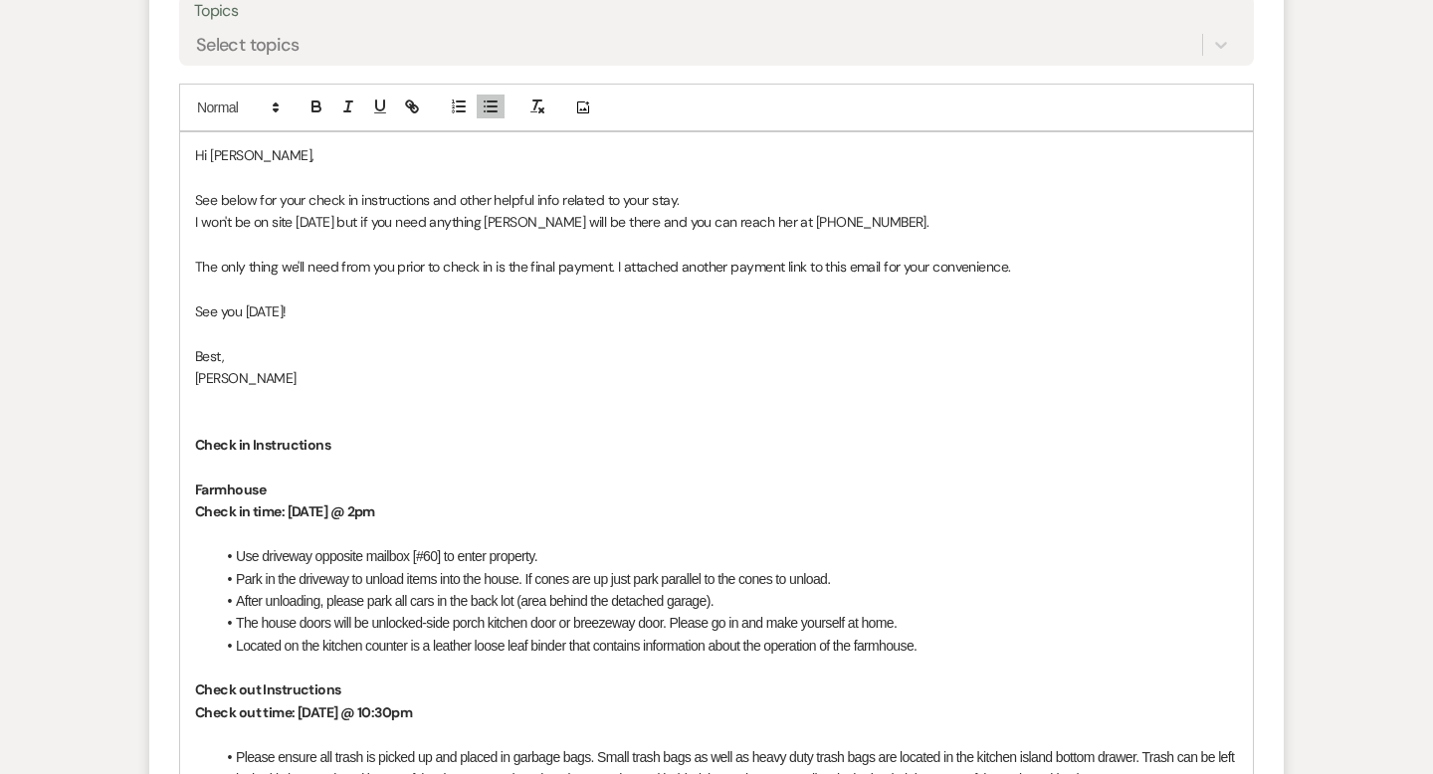
scroll to position [877, 0]
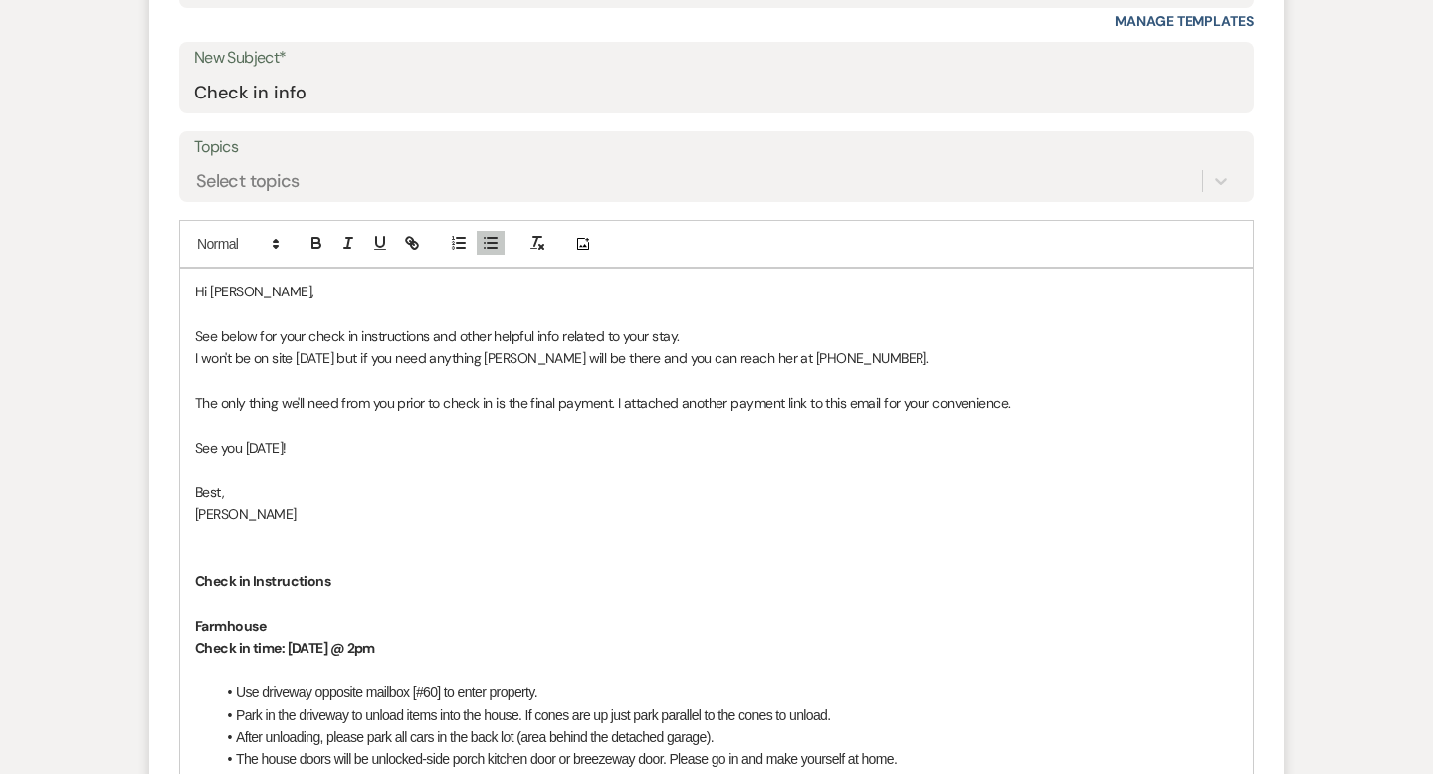
click at [217, 548] on p at bounding box center [716, 559] width 1043 height 22
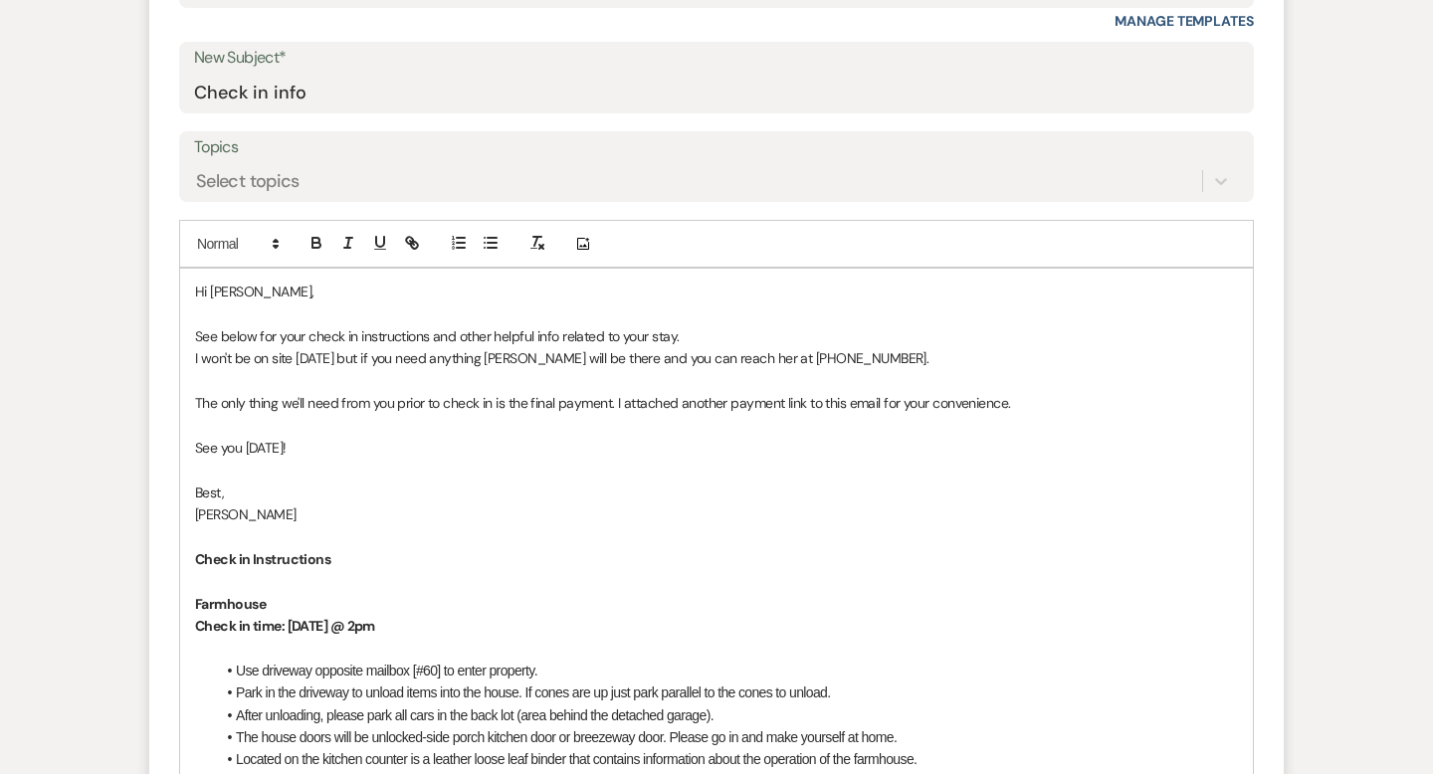
click at [805, 392] on p "The only thing we'll need from you prior to check in is the final payment. I at…" at bounding box center [716, 403] width 1043 height 22
click at [731, 392] on p "The only thing we'll need from you prior to check in is the final payment. I at…" at bounding box center [716, 403] width 1043 height 22
drag, startPoint x: 973, startPoint y: 355, endPoint x: 885, endPoint y: 353, distance: 87.6
click at [885, 392] on p "The only thing we'll need from you prior to check in is the final payment. I at…" at bounding box center [716, 403] width 1043 height 22
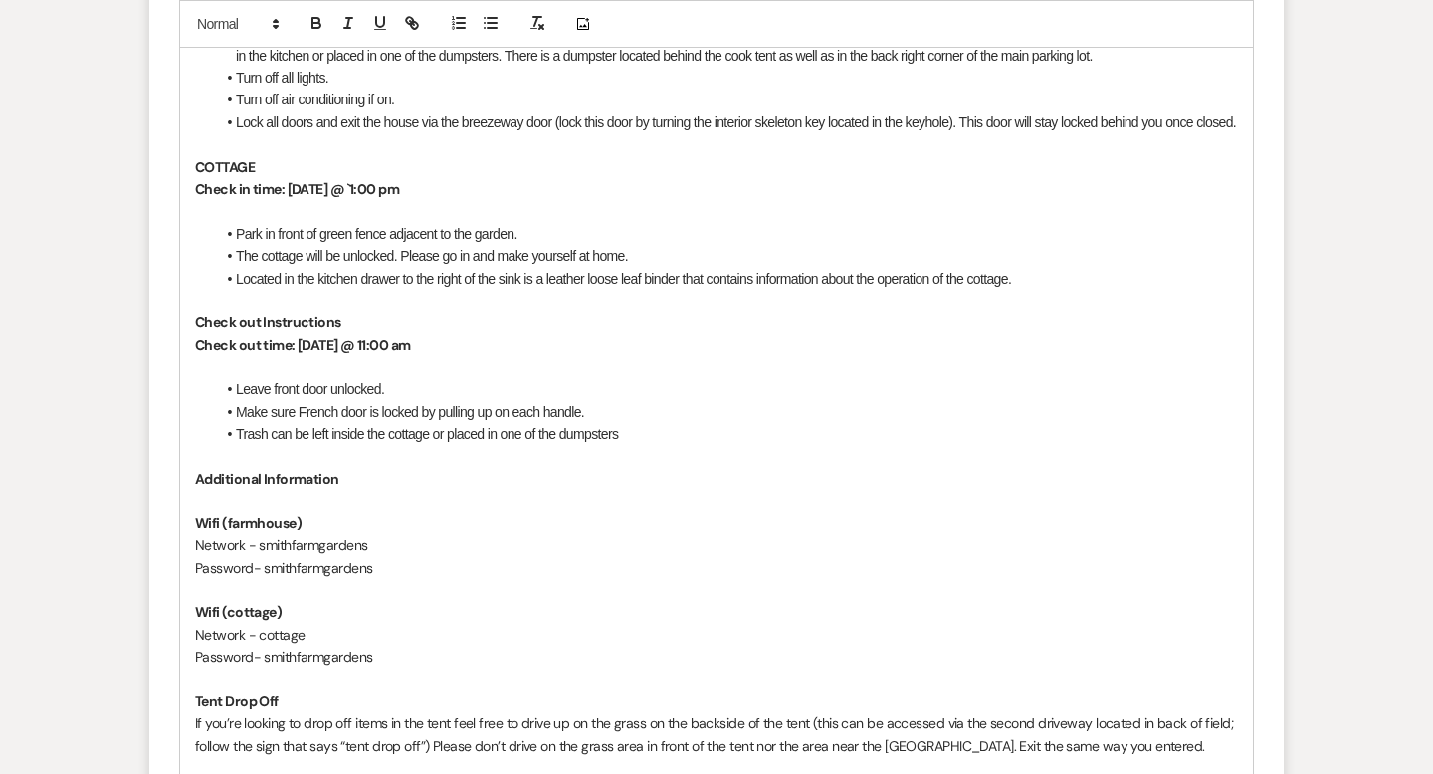
scroll to position [1721, 0]
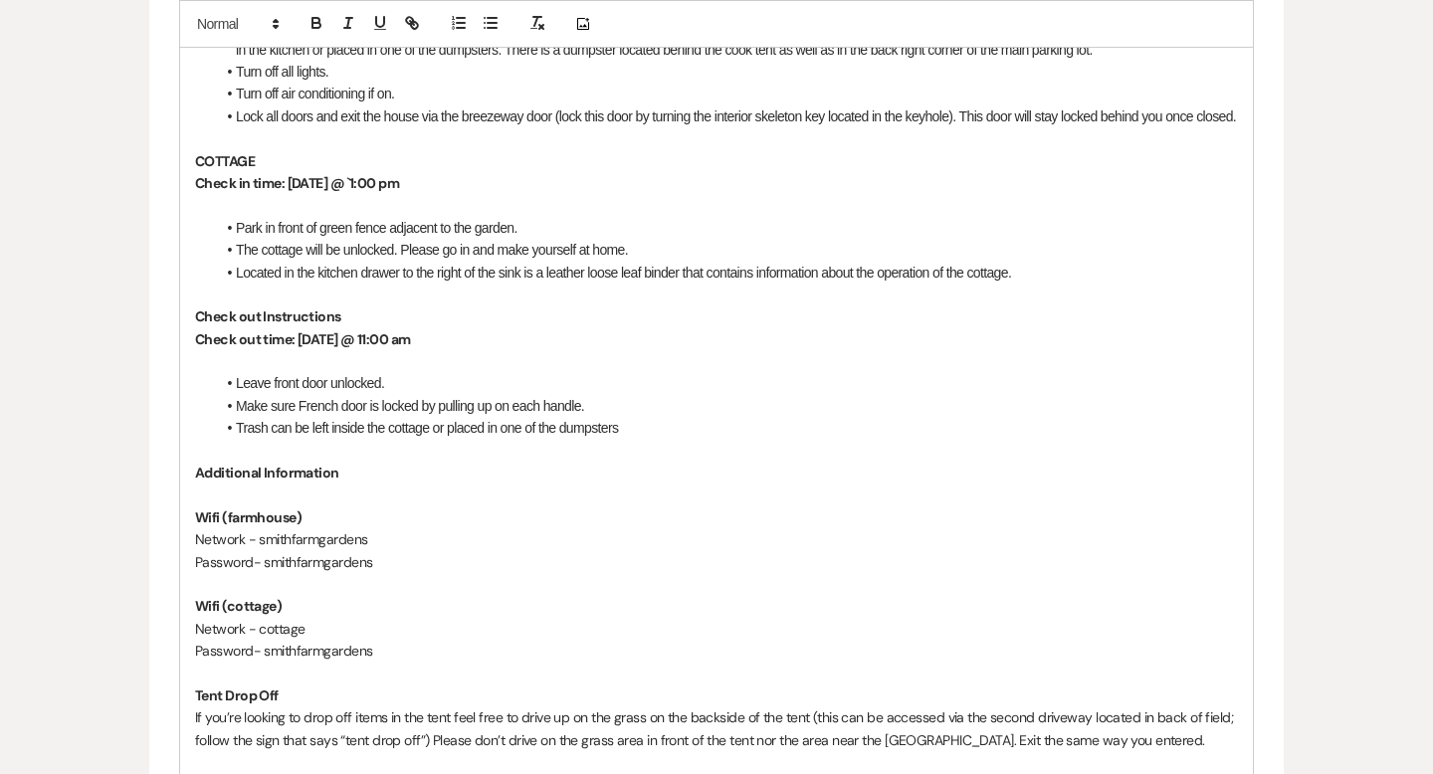
drag, startPoint x: 989, startPoint y: 527, endPoint x: 1432, endPoint y: 525, distance: 442.7
click at [1432, 525] on div "Messages Tasks Payments Vendors Rental Overview Timeline Docs & Files Contacts …" at bounding box center [716, 162] width 1433 height 3018
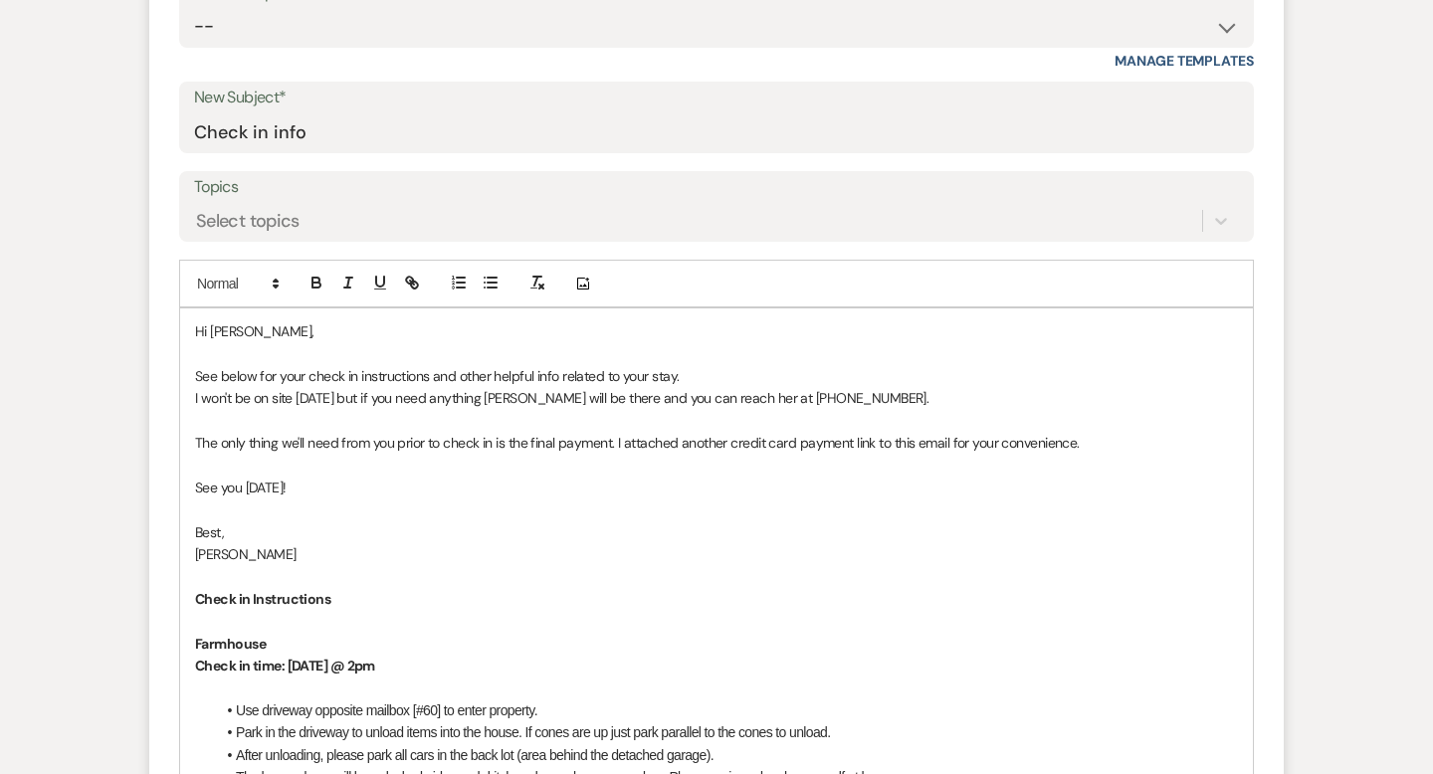
scroll to position [837, 0]
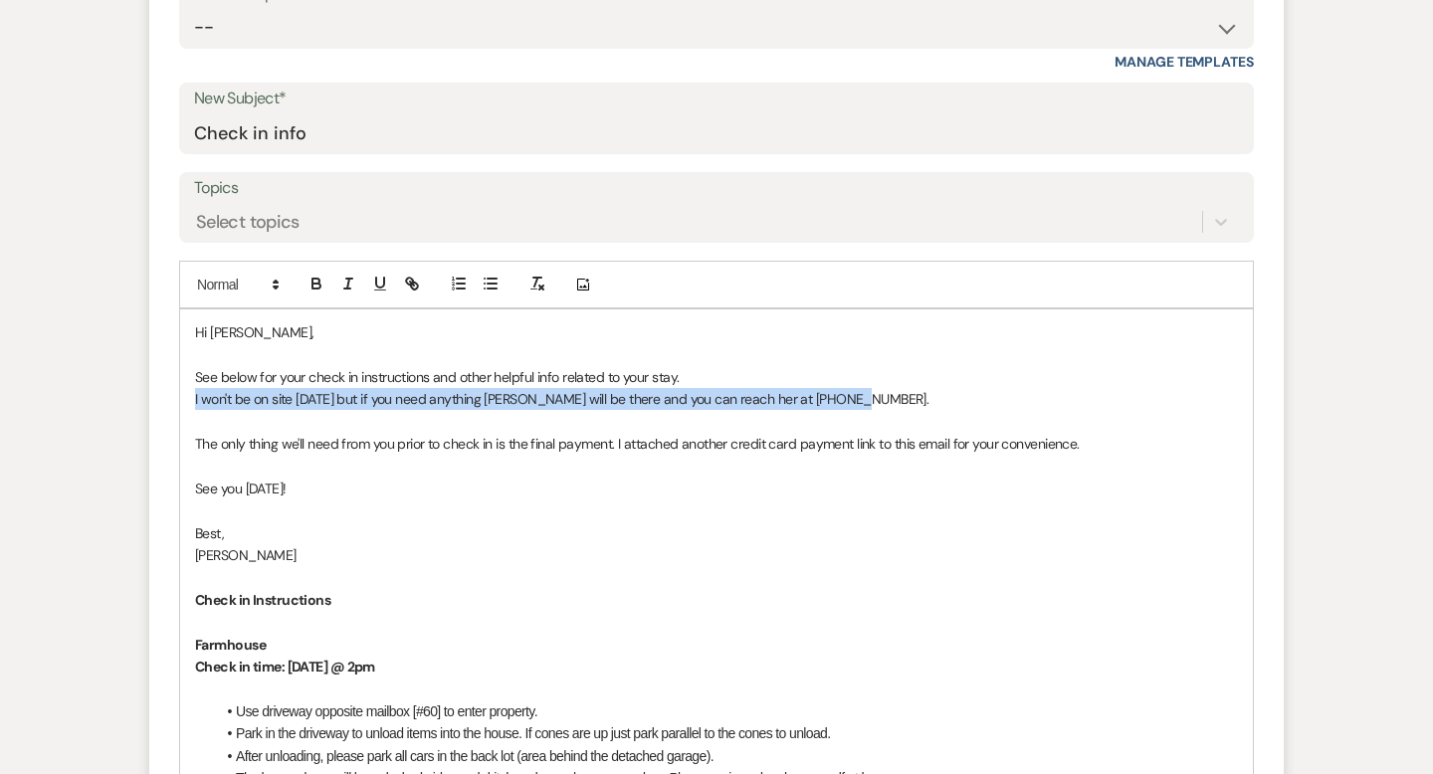
drag, startPoint x: 872, startPoint y: 345, endPoint x: 191, endPoint y: 358, distance: 680.6
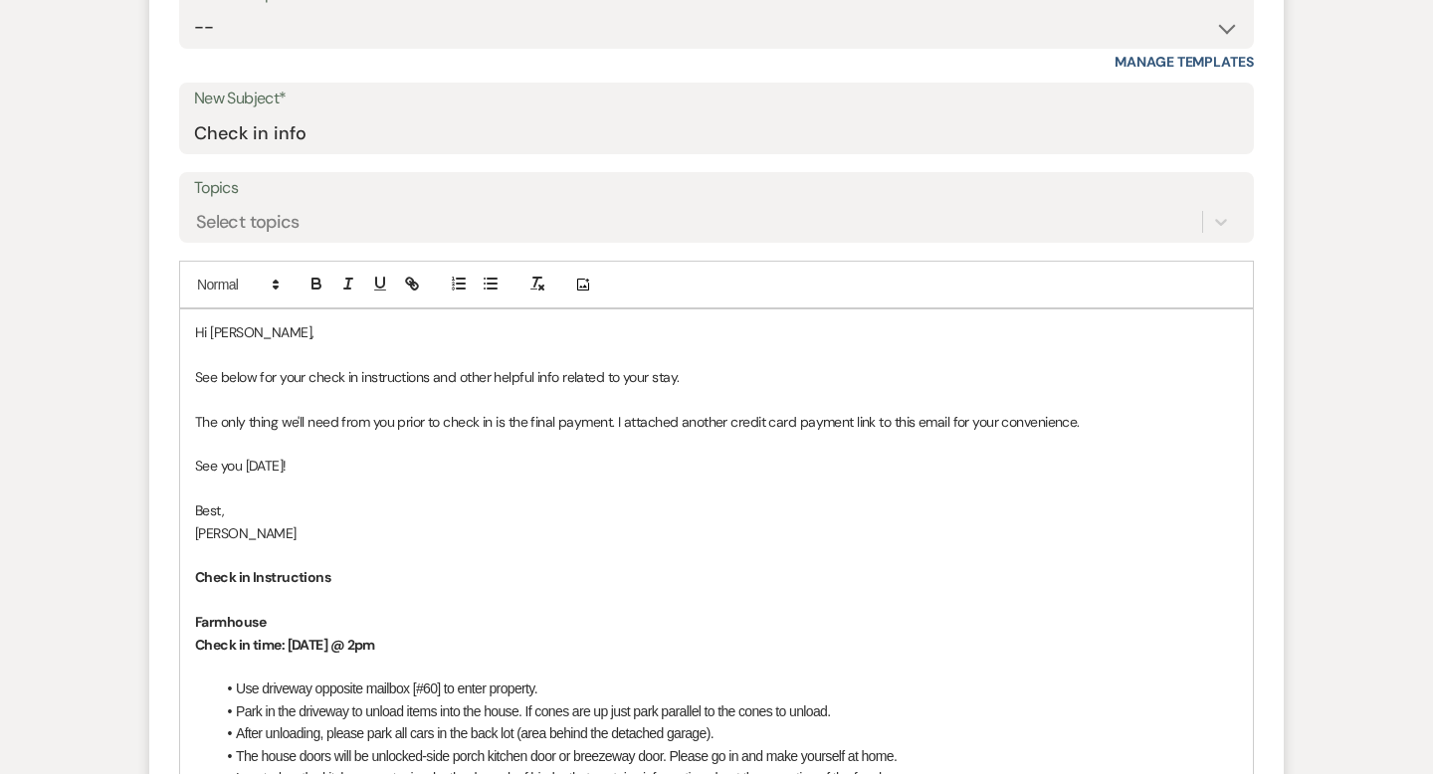
click at [295, 455] on p "See you [DATE]!" at bounding box center [716, 466] width 1043 height 22
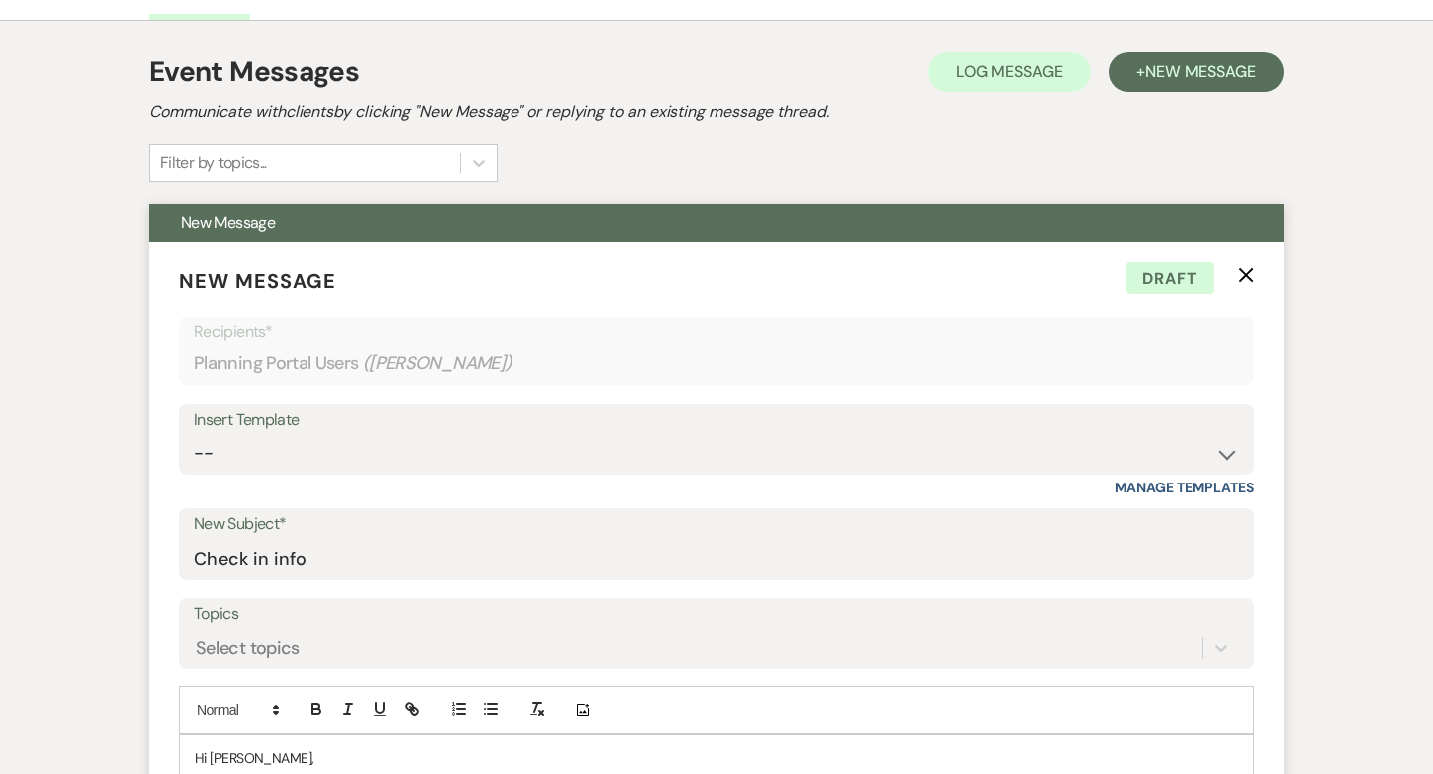
scroll to position [0, 0]
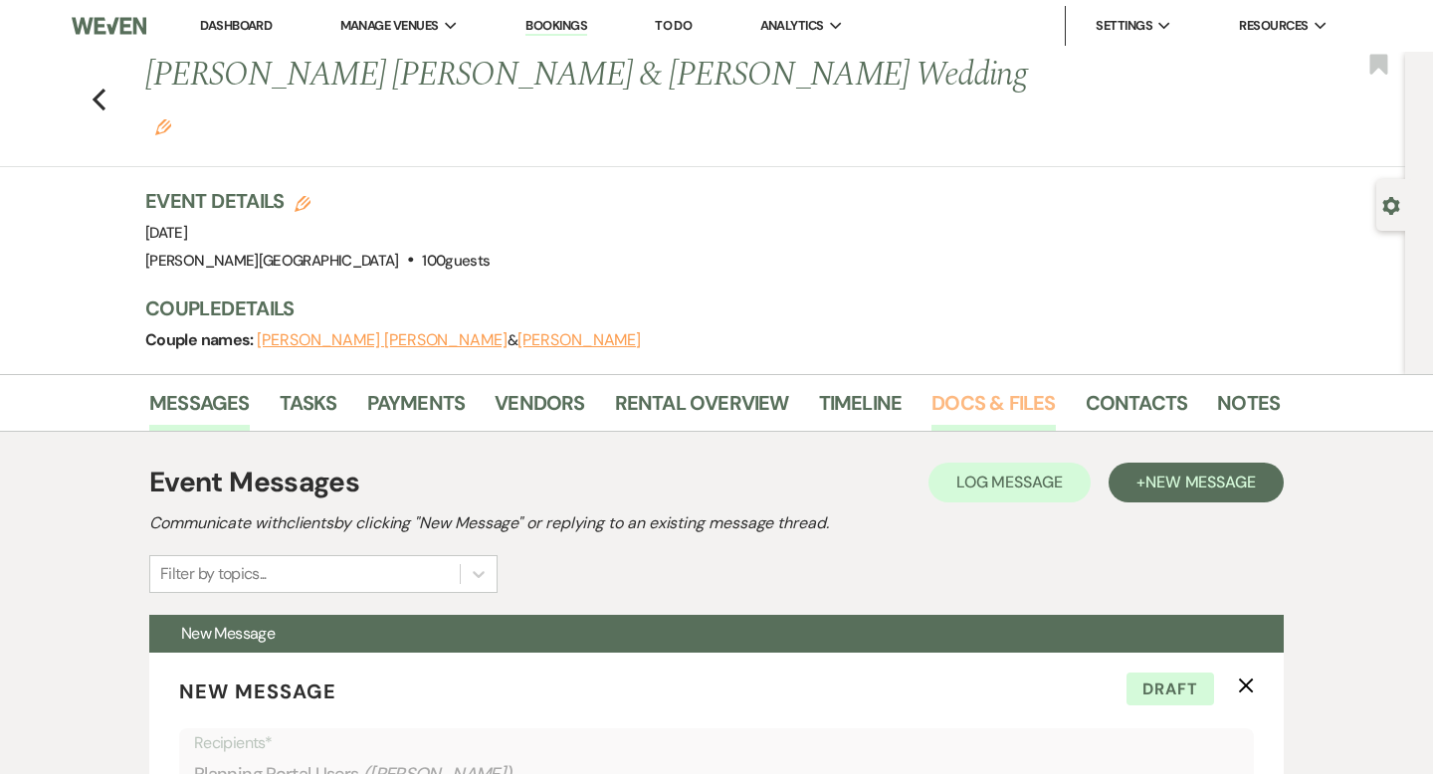
click at [937, 387] on link "Docs & Files" at bounding box center [992, 409] width 123 height 44
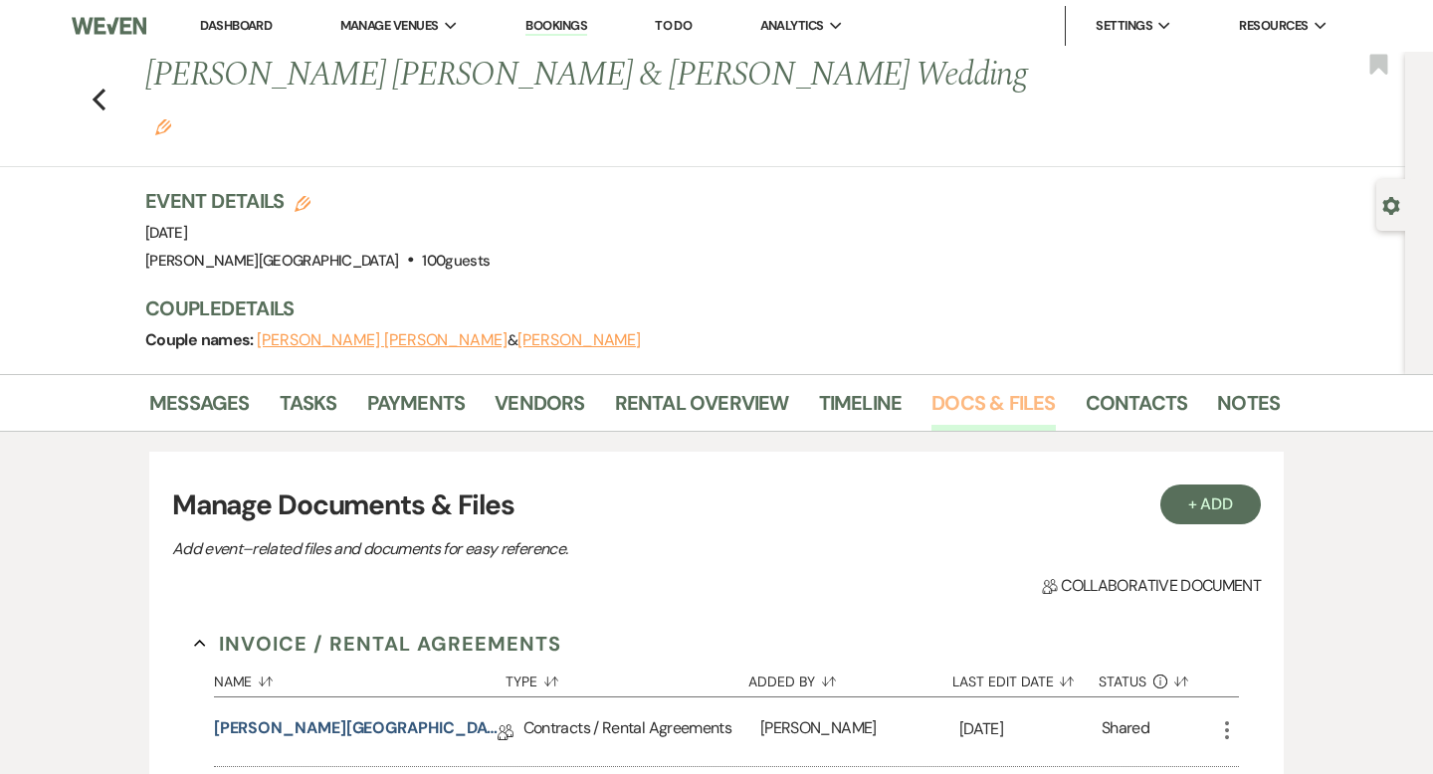
scroll to position [223, 0]
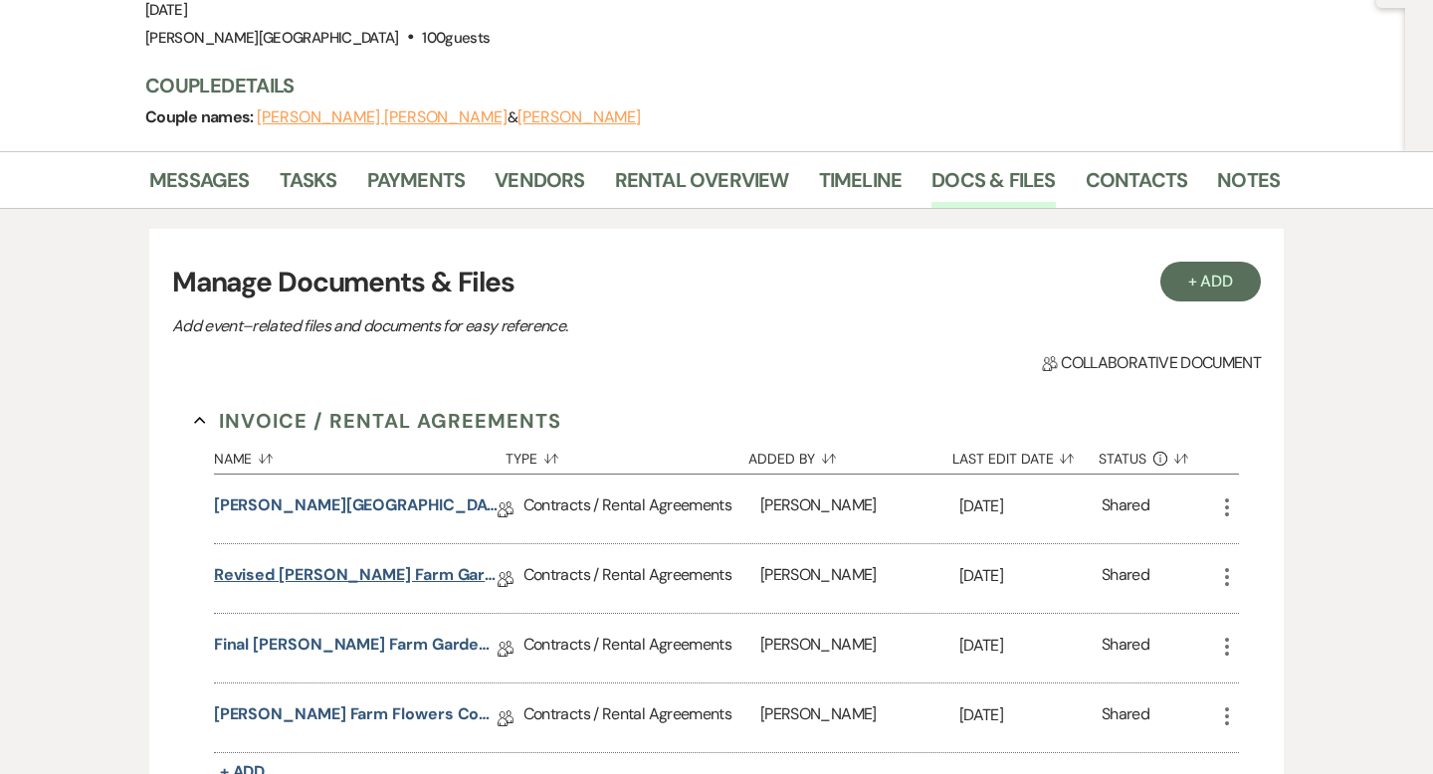
click at [402, 563] on link "Revised [PERSON_NAME] Farm Gardens Contract (All-Inclusive)" at bounding box center [356, 578] width 284 height 31
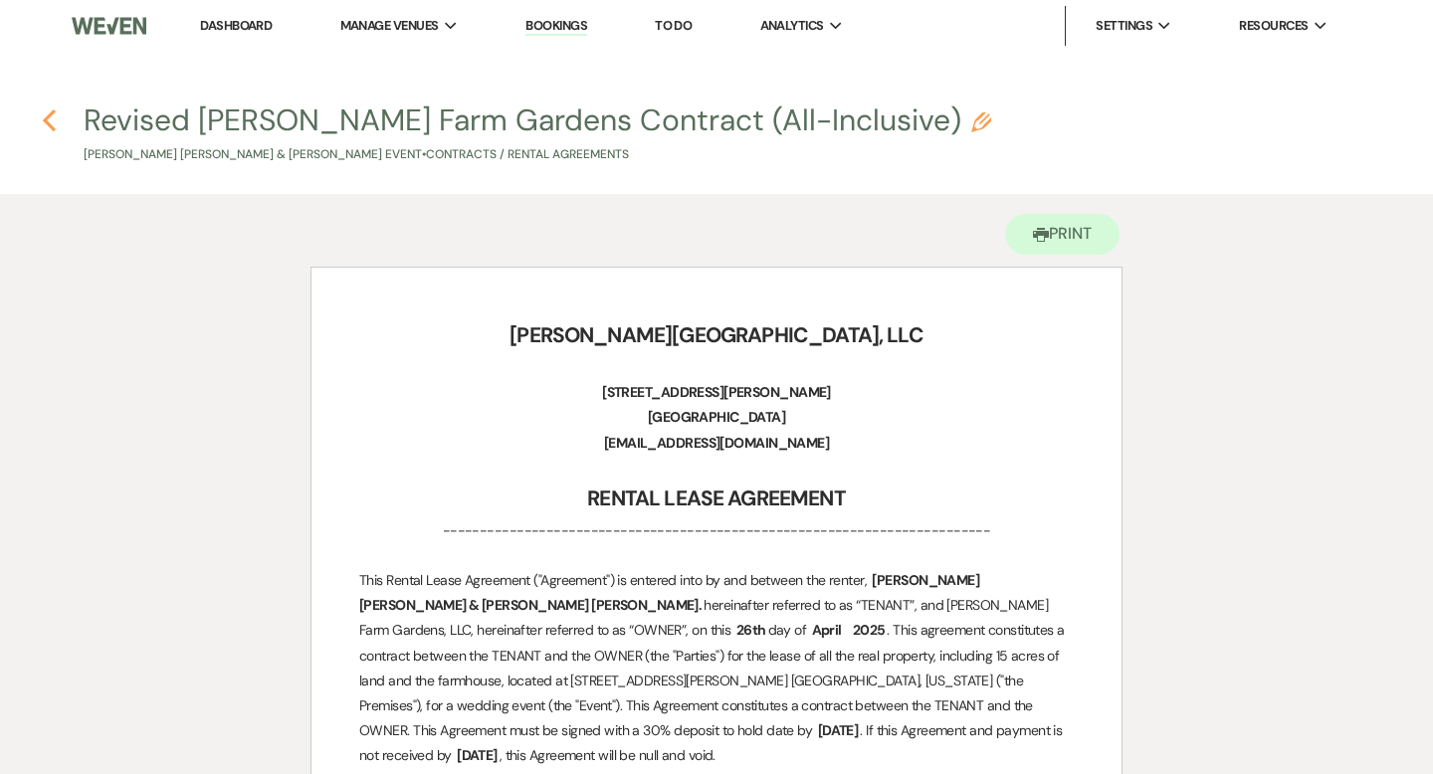
click at [53, 118] on icon "Previous" at bounding box center [49, 120] width 15 height 24
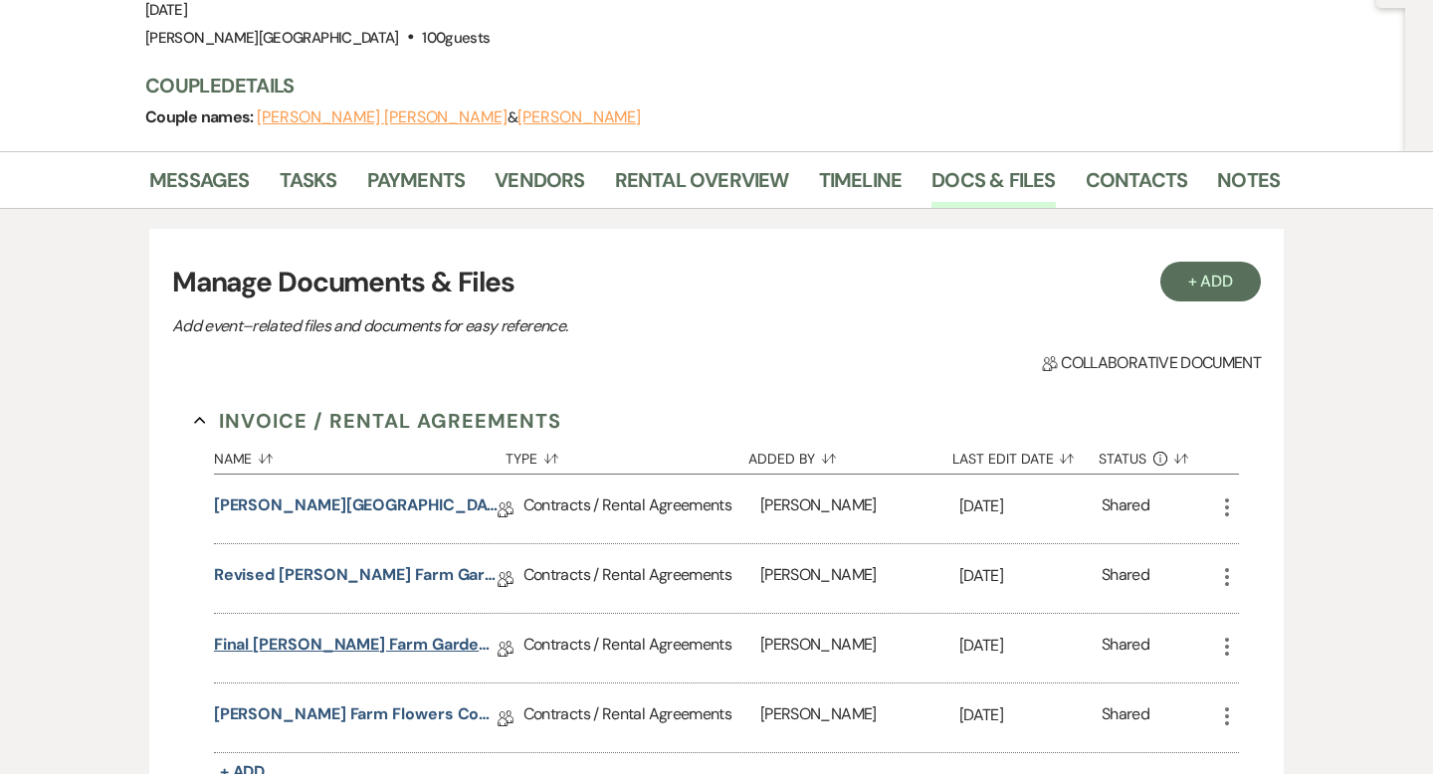
click at [368, 633] on link "Final [PERSON_NAME] Farm Gardens Contract (All-Inclusive)" at bounding box center [356, 648] width 284 height 31
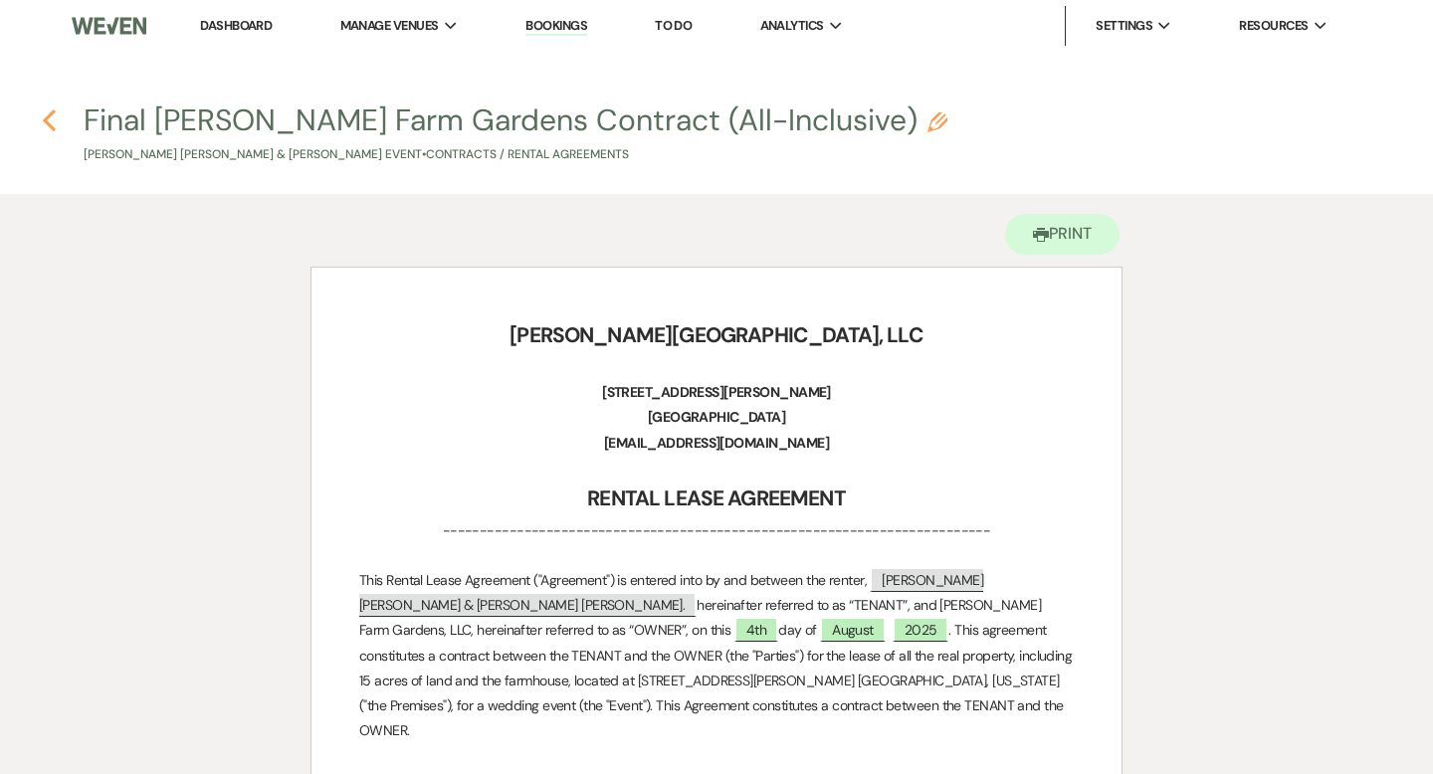
click at [48, 121] on use "button" at bounding box center [49, 120] width 13 height 22
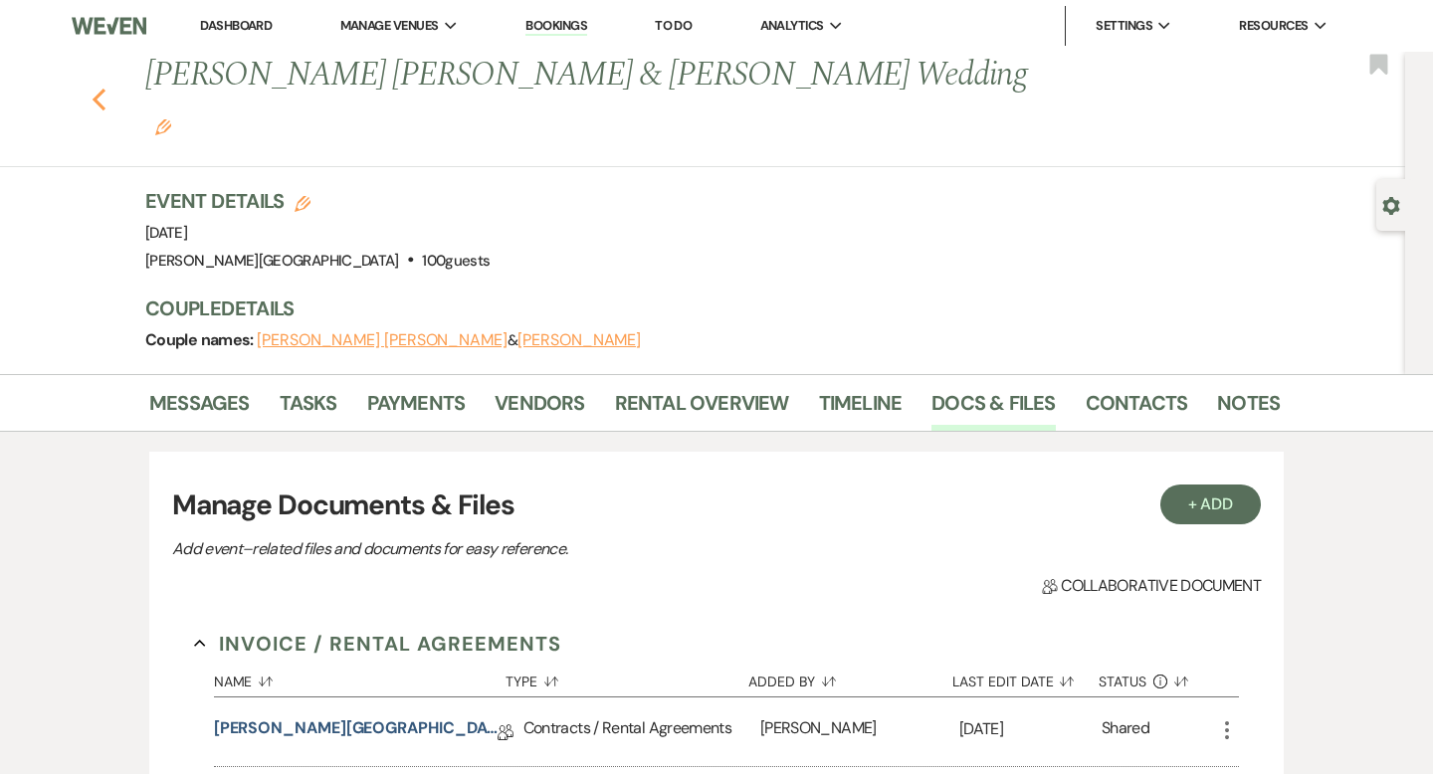
click at [97, 89] on use "button" at bounding box center [99, 100] width 13 height 22
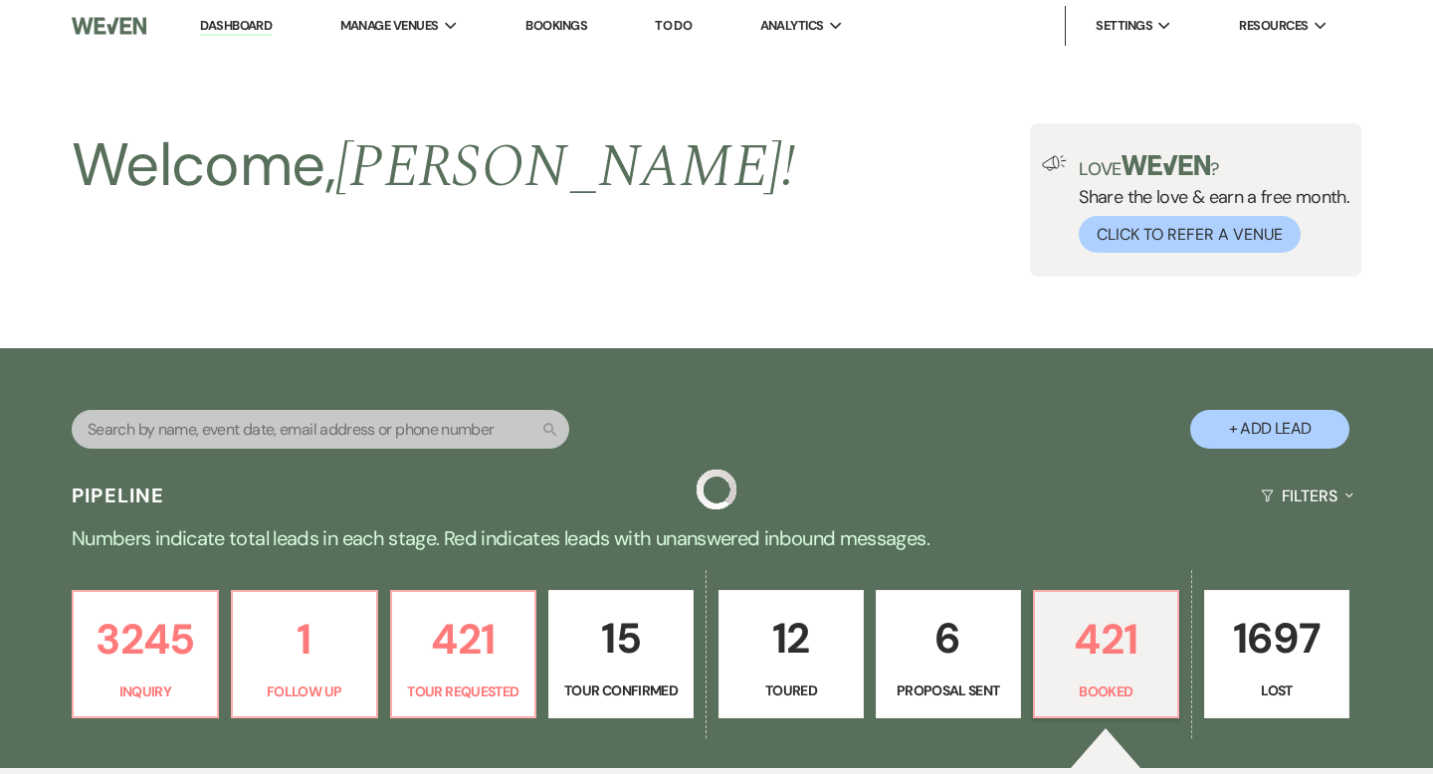
scroll to position [1727, 0]
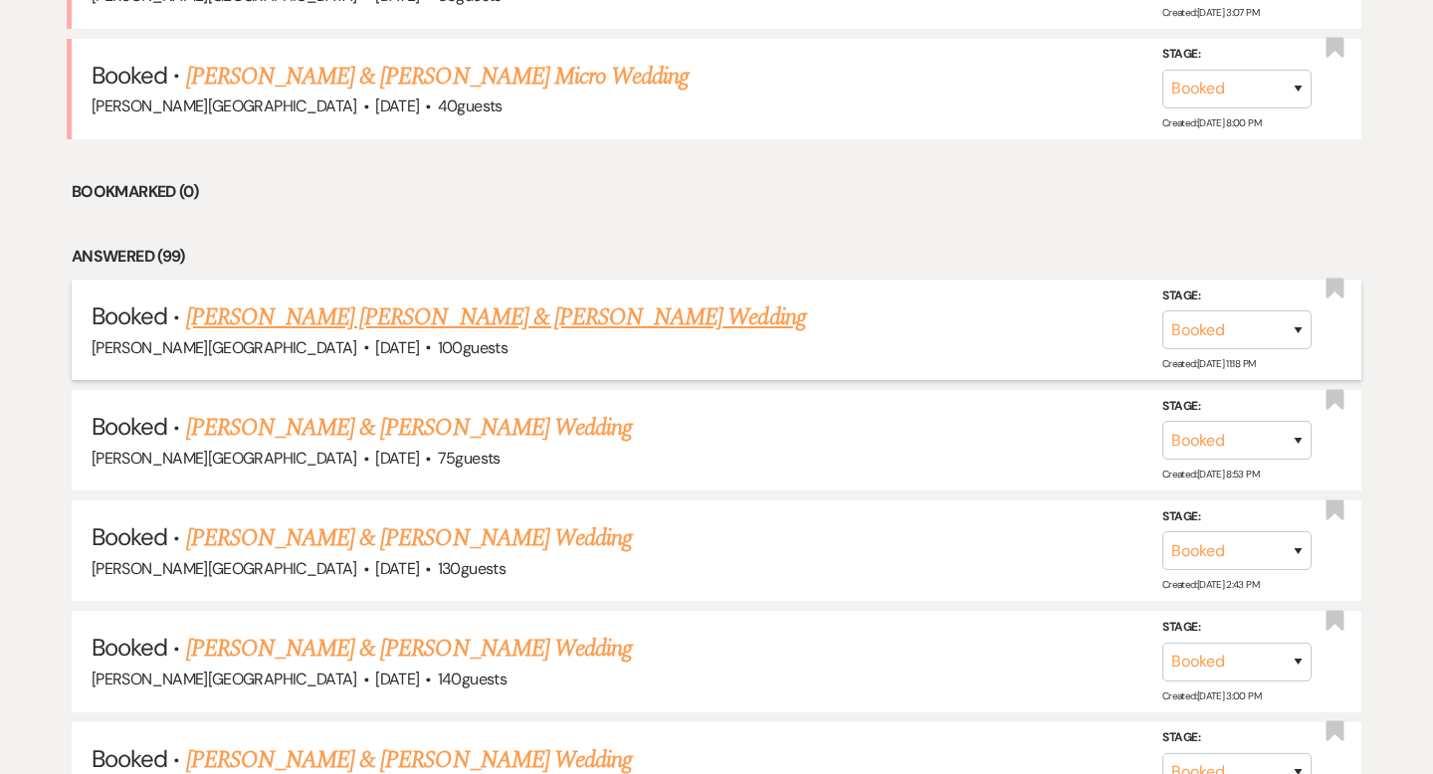
click at [365, 309] on link "[PERSON_NAME] [PERSON_NAME] & [PERSON_NAME] Wedding" at bounding box center [496, 317] width 620 height 36
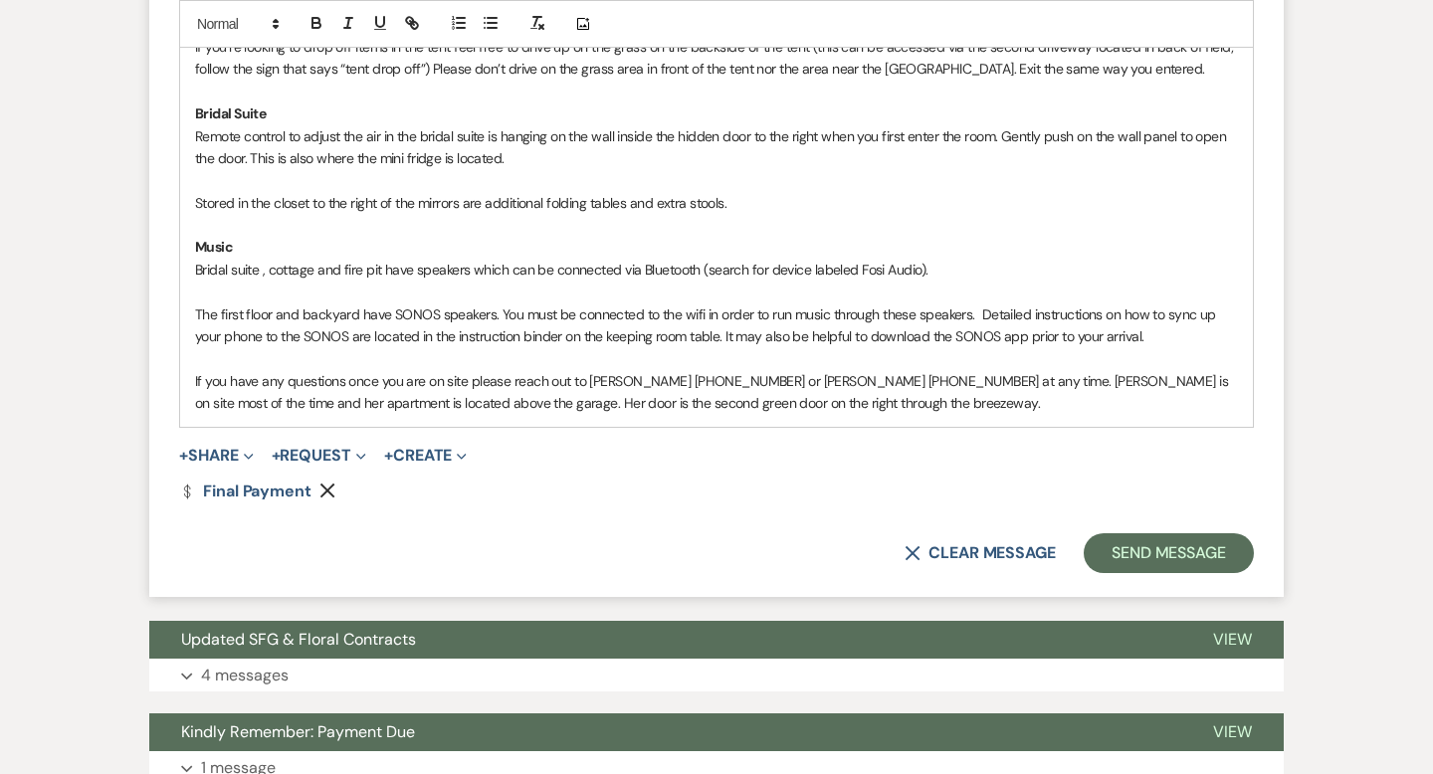
scroll to position [2399, 0]
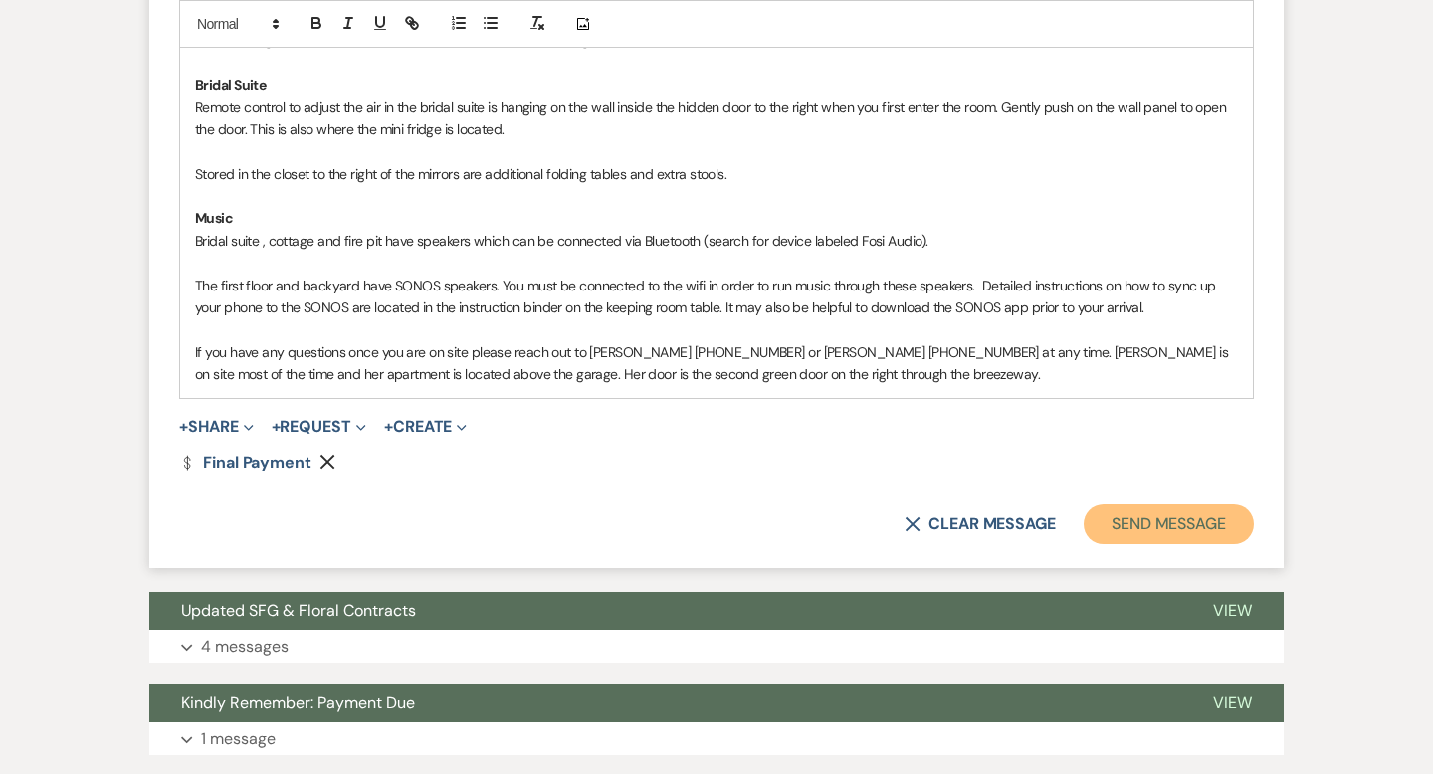
click at [1136, 504] on button "Send Message" at bounding box center [1168, 524] width 170 height 40
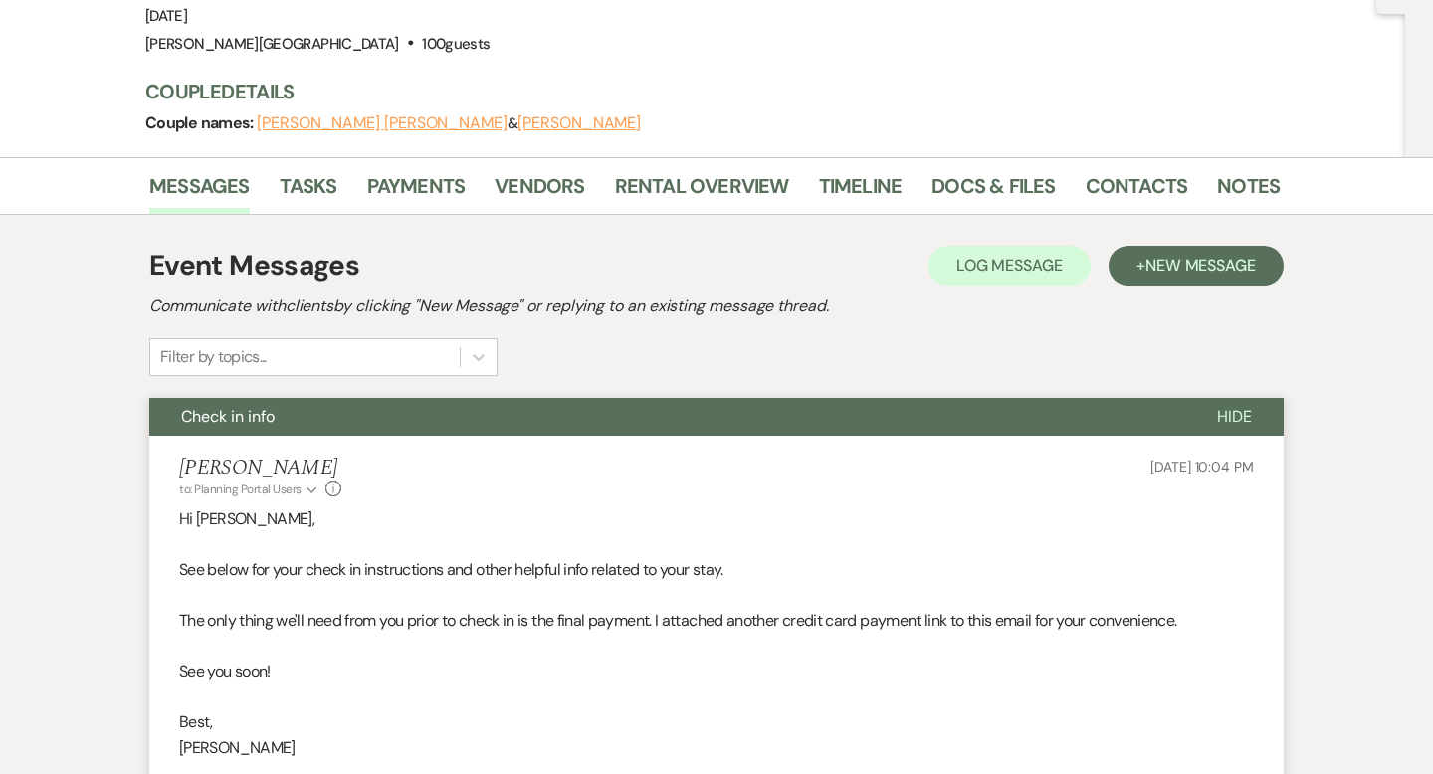
scroll to position [0, 0]
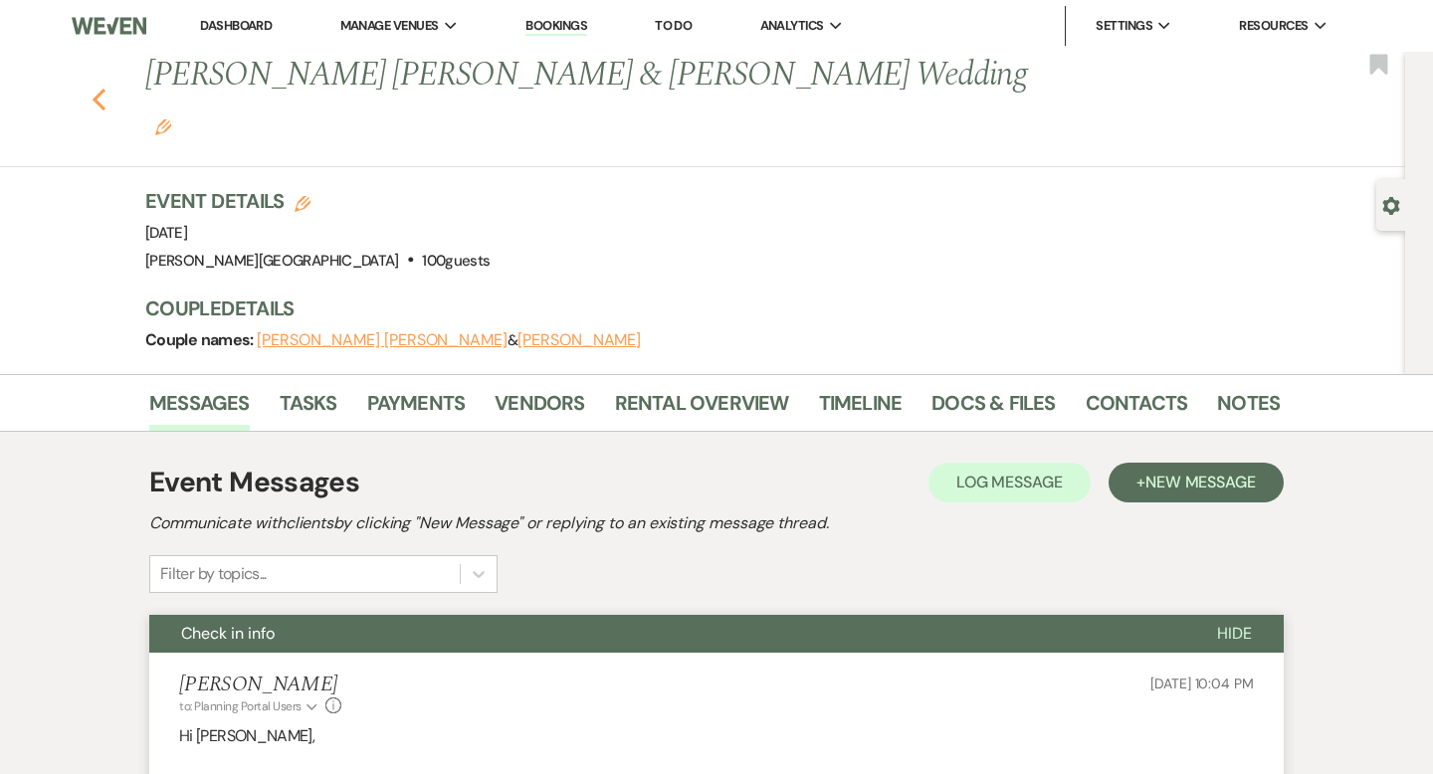
click at [100, 88] on icon "Previous" at bounding box center [99, 100] width 15 height 24
